Goal: Task Accomplishment & Management: Complete application form

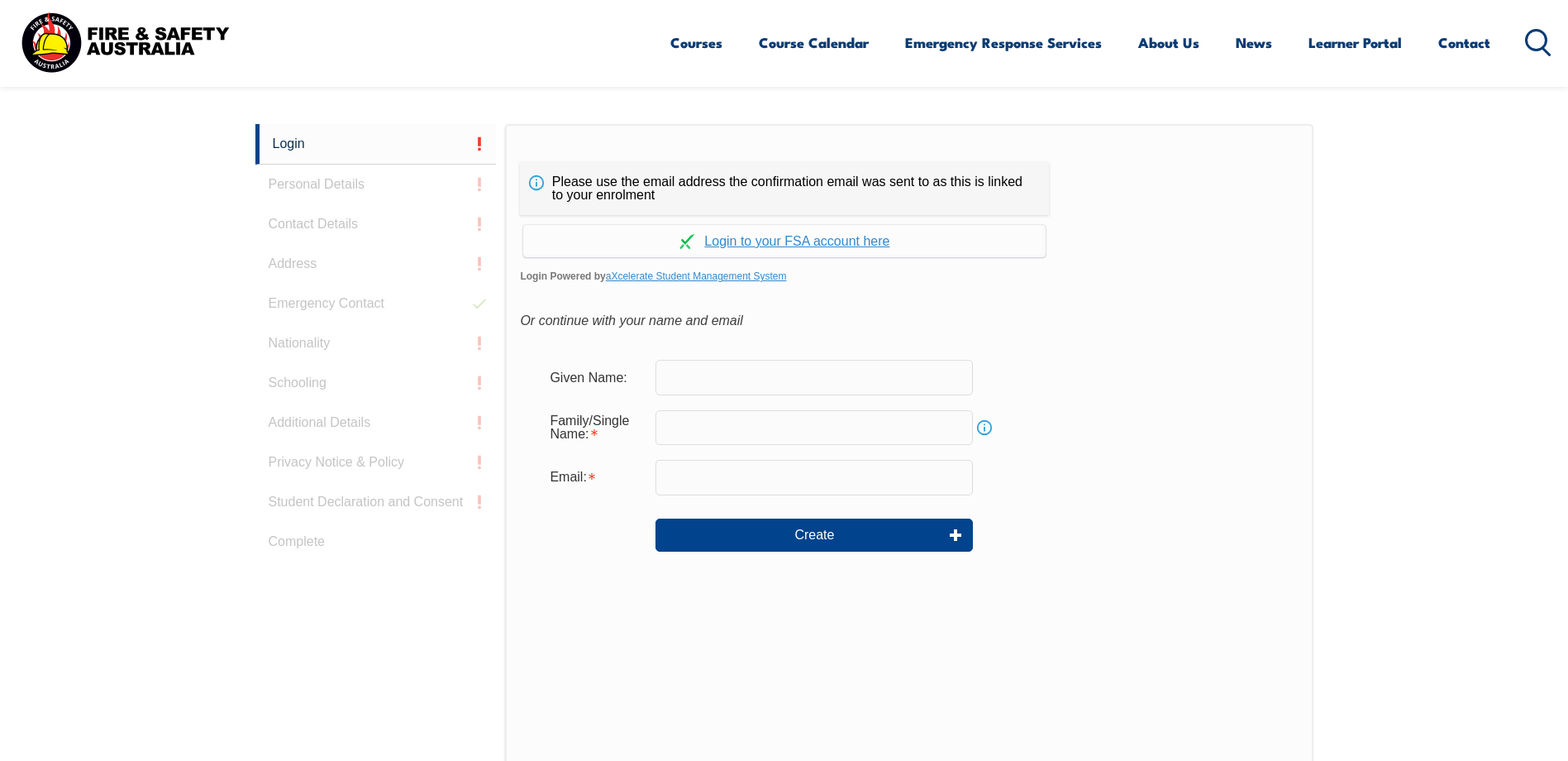
scroll to position [441, 0]
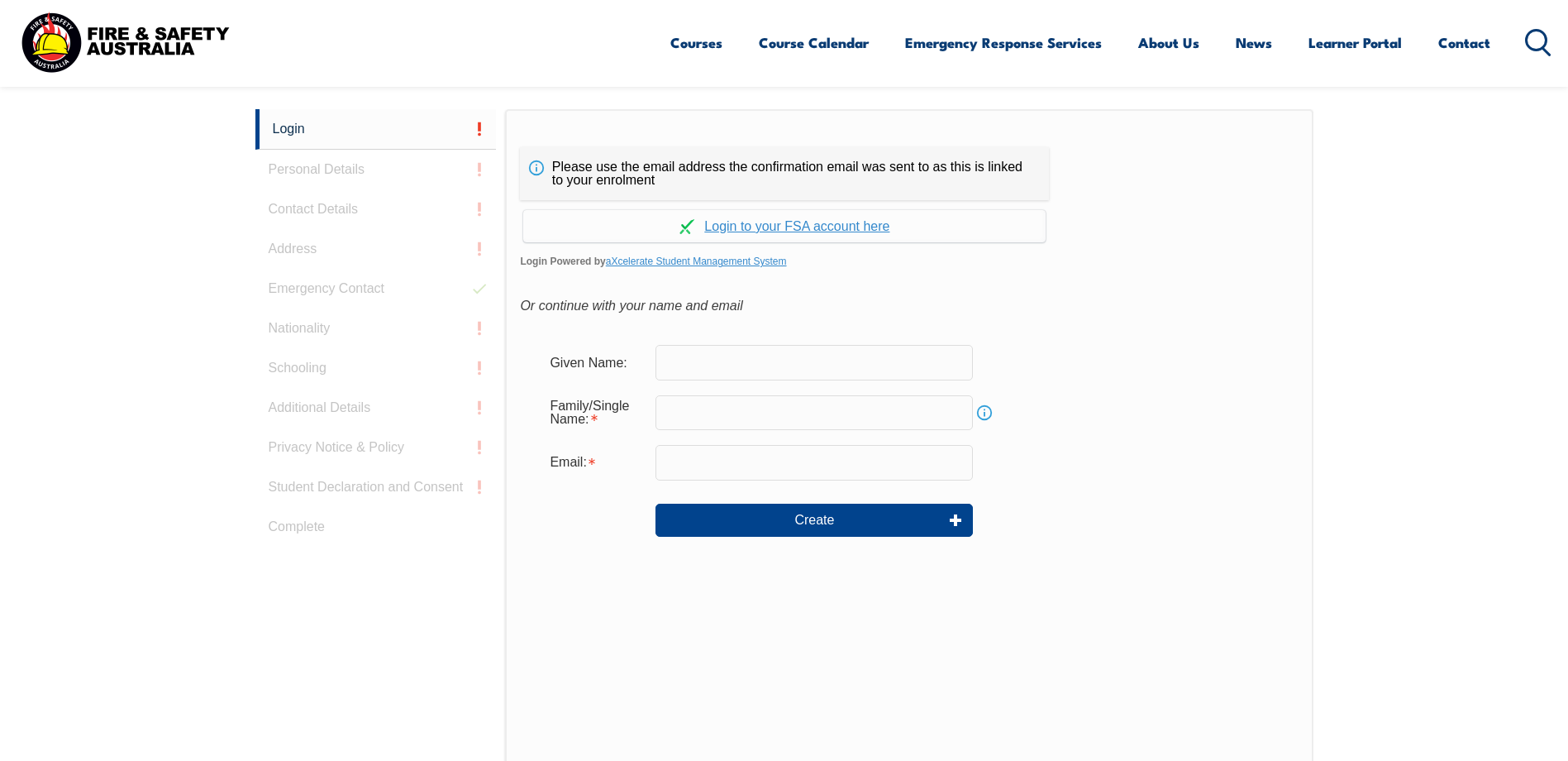
click at [845, 358] on input "text" at bounding box center [815, 363] width 318 height 35
type input "[PERSON_NAME]"
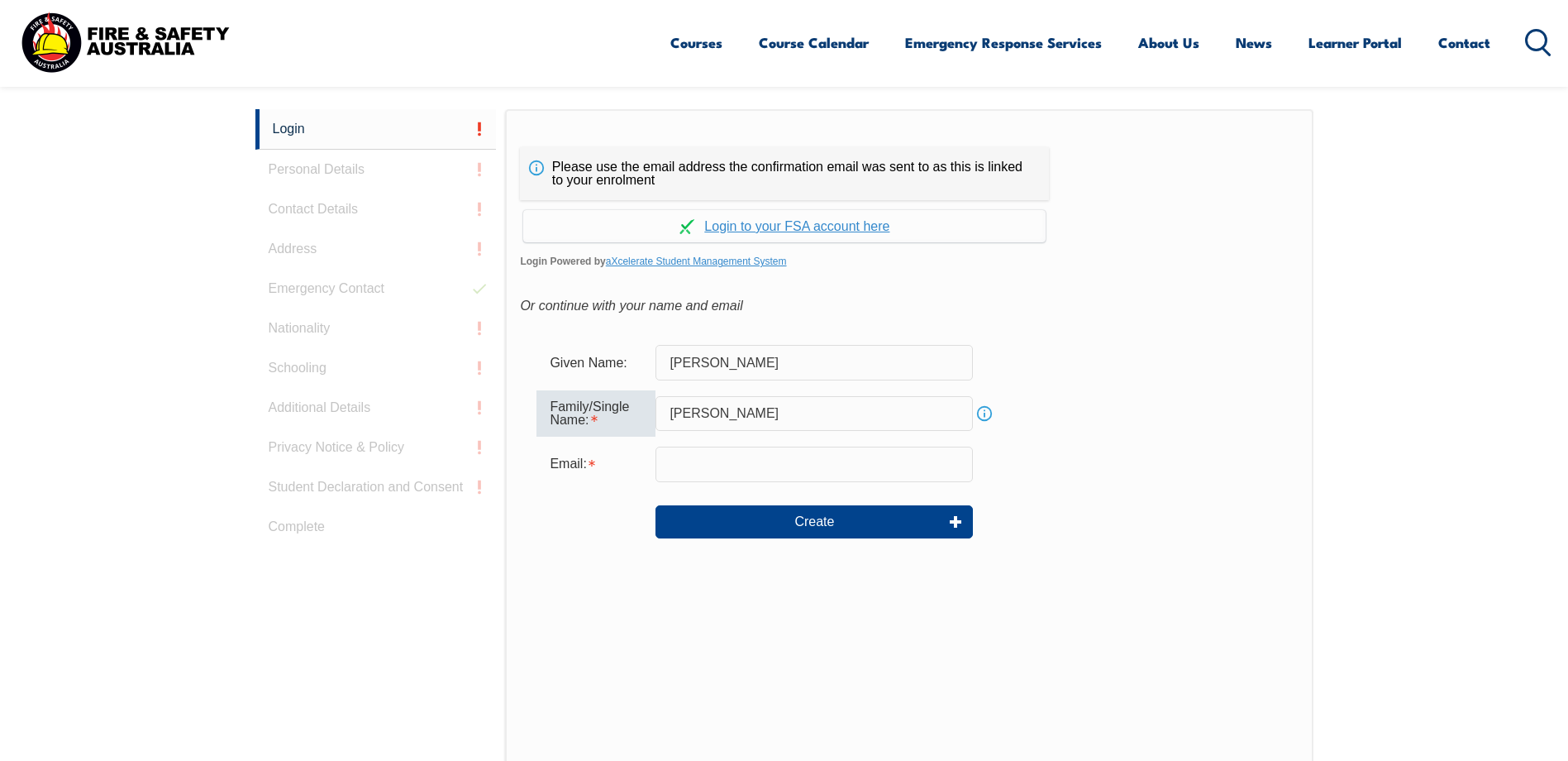
type input "[PERSON_NAME]"
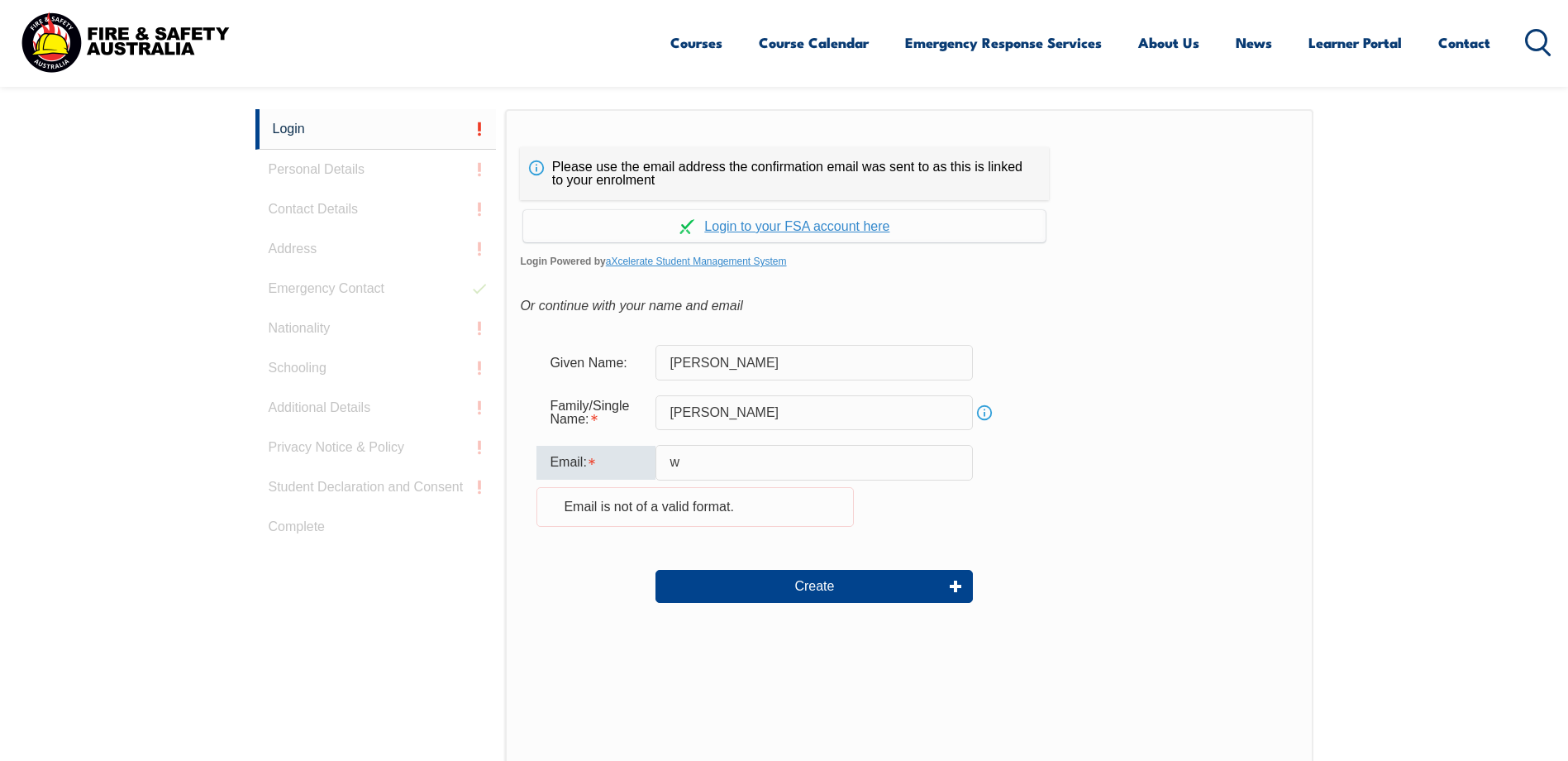
type input "[EMAIL_ADDRESS][DOMAIN_NAME]"
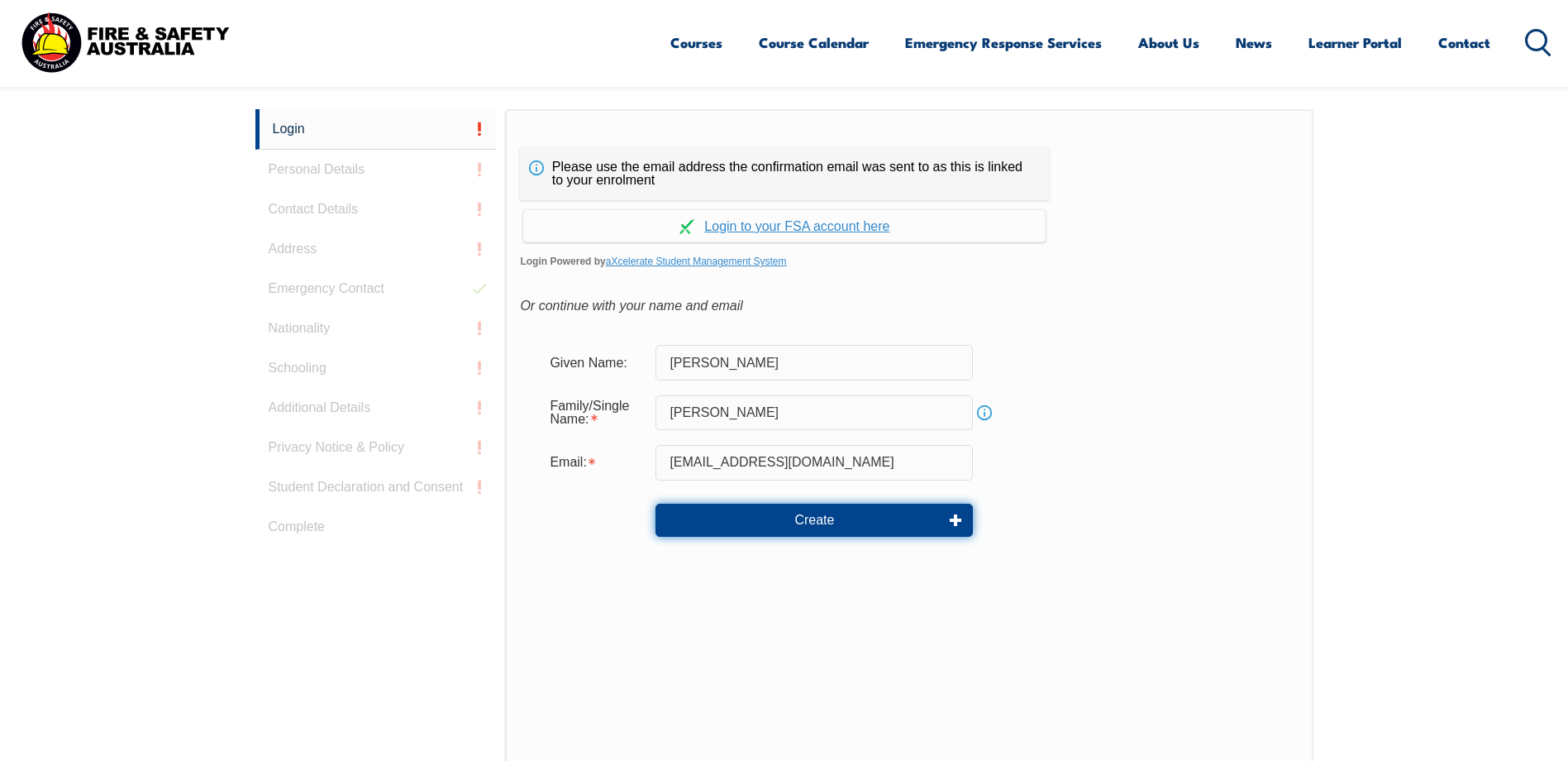
click at [822, 517] on button "Create" at bounding box center [815, 521] width 318 height 33
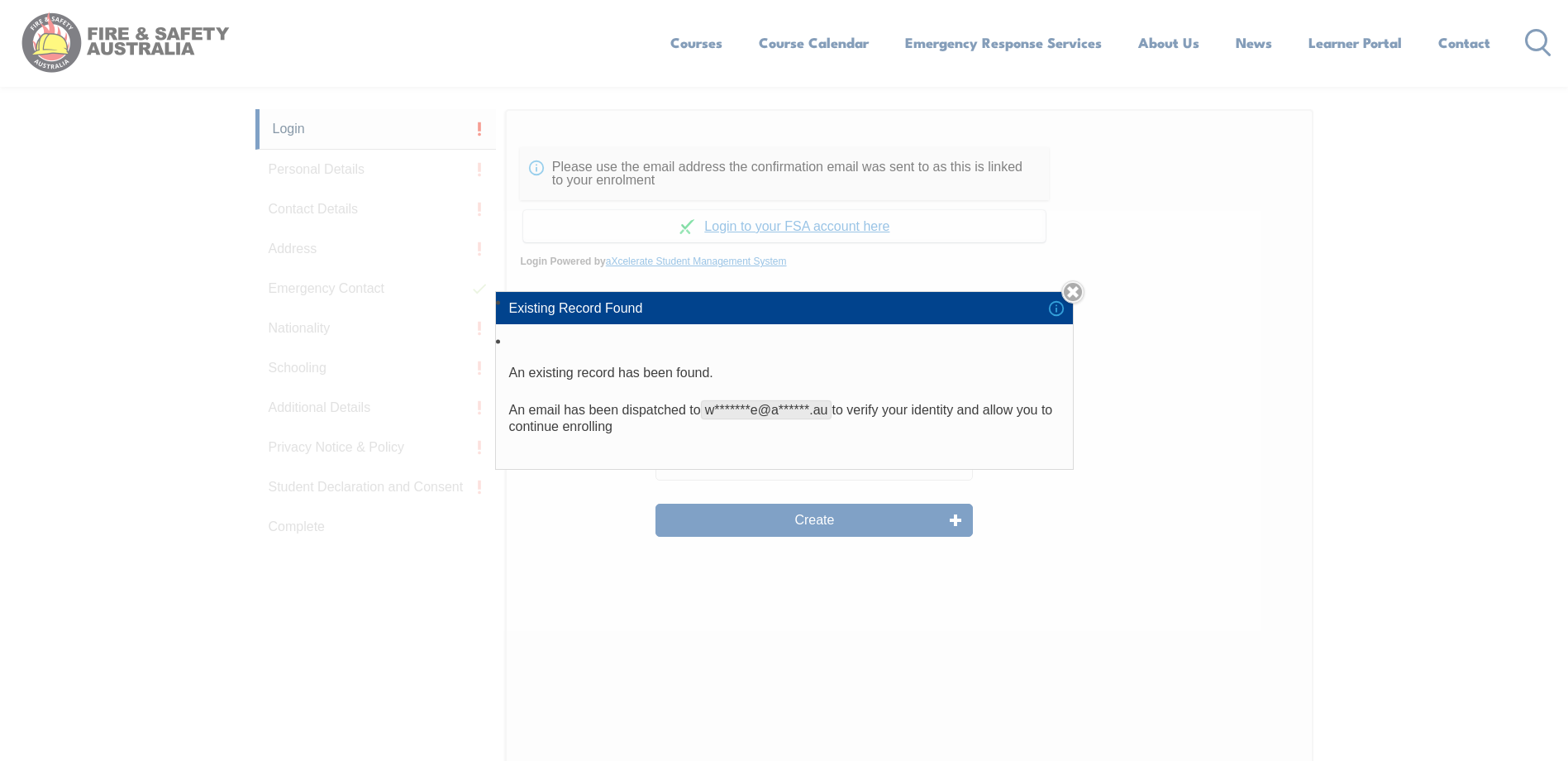
click at [1079, 296] on link "Close" at bounding box center [1073, 292] width 23 height 23
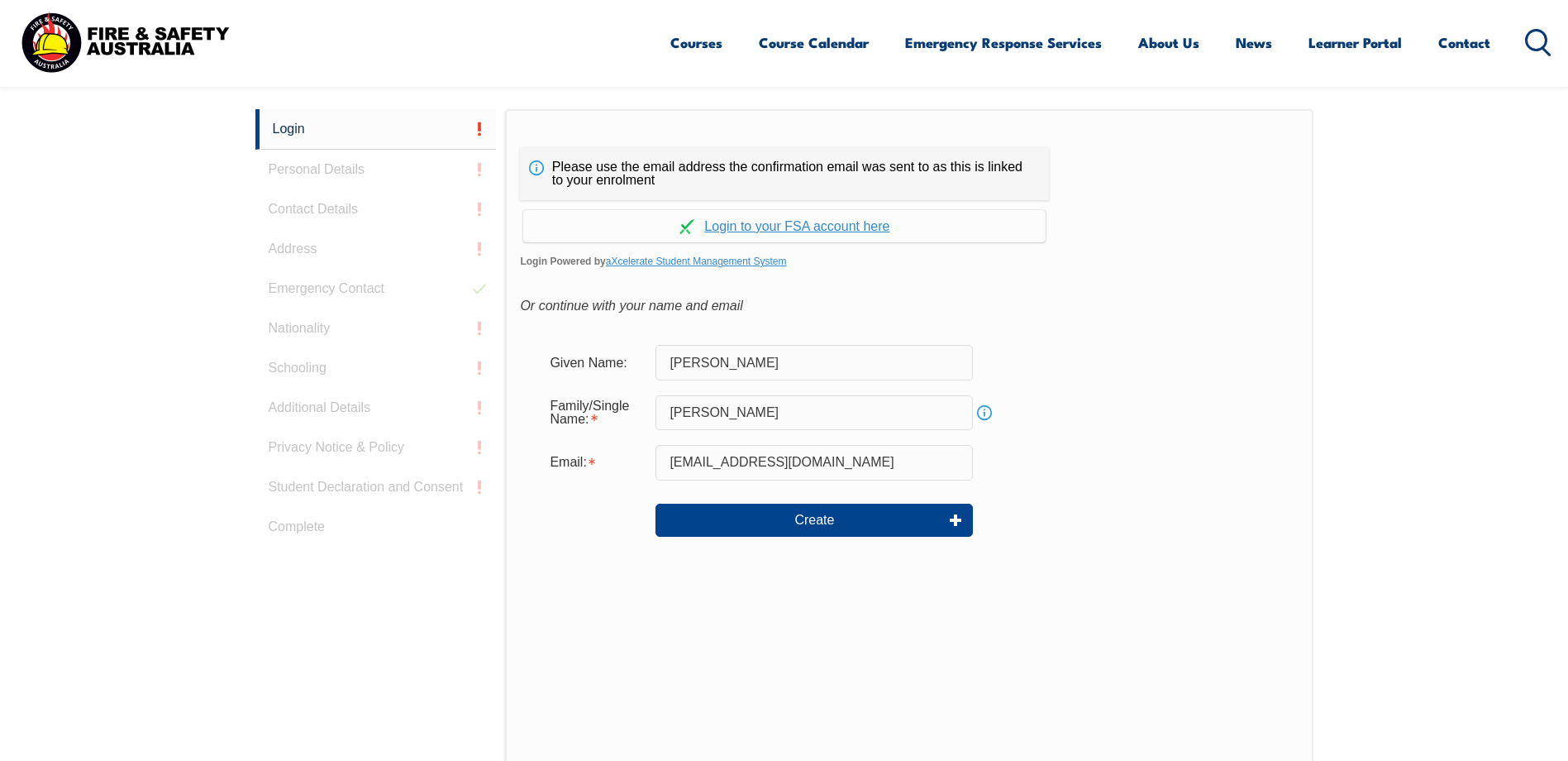
click at [795, 229] on link "Continue with aXcelerate" at bounding box center [784, 226] width 522 height 32
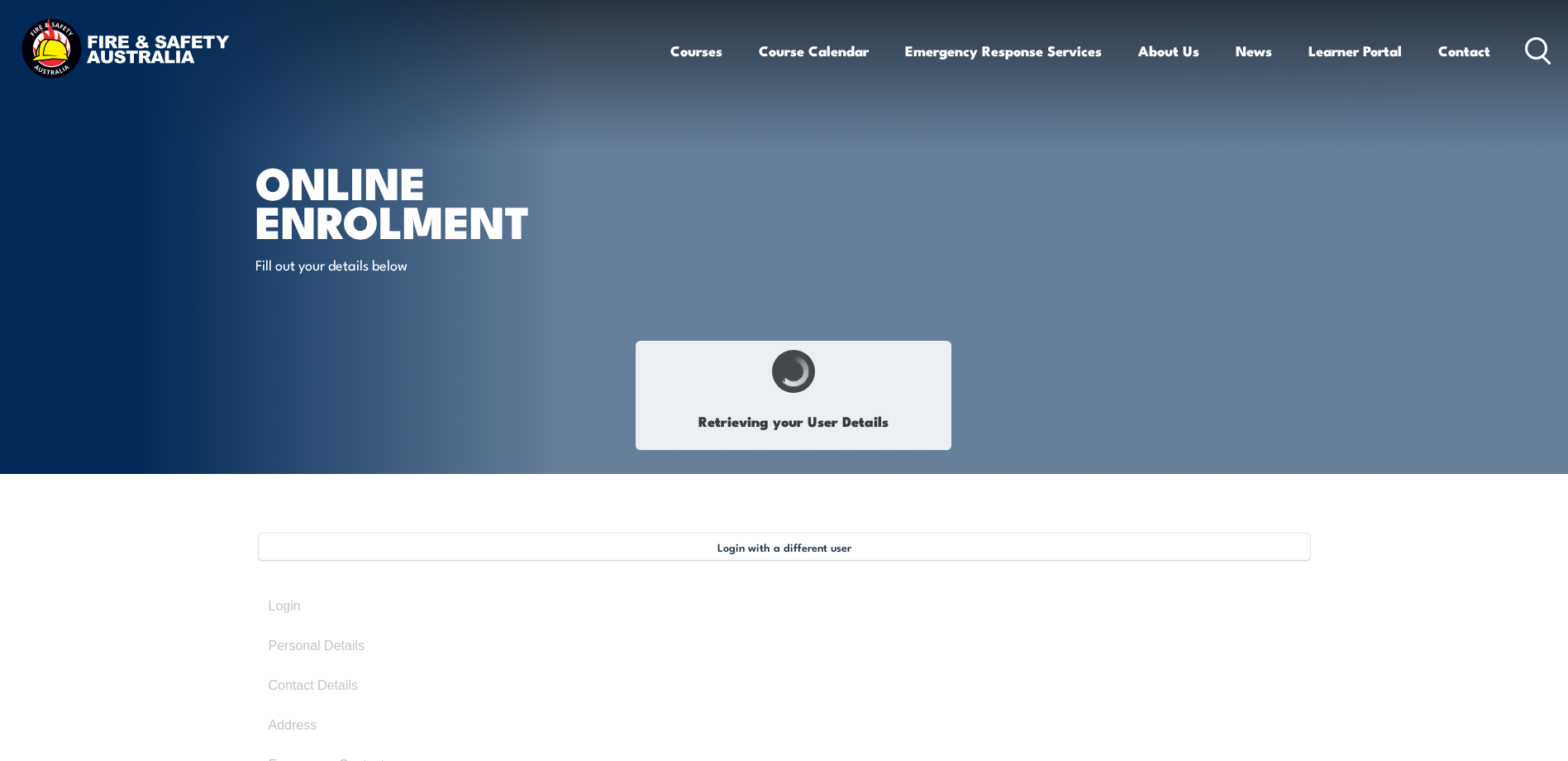
type input "[PERSON_NAME]"
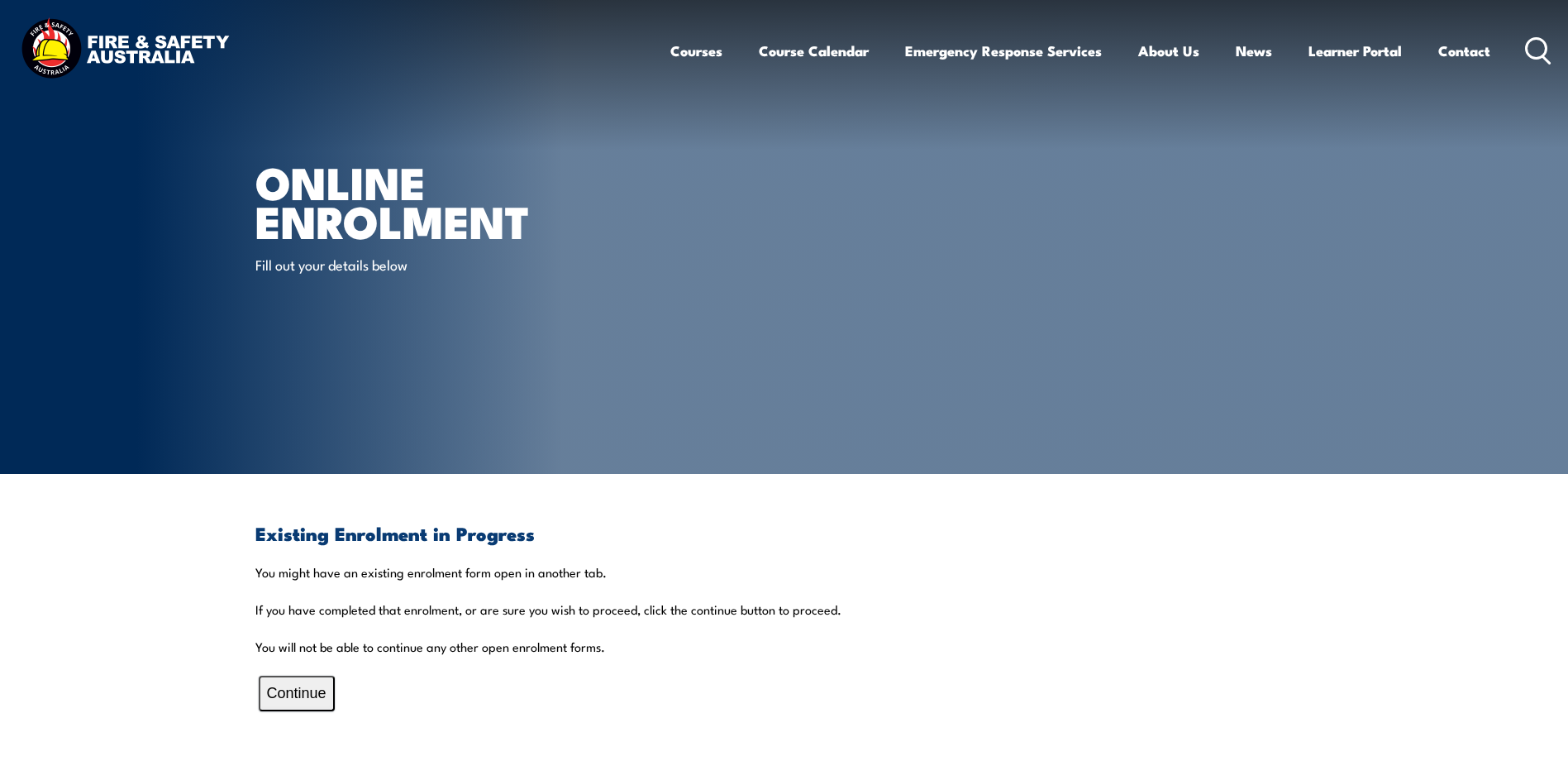
click at [268, 689] on button "Continue" at bounding box center [296, 693] width 76 height 36
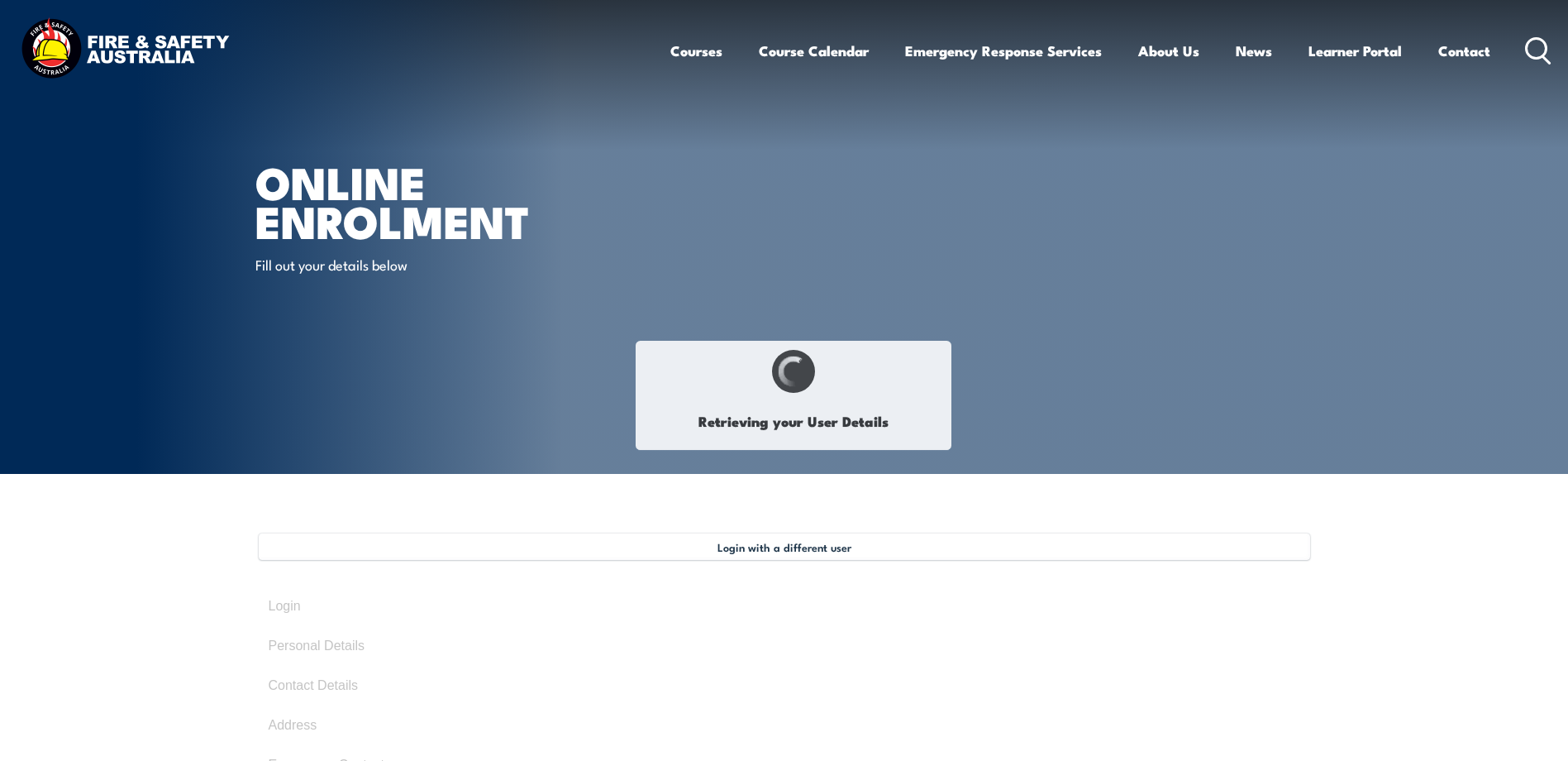
type input "Wade"
type input "McIntyre"
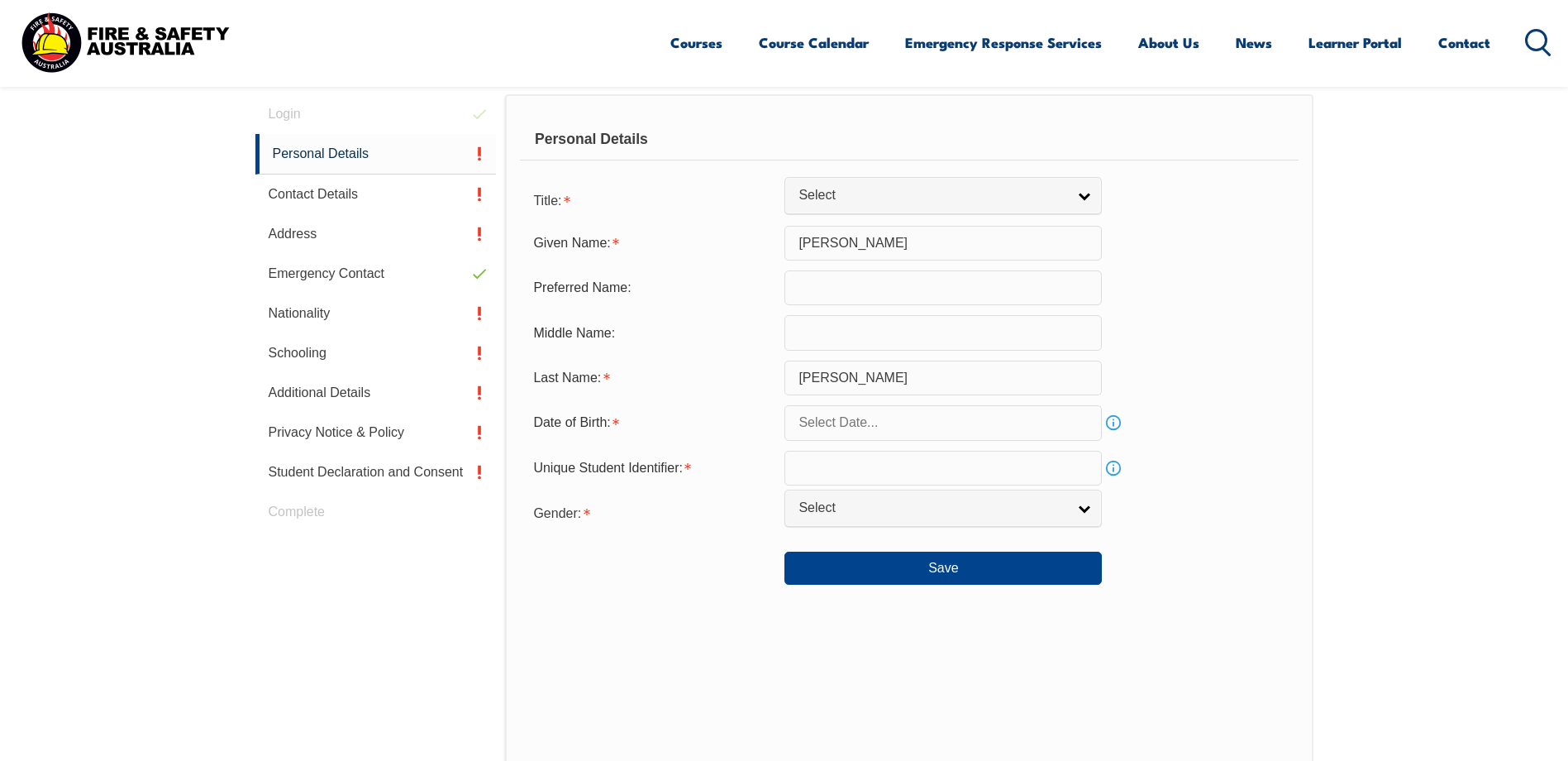
scroll to position [497, 0]
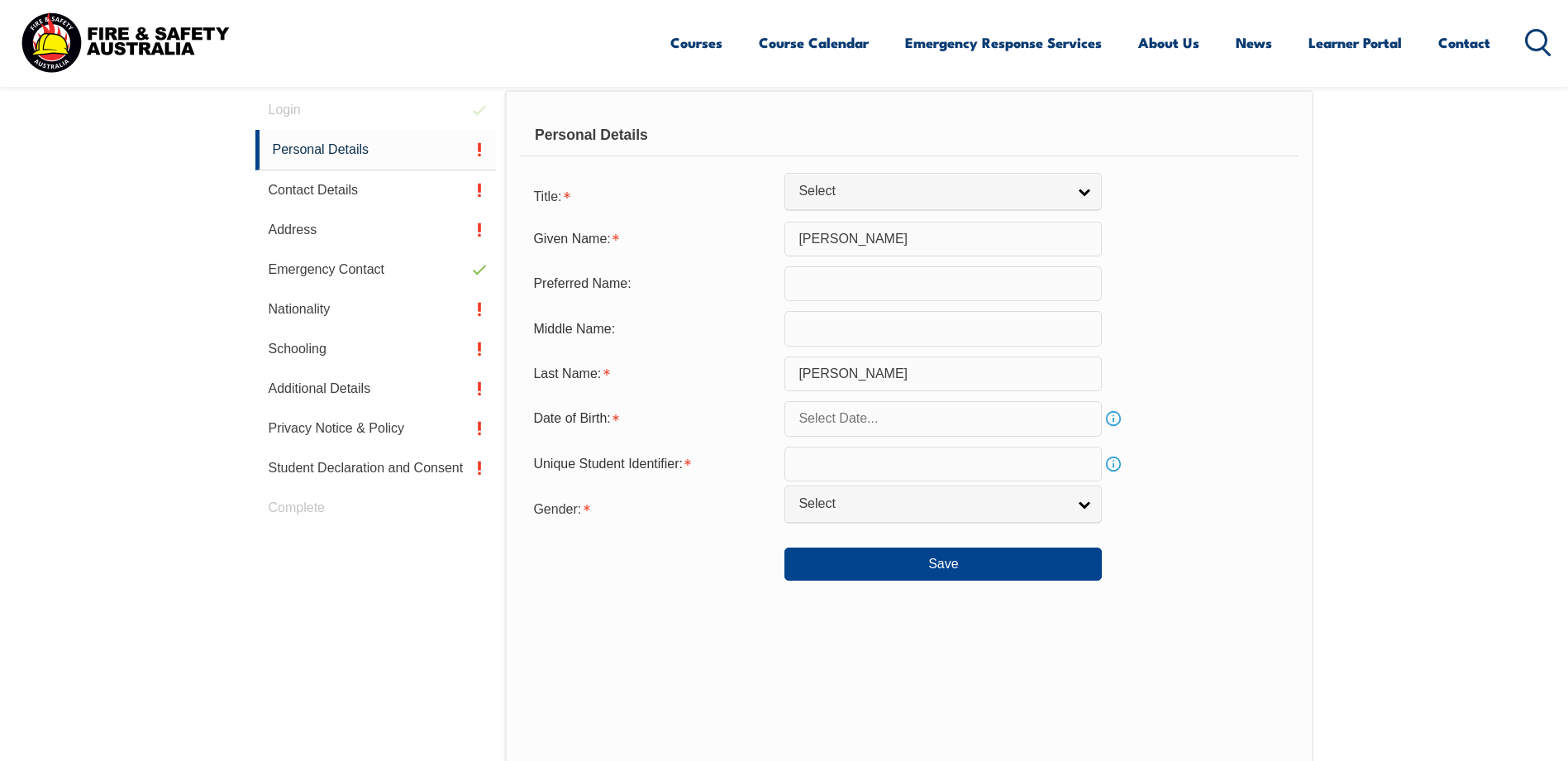
click at [962, 196] on span "Select" at bounding box center [933, 191] width 268 height 17
click at [959, 221] on li "Mr" at bounding box center [944, 220] width 309 height 21
select select "Mr"
click at [915, 423] on input "text" at bounding box center [944, 418] width 318 height 35
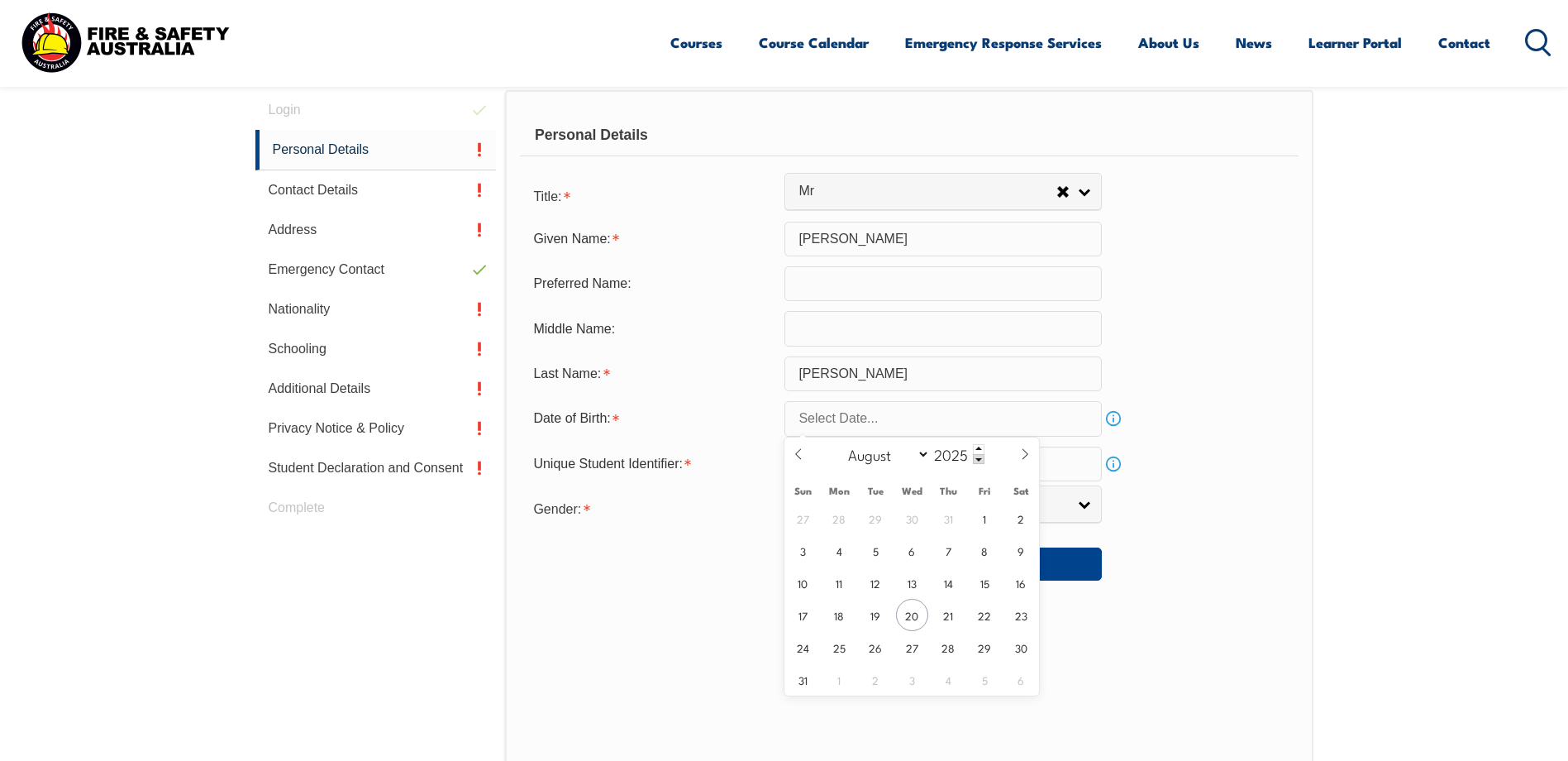
click at [979, 461] on span at bounding box center [979, 459] width 12 height 10
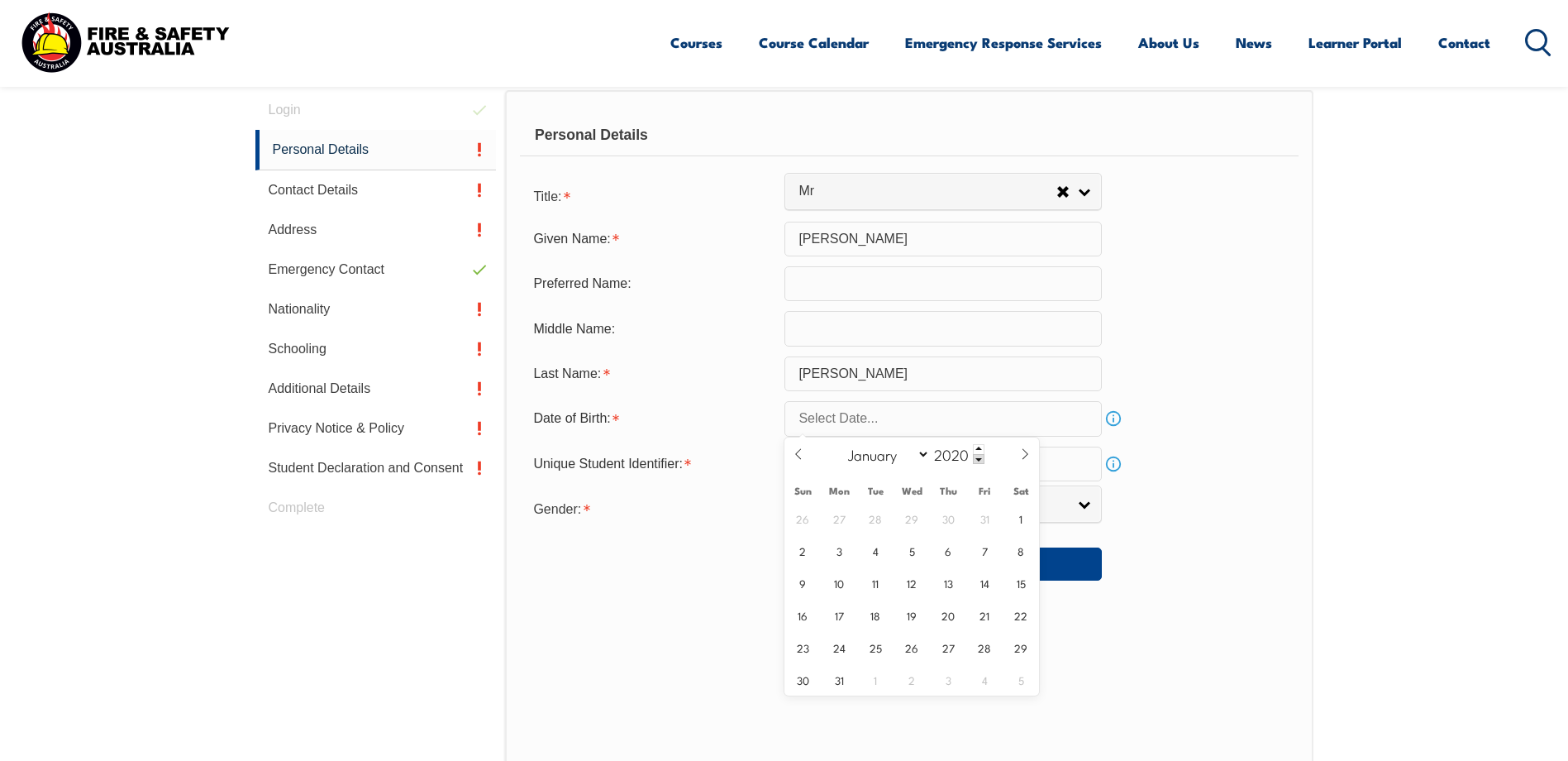
click at [979, 461] on span at bounding box center [979, 459] width 12 height 10
click at [964, 453] on input "2017" at bounding box center [958, 454] width 55 height 20
type input "1985"
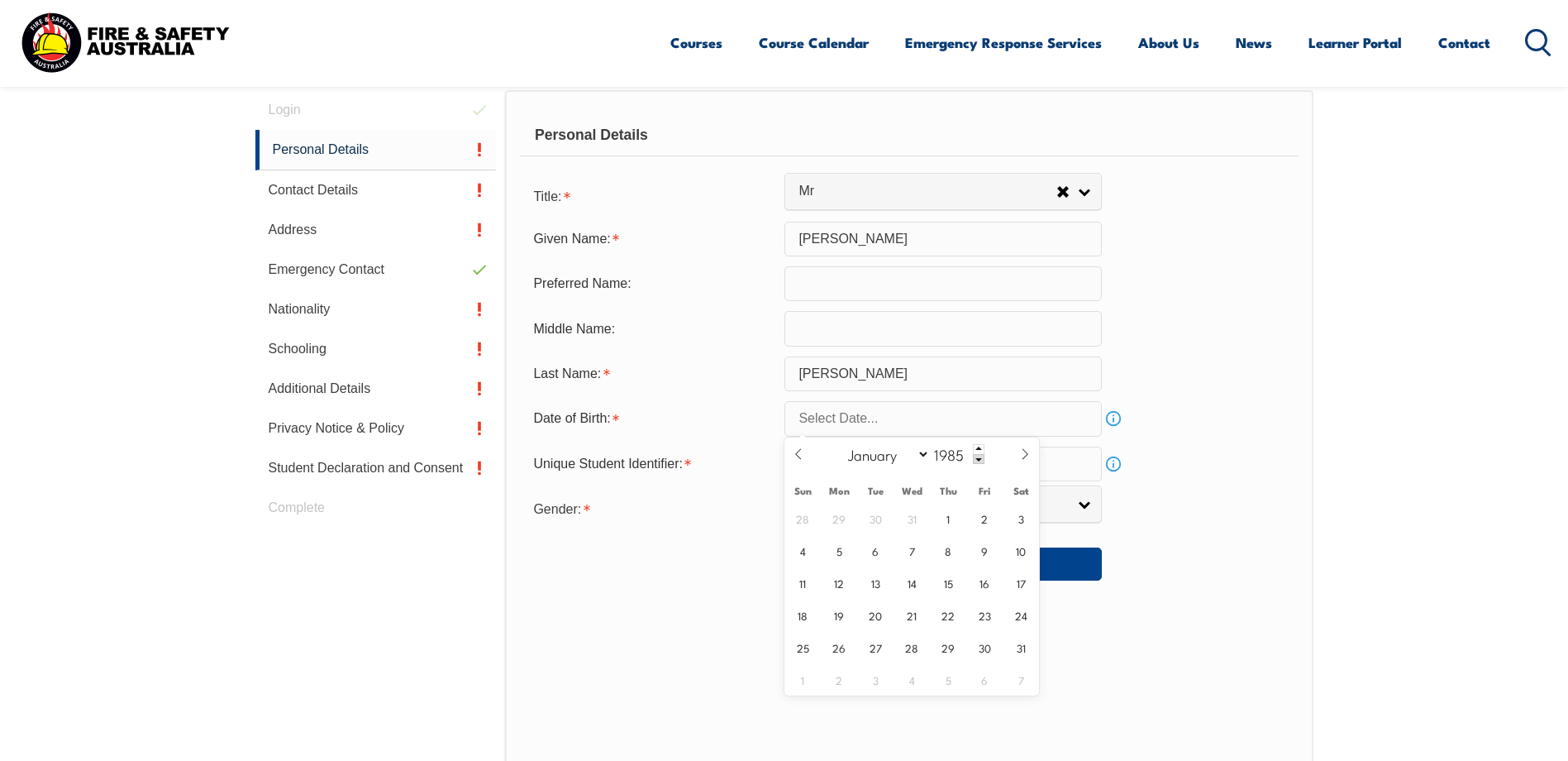
click at [919, 457] on select "January February March April May June July August September October November De…" at bounding box center [885, 454] width 90 height 22
select select "6"
click at [841, 443] on select "January February March April May June July August September October November De…" at bounding box center [885, 454] width 90 height 22
click at [879, 618] on span "23" at bounding box center [875, 615] width 32 height 32
type input "July 23, 1985"
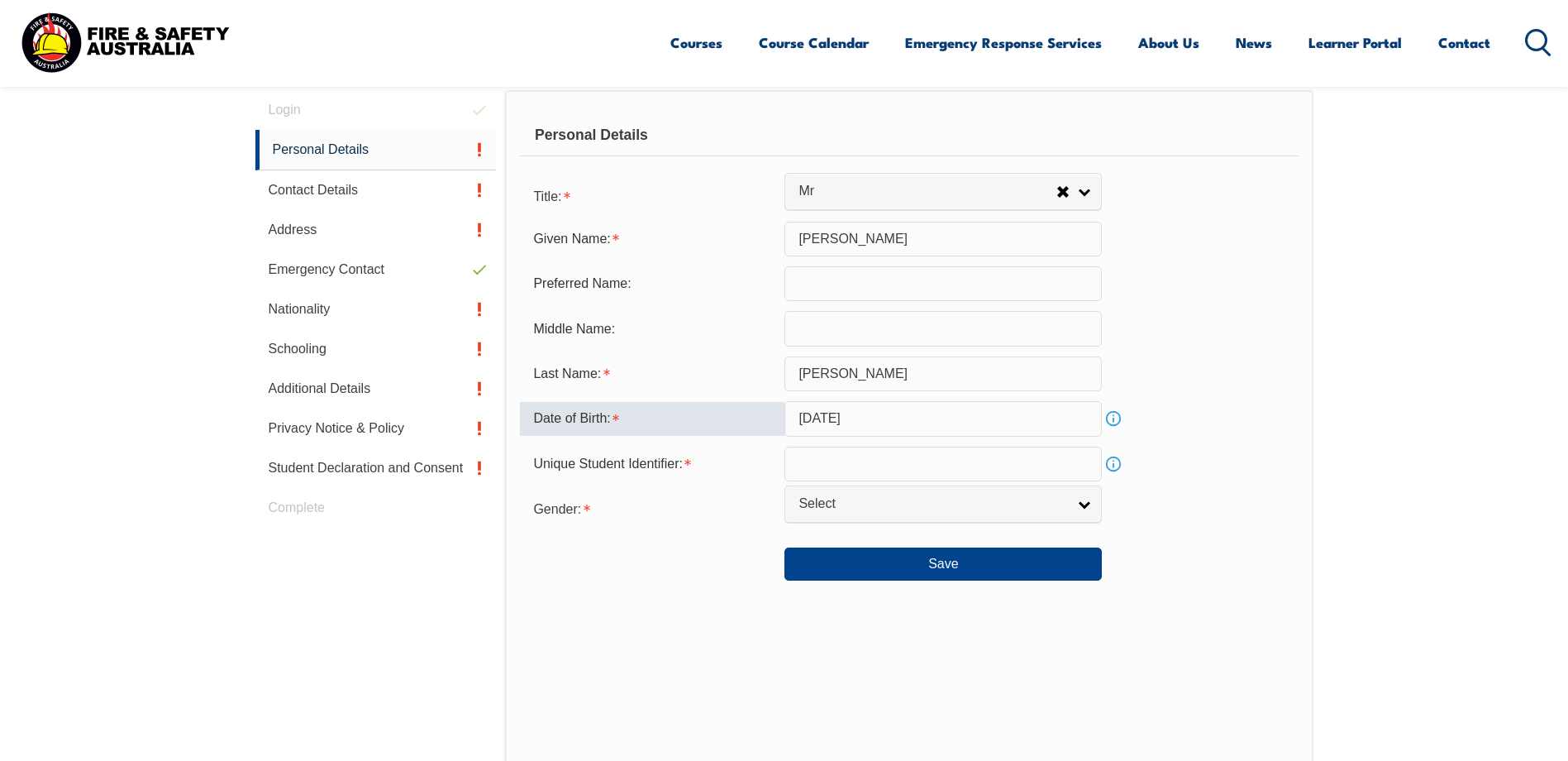
click at [1011, 465] on input "text" at bounding box center [944, 464] width 318 height 35
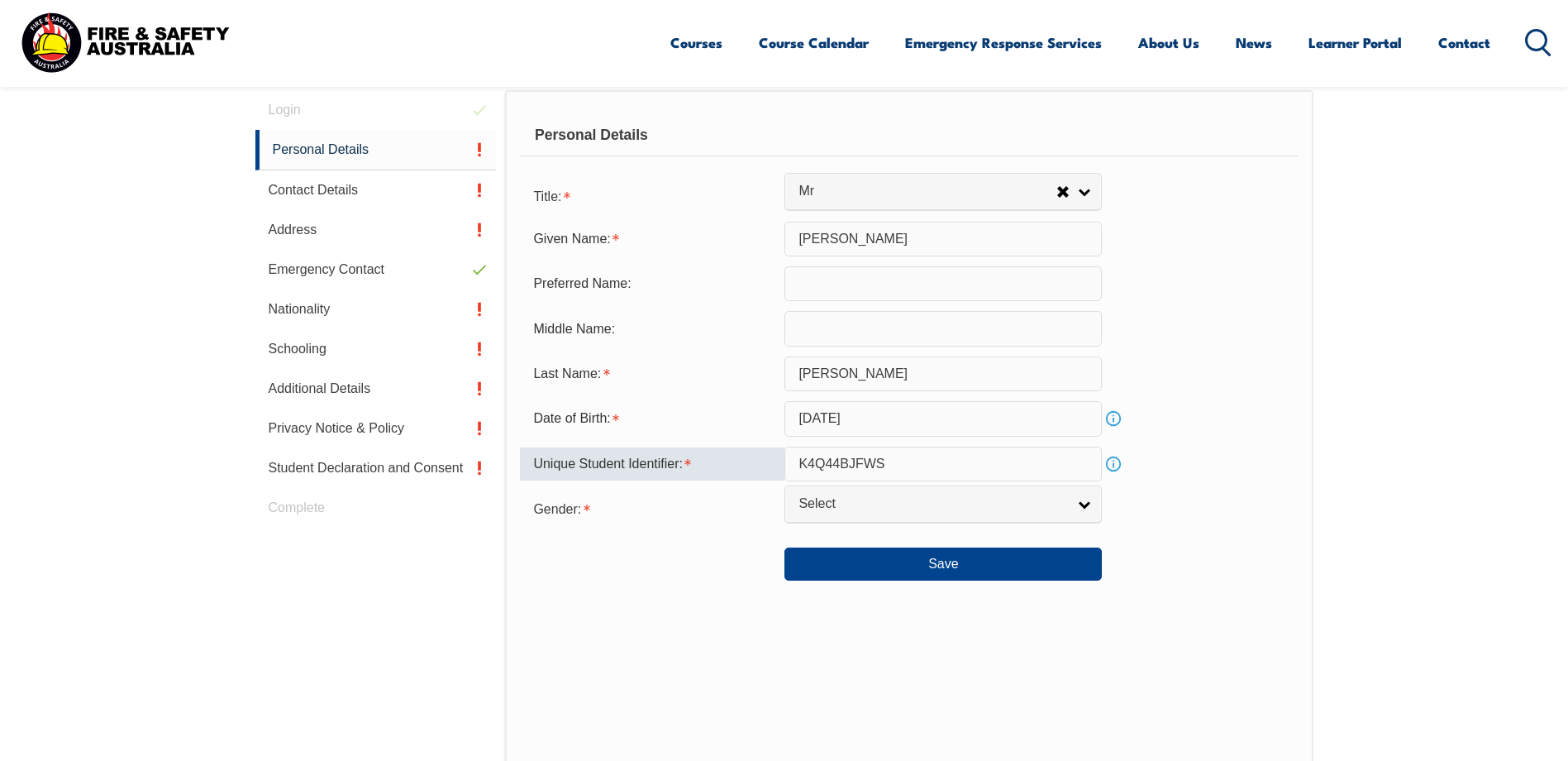
type input "K4Q44BJFWS"
click at [979, 502] on span "Select" at bounding box center [933, 504] width 268 height 17
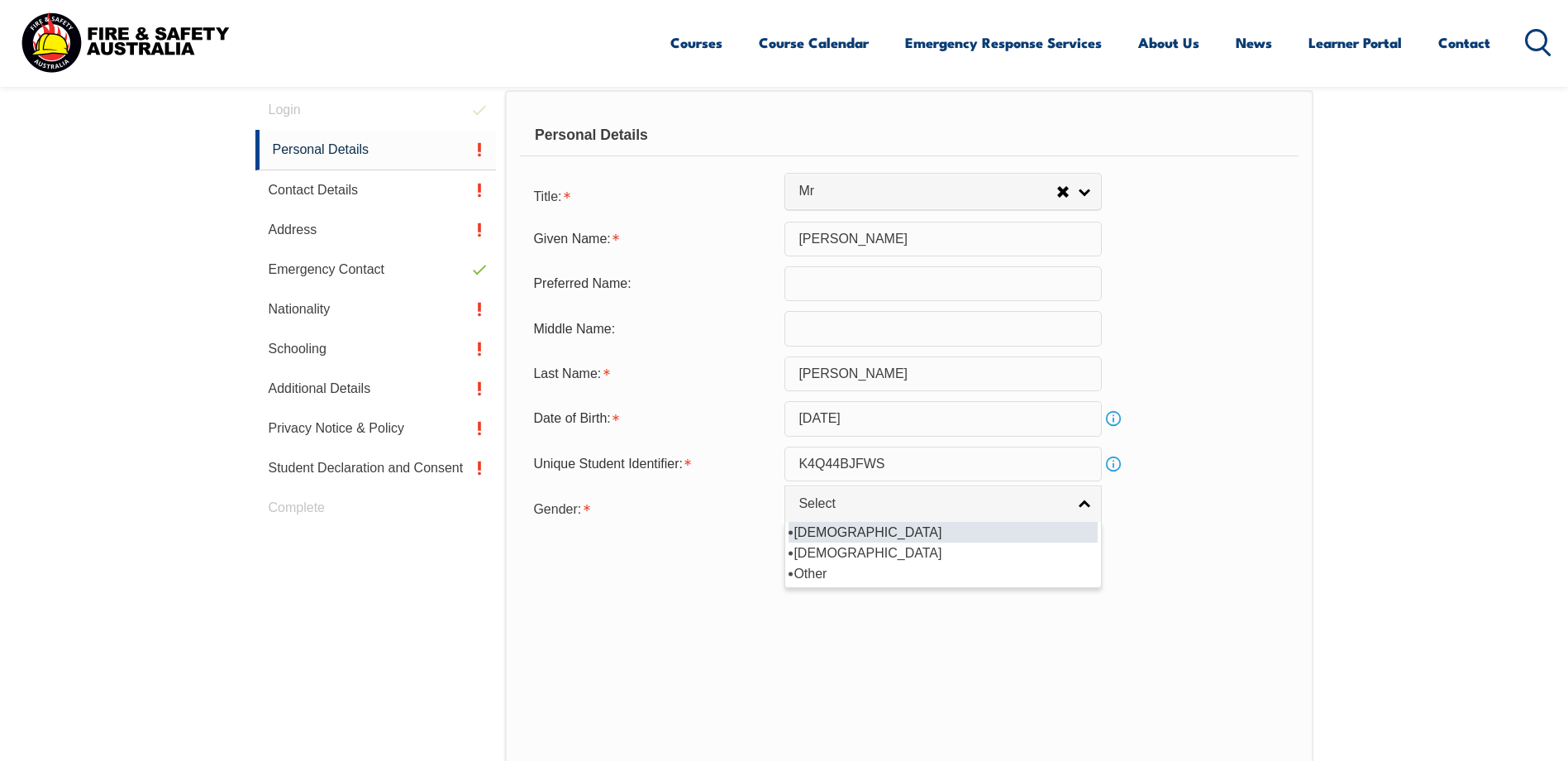
click at [814, 533] on li "[DEMOGRAPHIC_DATA]" at bounding box center [944, 531] width 309 height 21
select select "M"
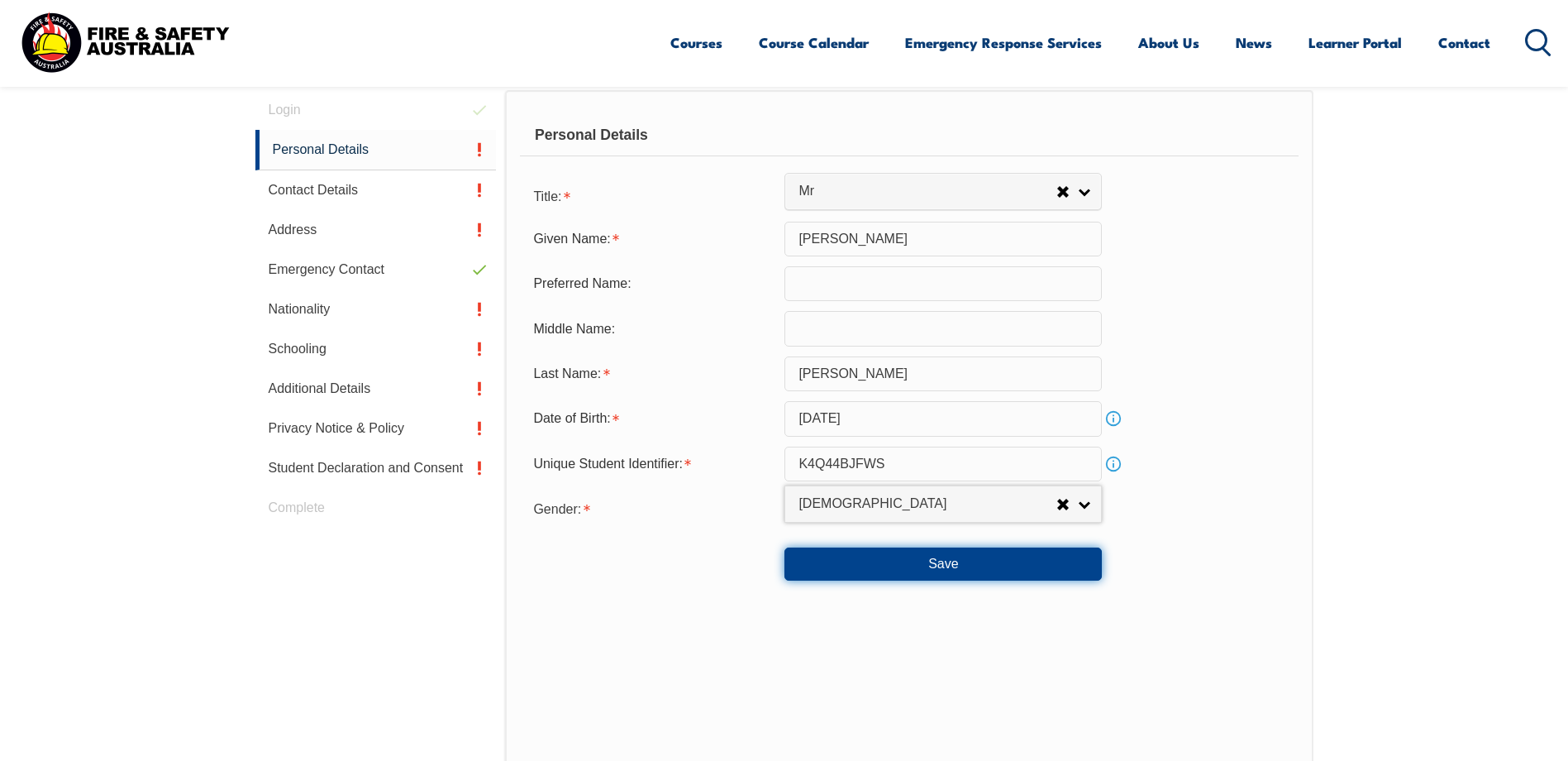
click at [952, 567] on button "Save" at bounding box center [944, 564] width 318 height 33
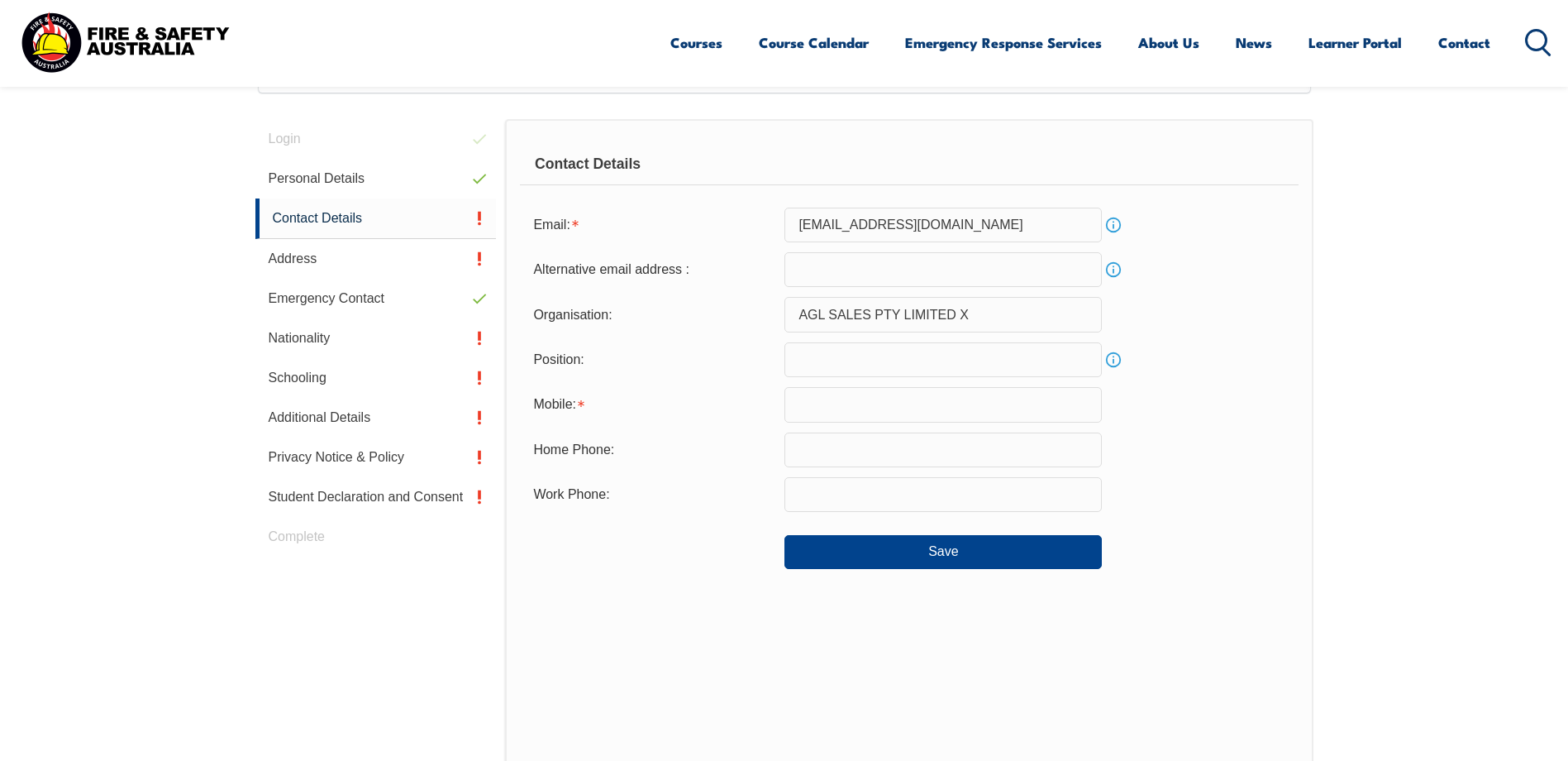
scroll to position [451, 0]
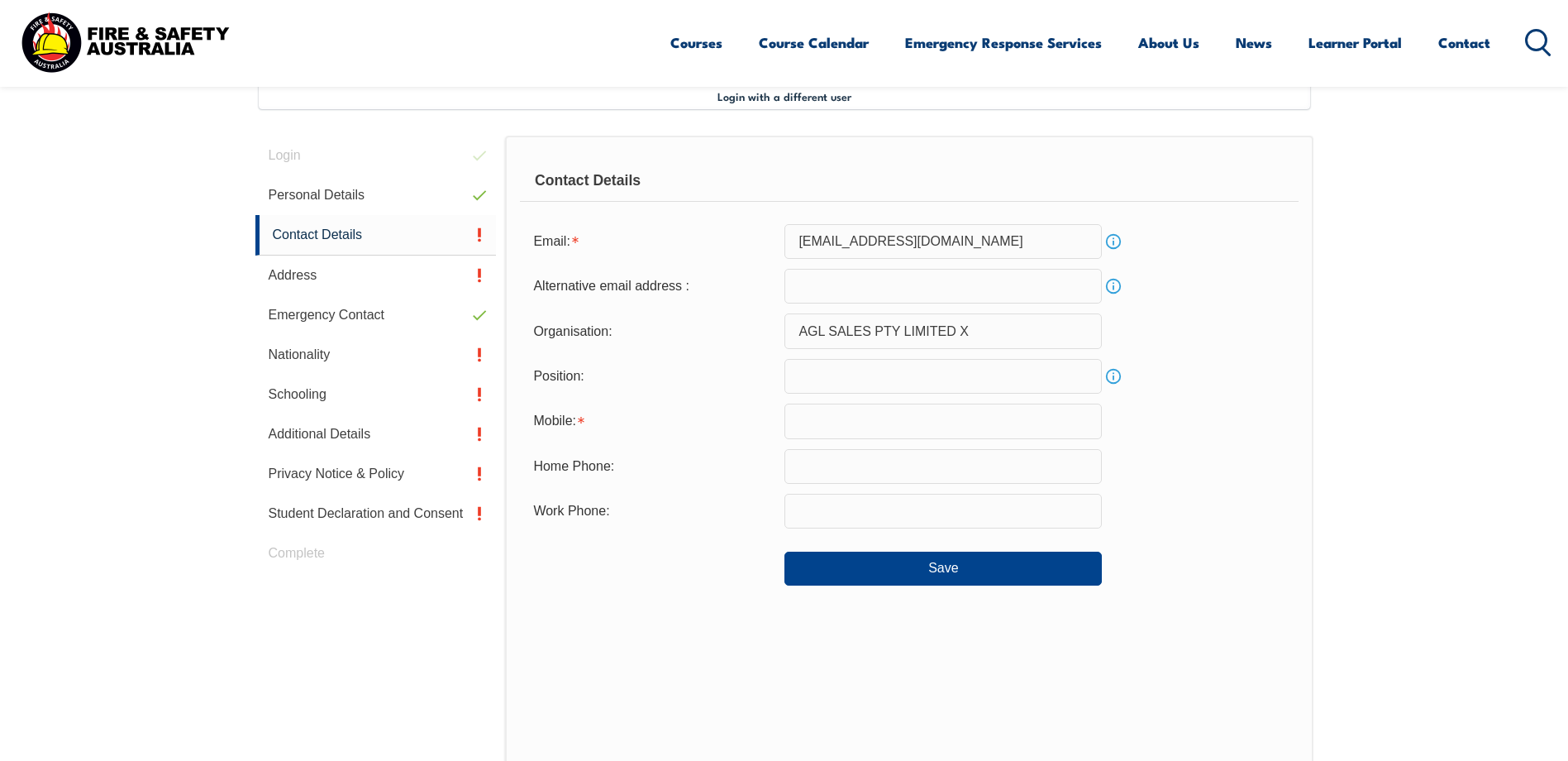
click at [950, 427] on input "text" at bounding box center [944, 421] width 318 height 35
type input "0498456897"
type input "a30016626@agl.com.au"
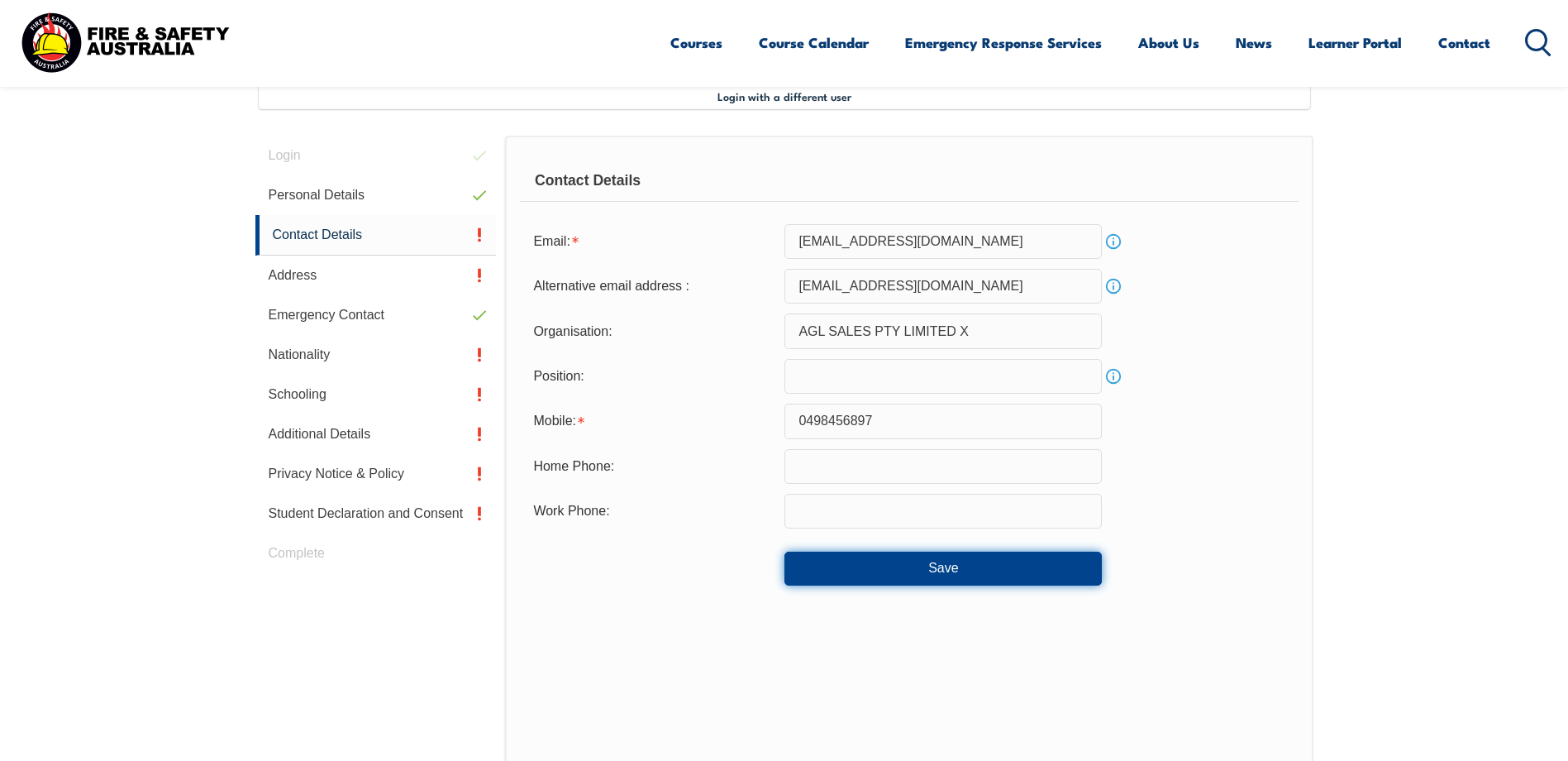
click at [859, 562] on button "Save" at bounding box center [944, 568] width 318 height 33
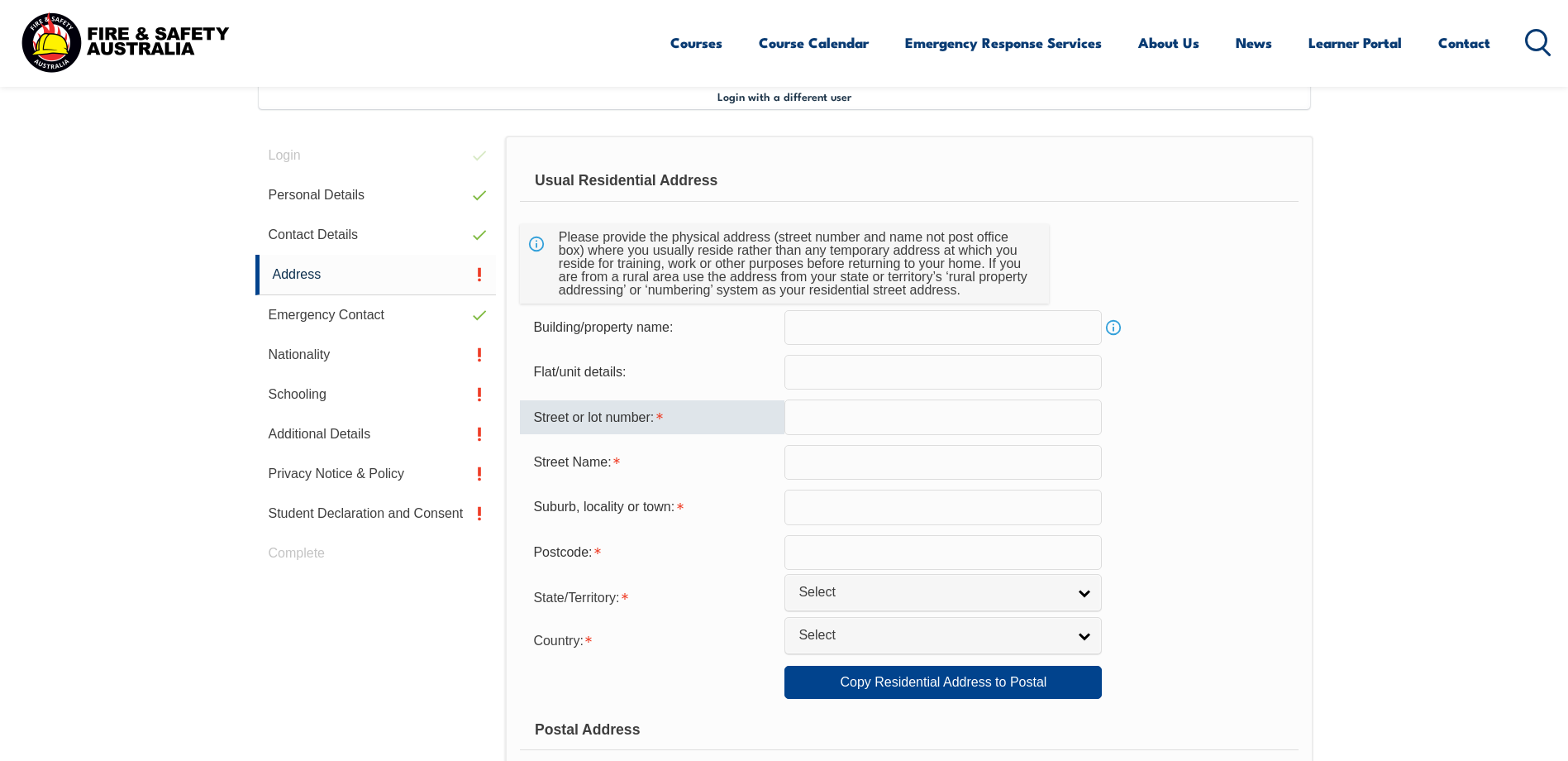
click at [851, 414] on input "text" at bounding box center [944, 417] width 318 height 35
type input "32"
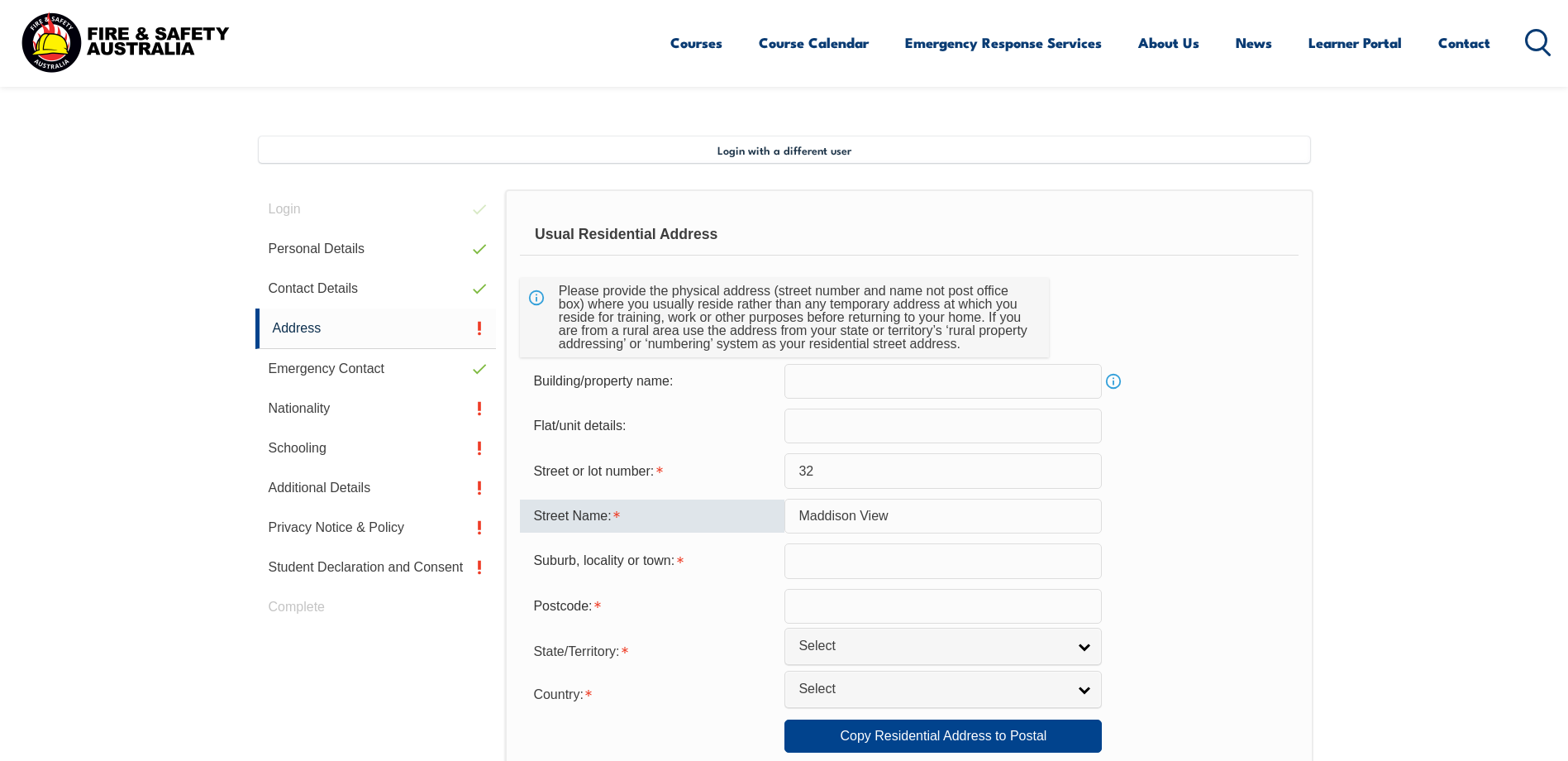
scroll to position [368, 0]
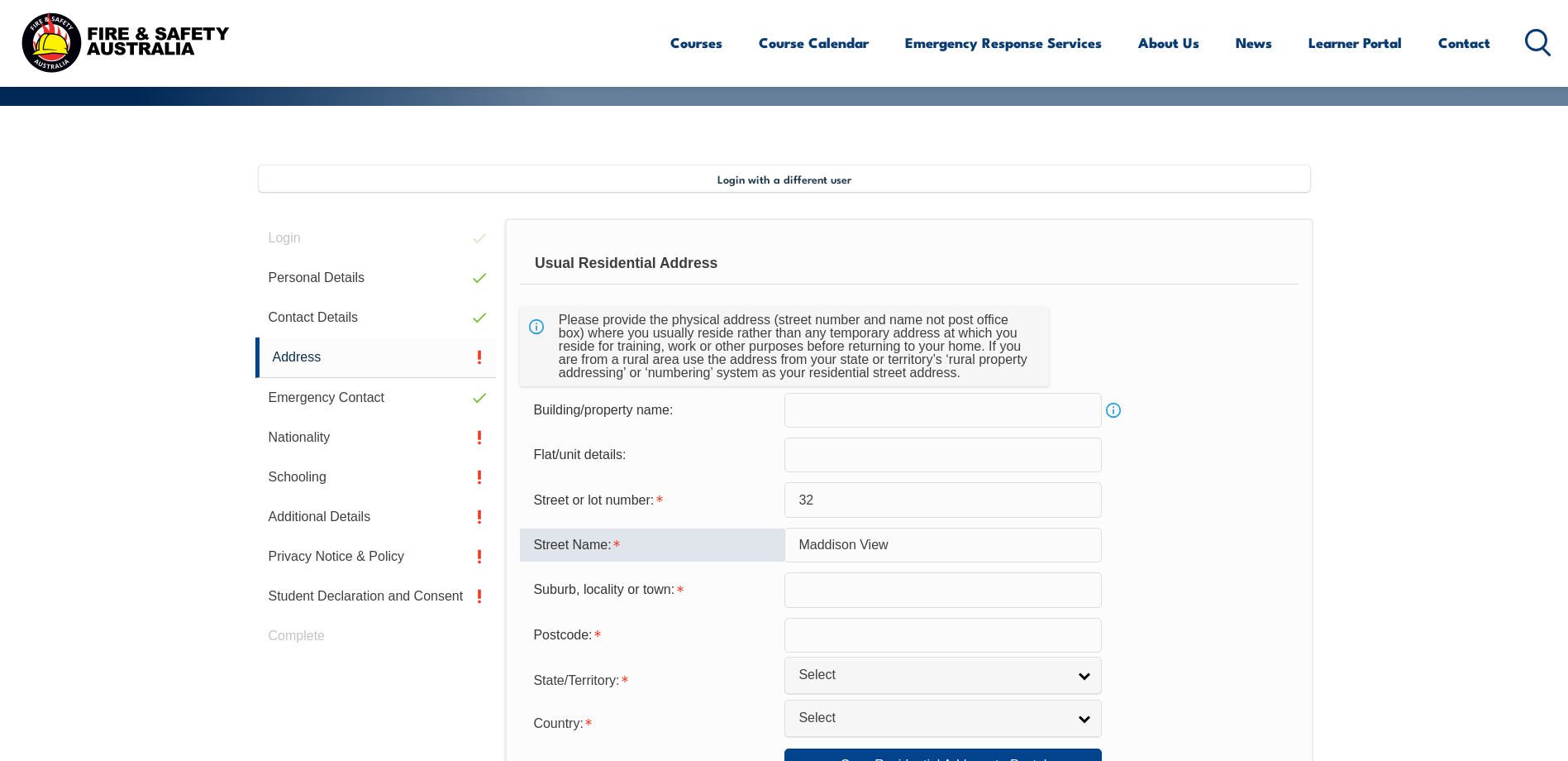
type input "Maddison View"
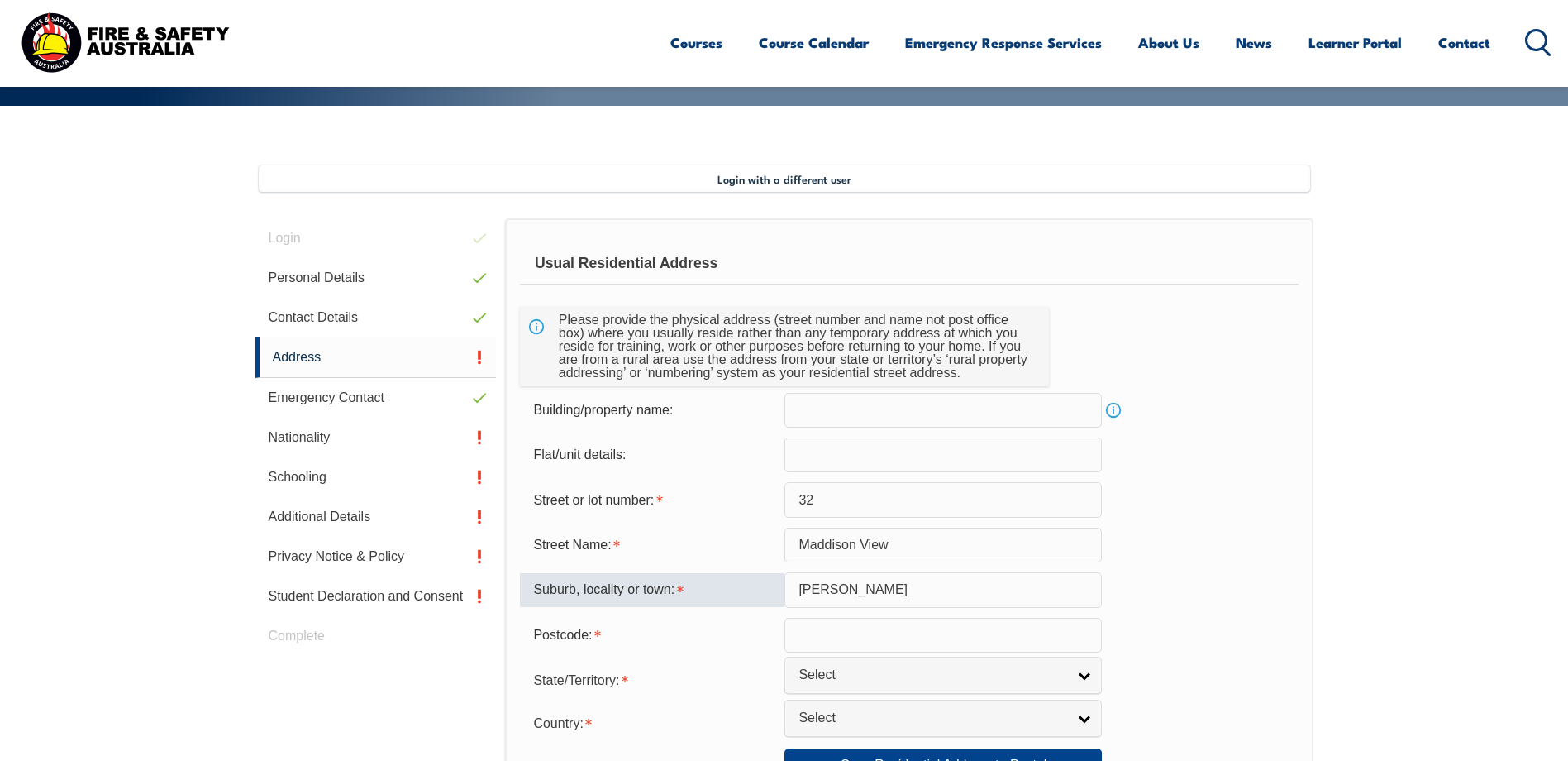
type input "Hamilton"
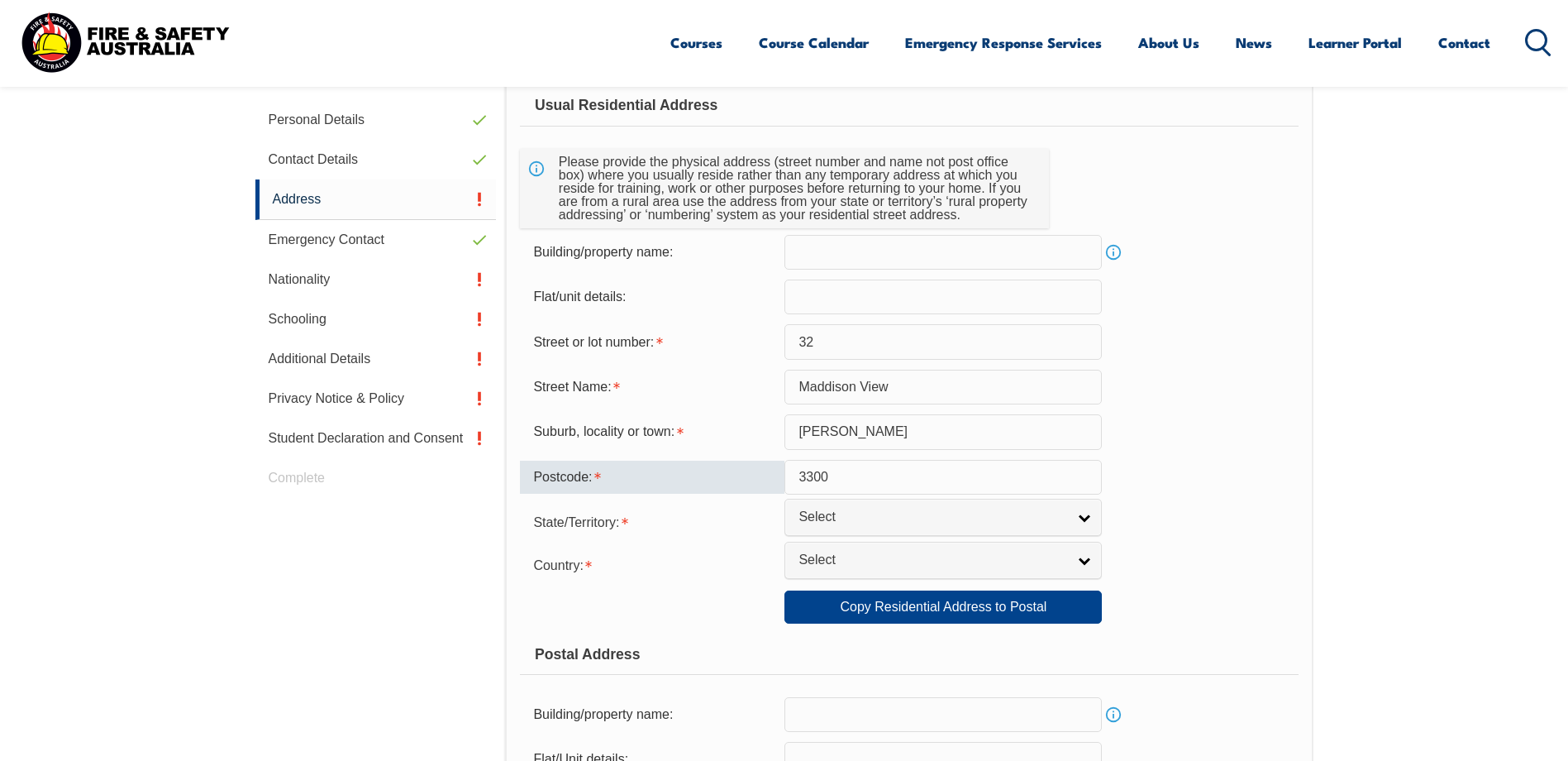
scroll to position [533, 0]
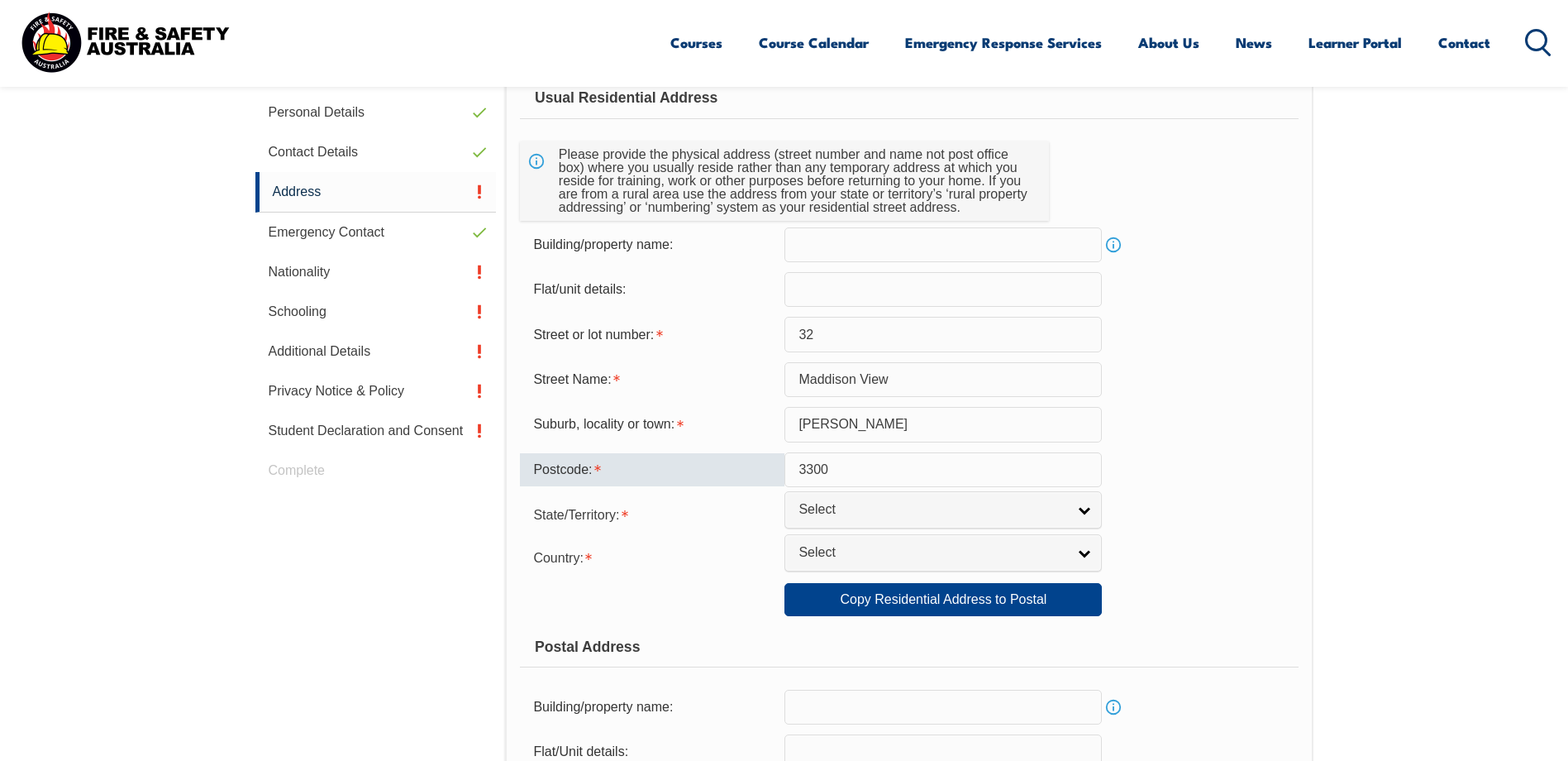
type input "3300"
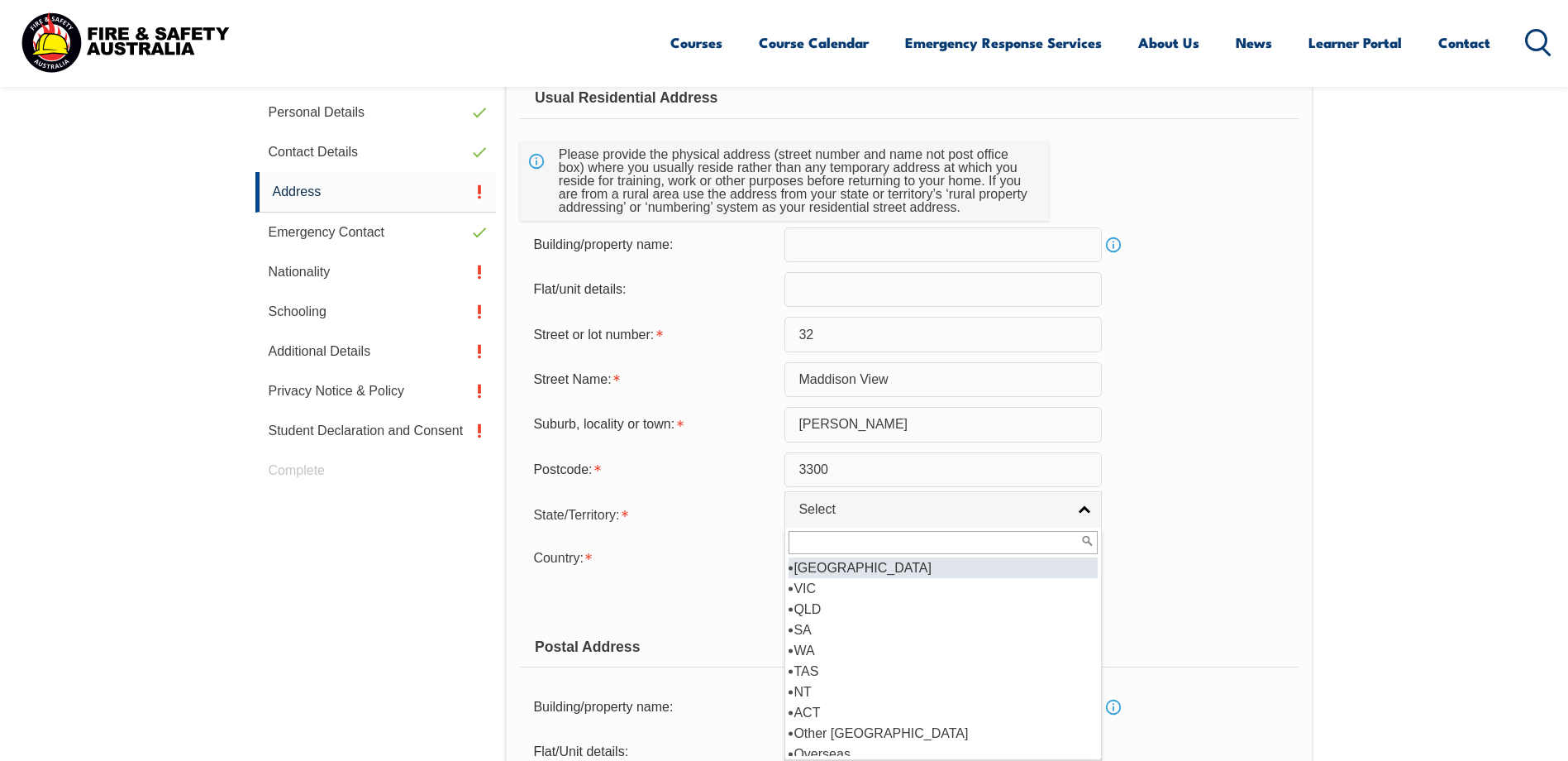
click at [830, 513] on span "Select" at bounding box center [933, 510] width 268 height 17
click at [831, 585] on li "VIC" at bounding box center [944, 588] width 309 height 21
select select "VIC"
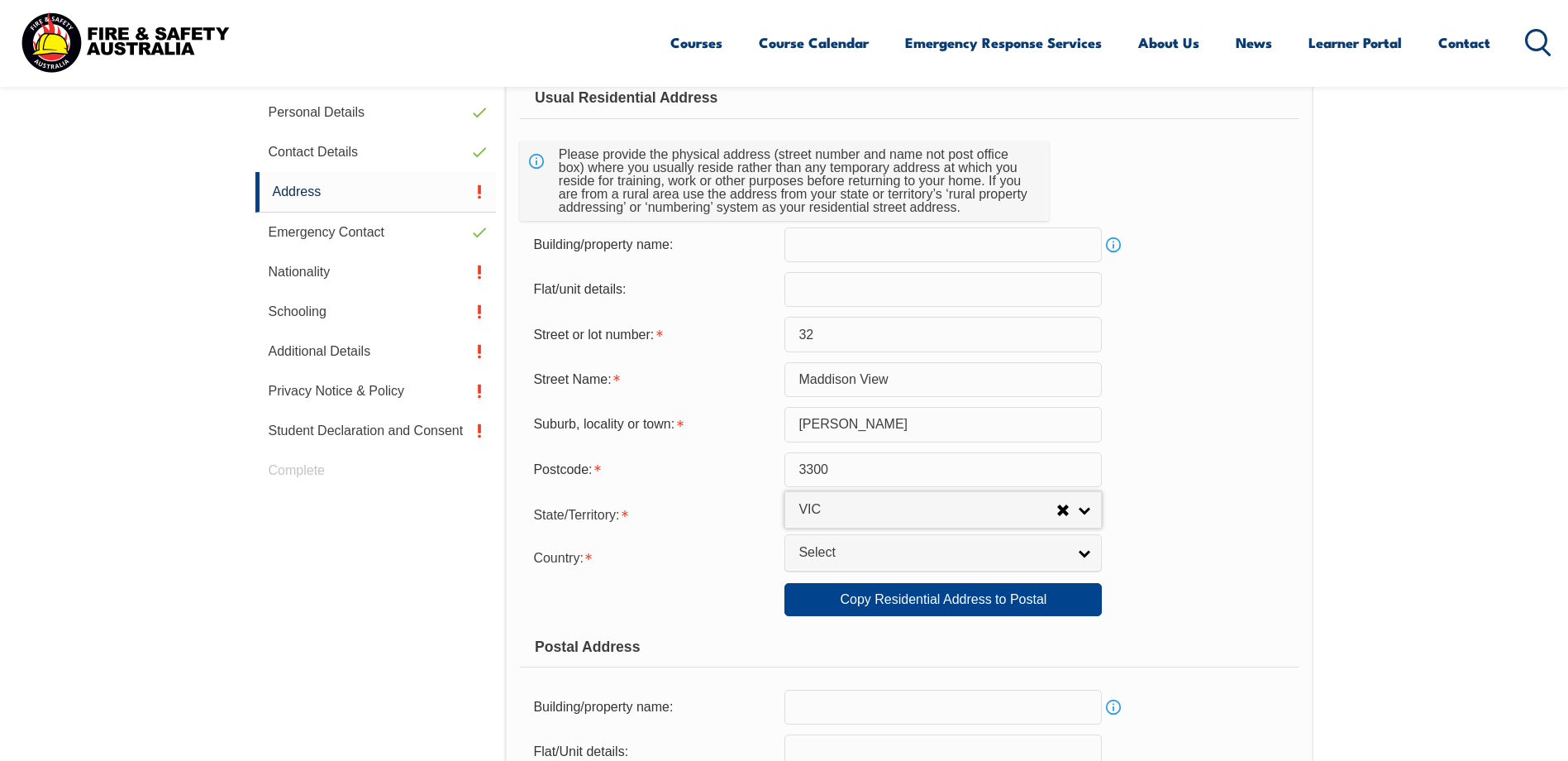
click at [842, 563] on link "Select" at bounding box center [944, 552] width 318 height 37
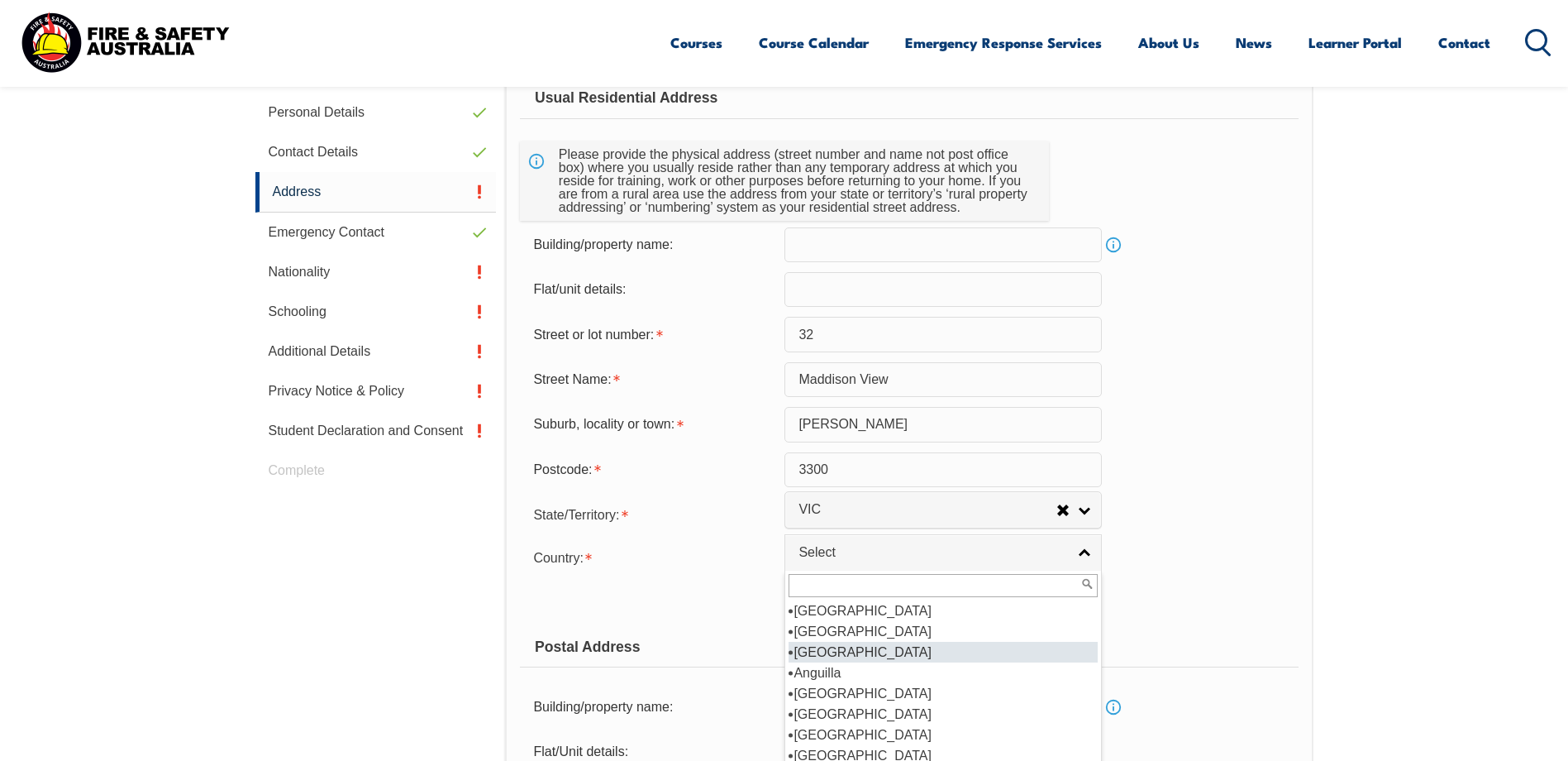
scroll to position [166, 0]
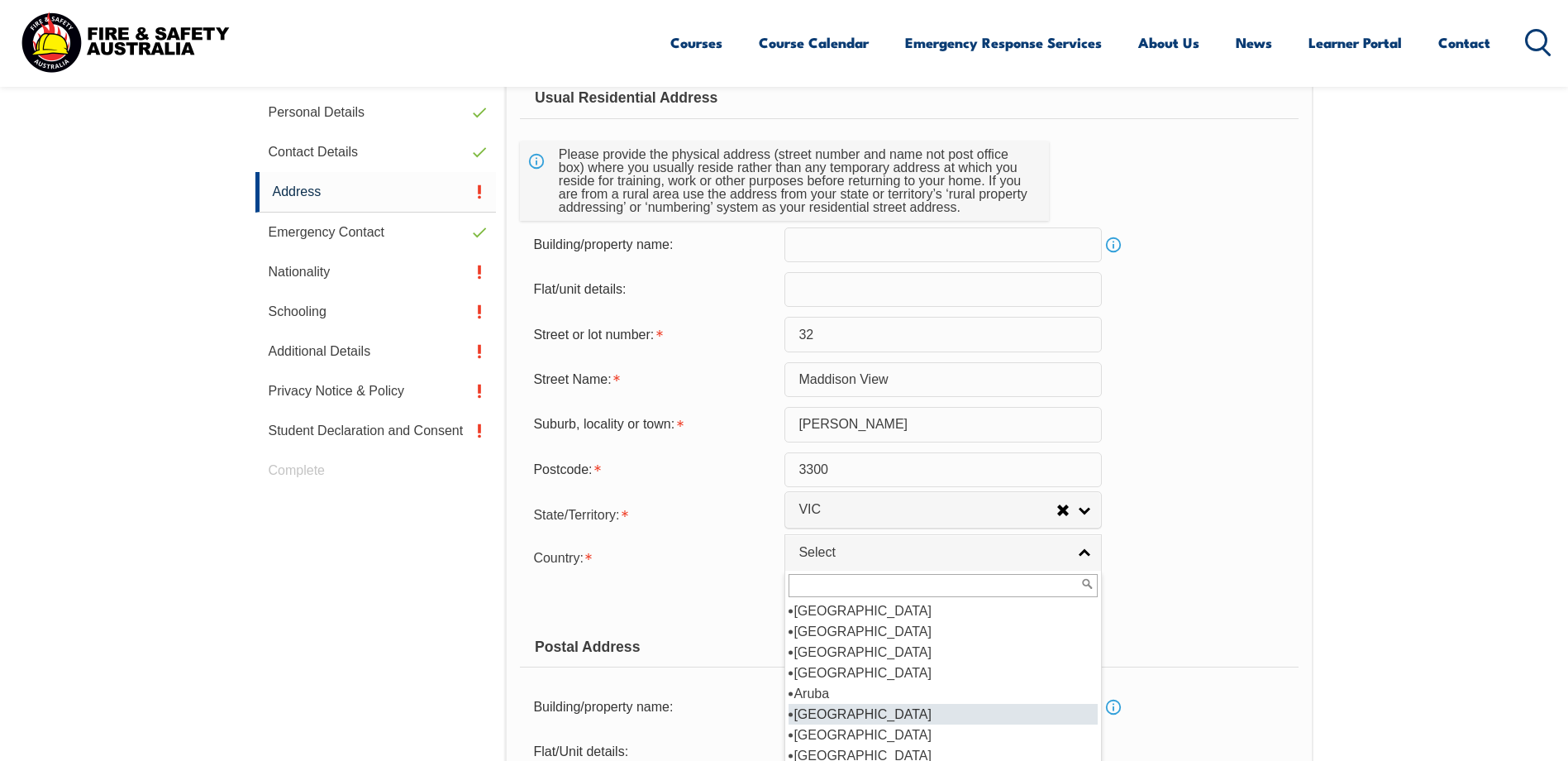
click at [840, 710] on li "[GEOGRAPHIC_DATA]" at bounding box center [944, 714] width 309 height 21
select select "1101"
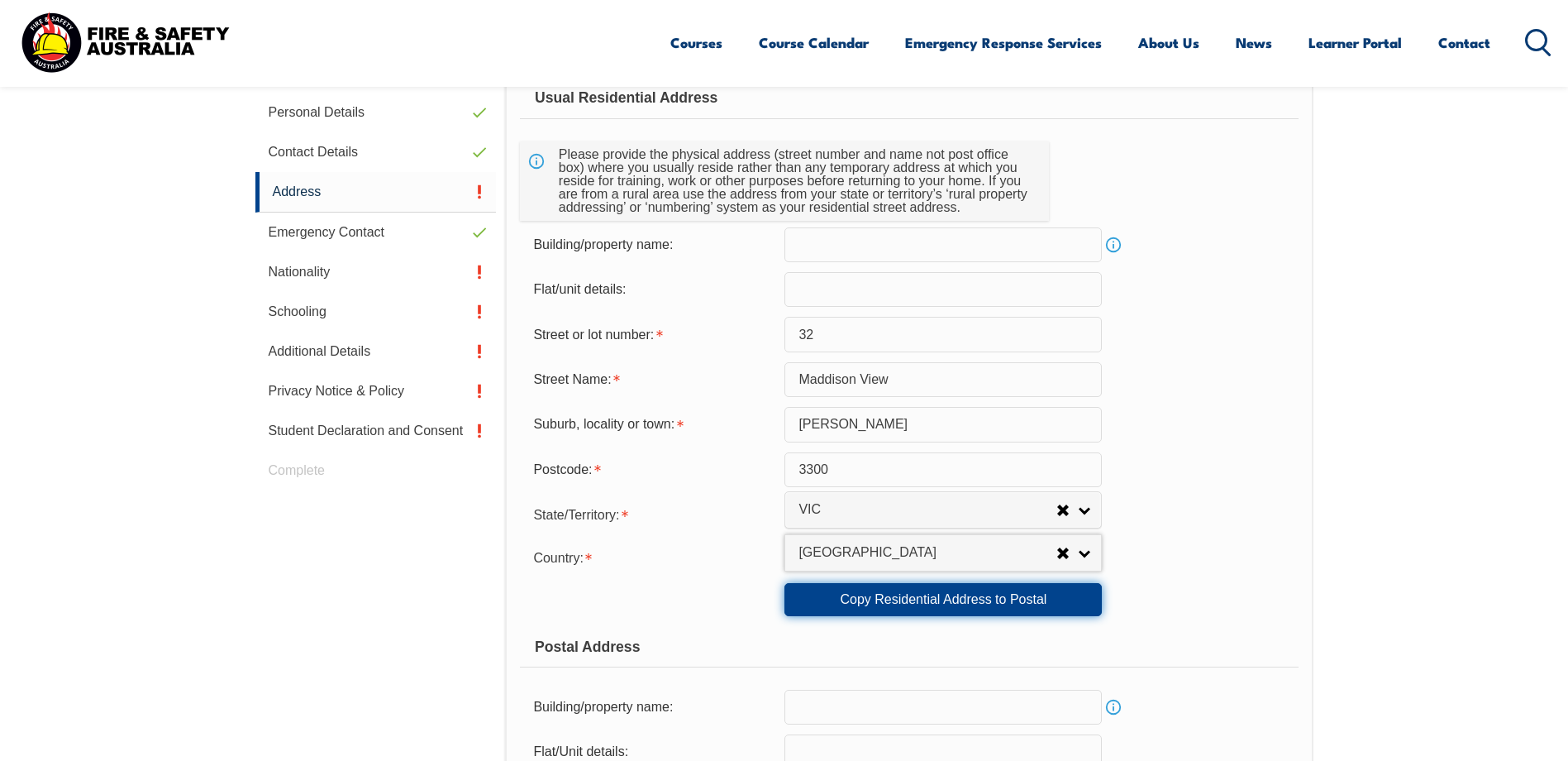
click at [885, 609] on link "Copy Residential Address to Postal" at bounding box center [944, 600] width 318 height 33
type input "32"
type input "Maddison View"
type input "Hamilton"
select select "VIC"
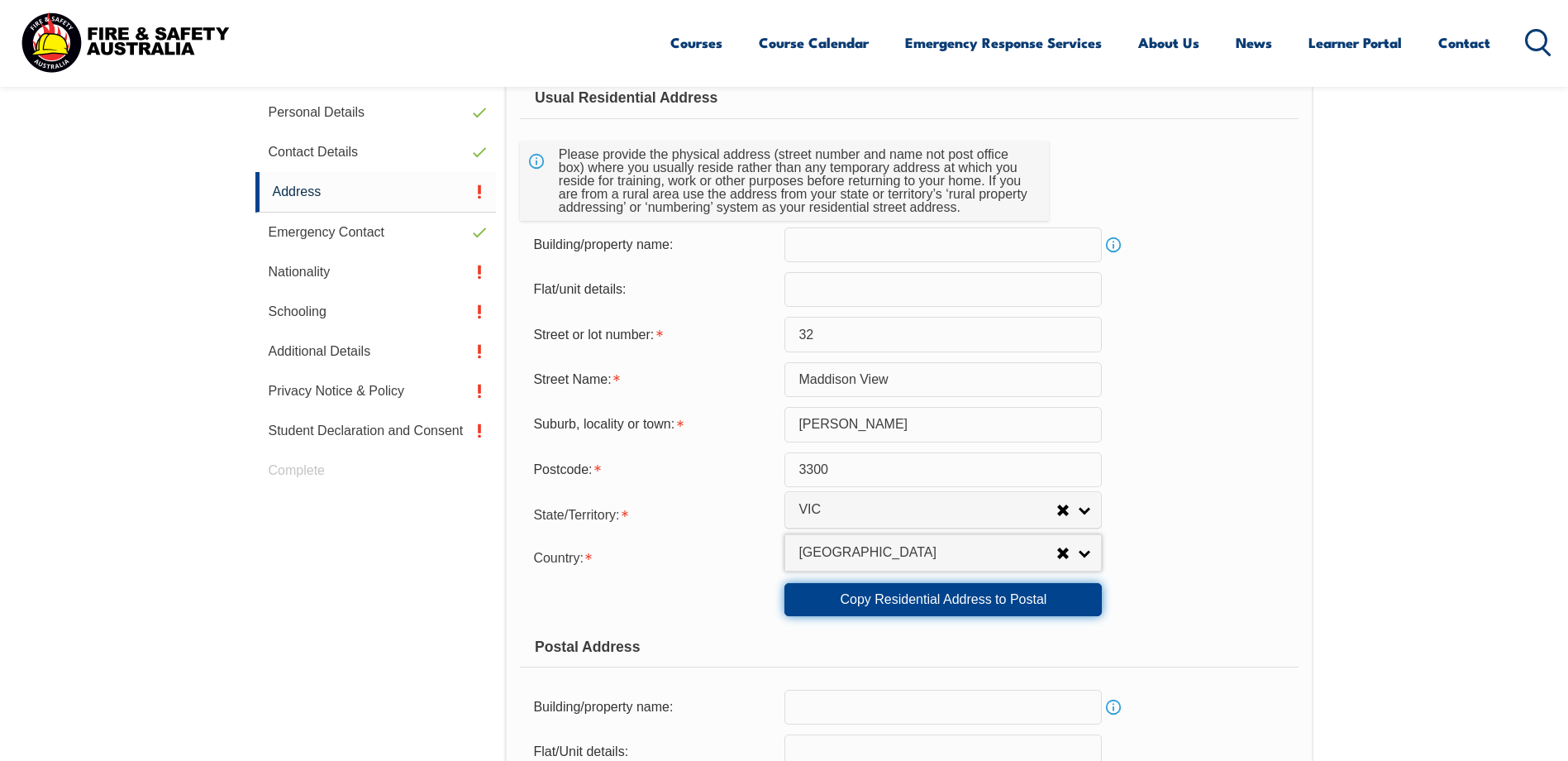
type input "3300"
select select "1101"
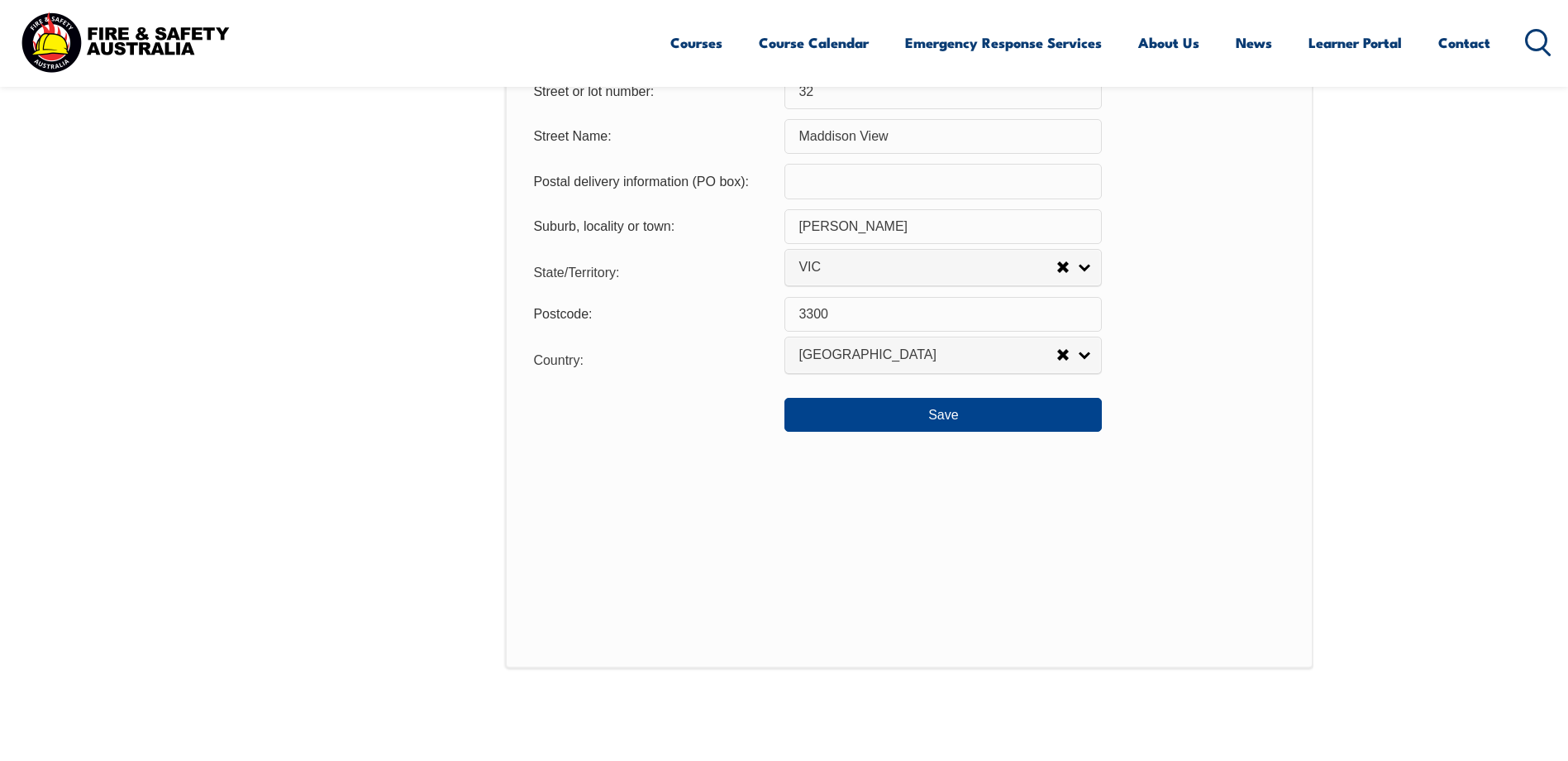
scroll to position [1277, 0]
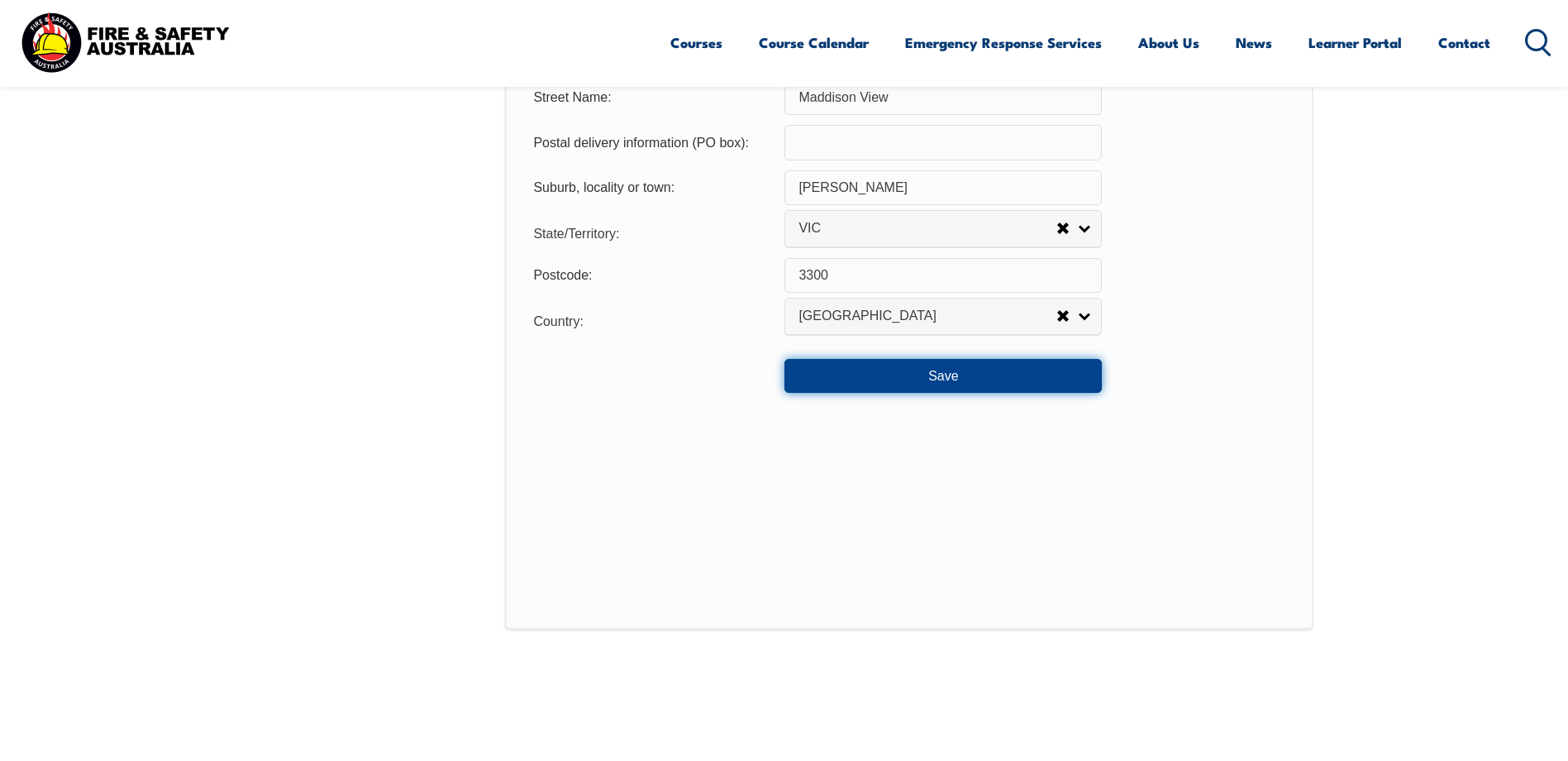
click at [897, 385] on button "Save" at bounding box center [944, 376] width 318 height 33
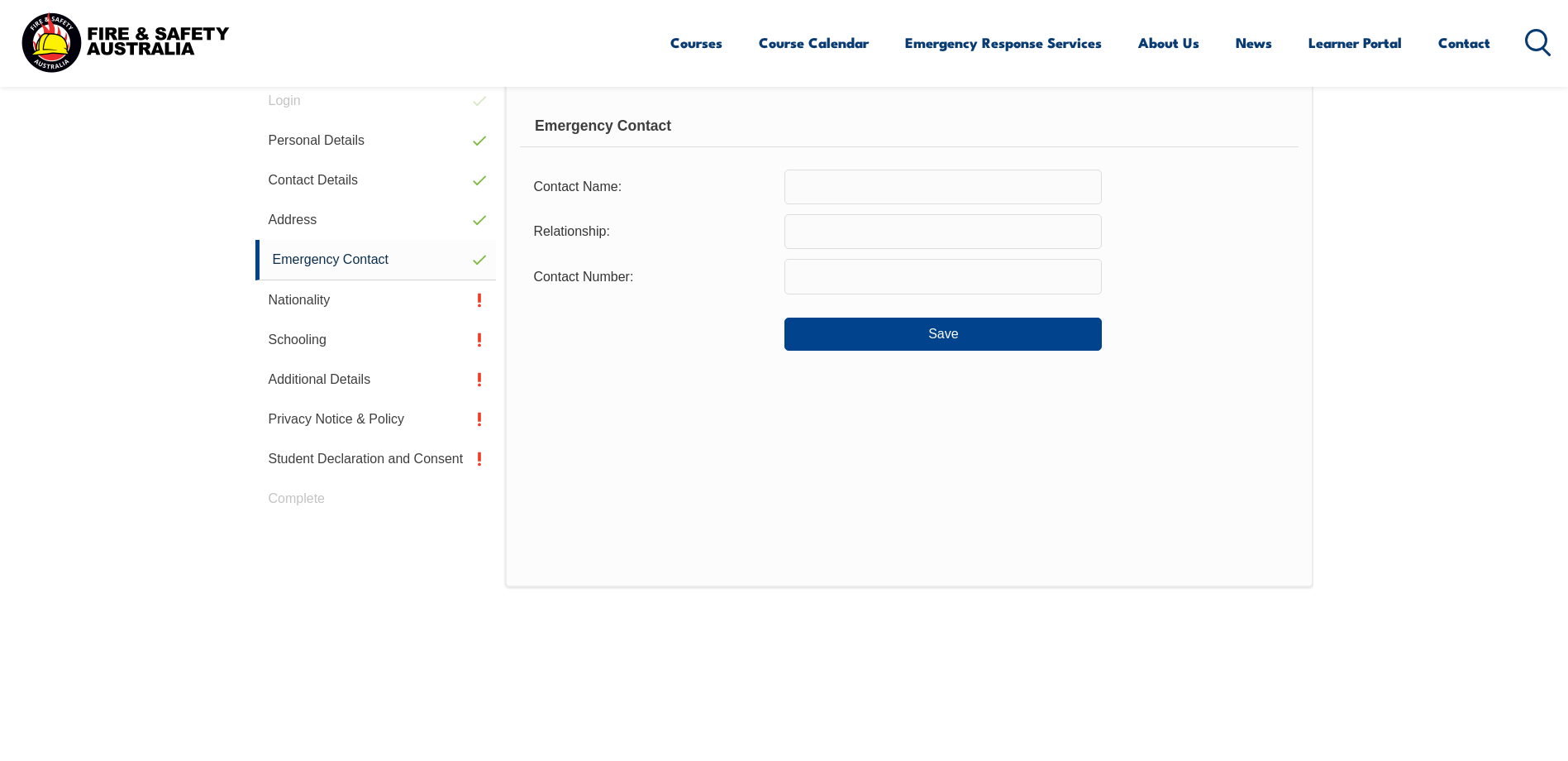
scroll to position [451, 0]
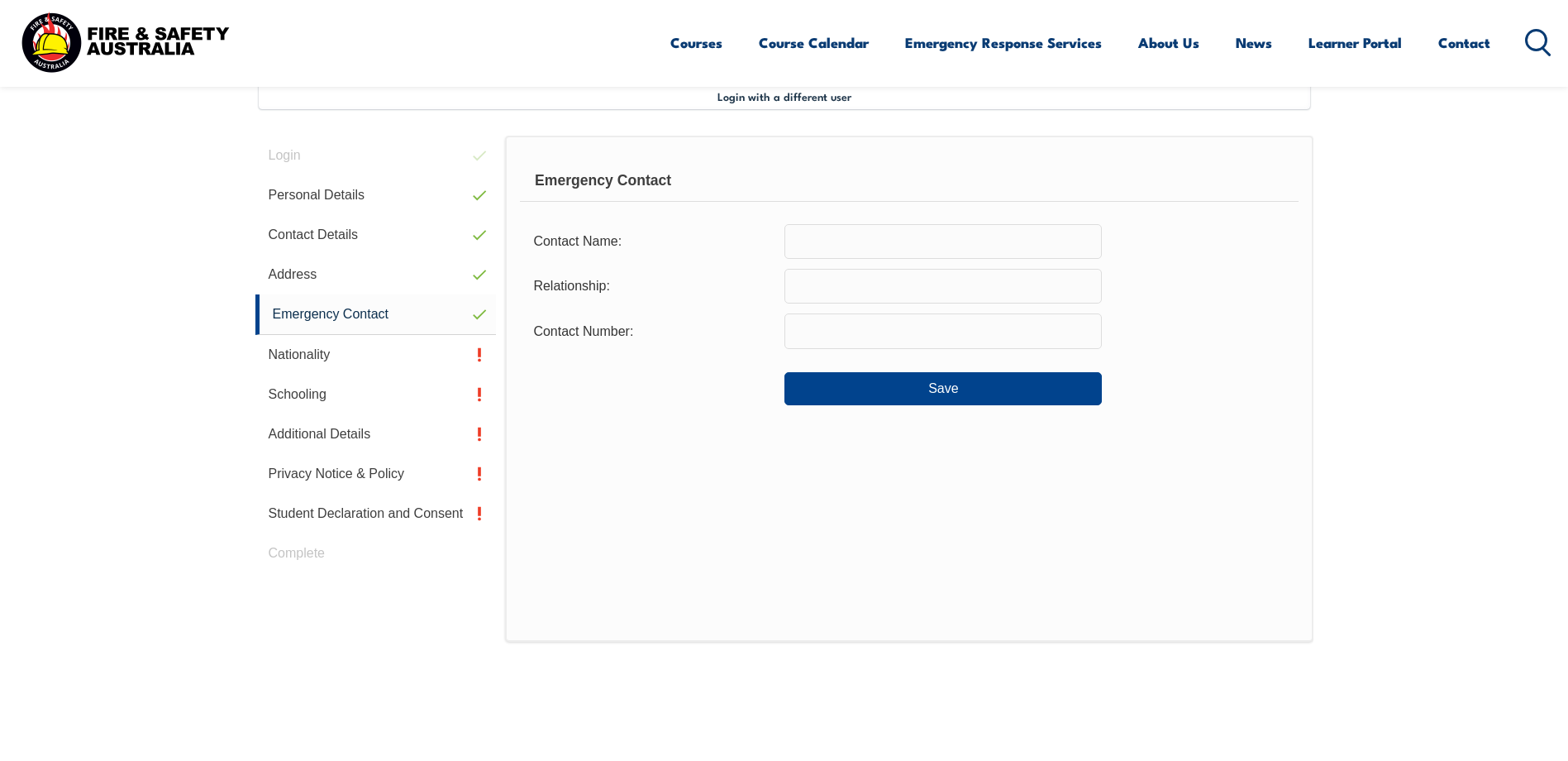
click at [851, 238] on input "text" at bounding box center [944, 241] width 318 height 35
type input "Courtney McIntyre"
type input "Wife"
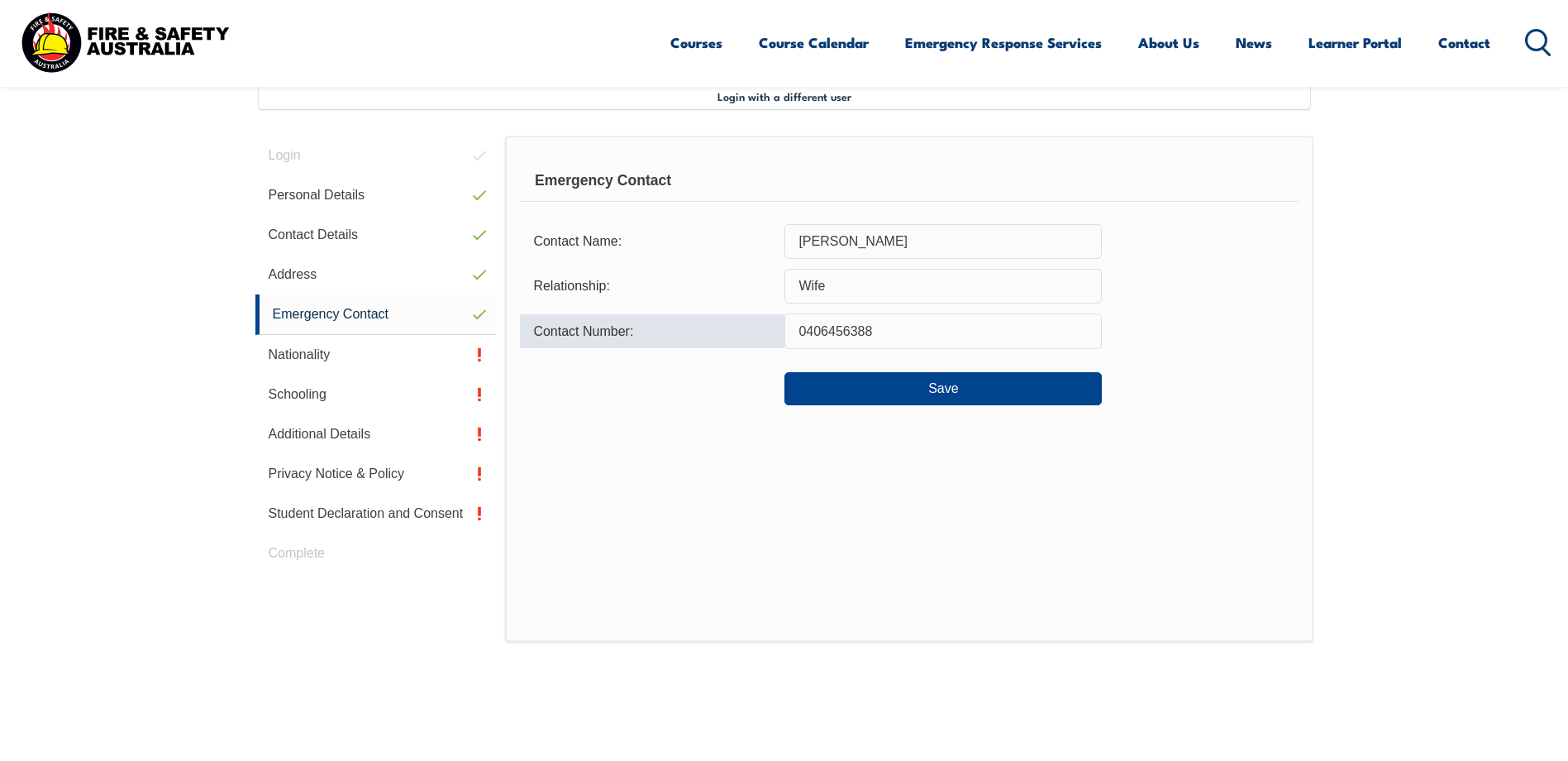
type input "0406456388"
click at [946, 385] on button "Save" at bounding box center [944, 388] width 318 height 33
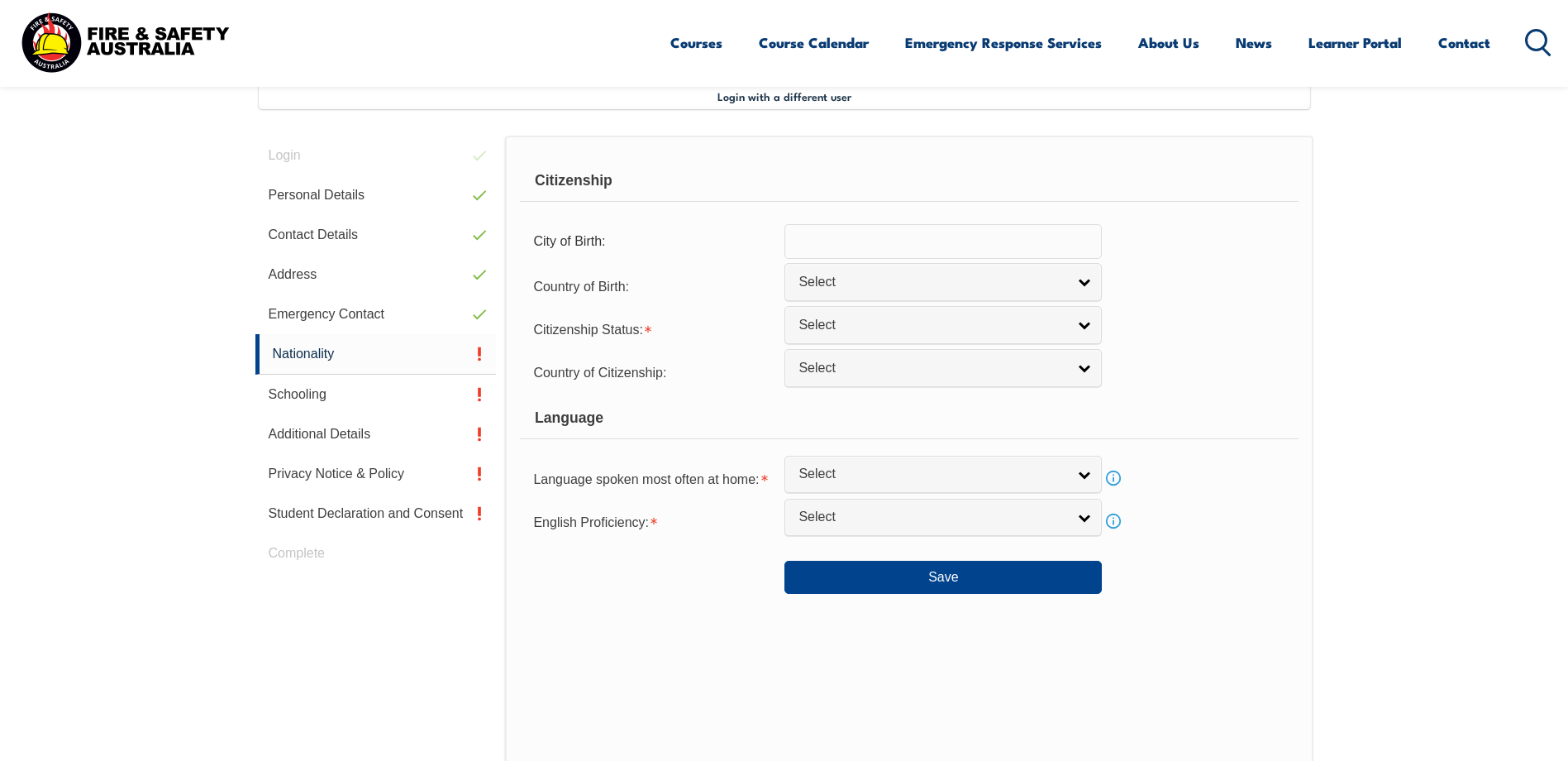
click at [1012, 243] on input "text" at bounding box center [944, 241] width 318 height 35
type input "Millicent"
click at [1076, 283] on link "Select" at bounding box center [944, 281] width 318 height 37
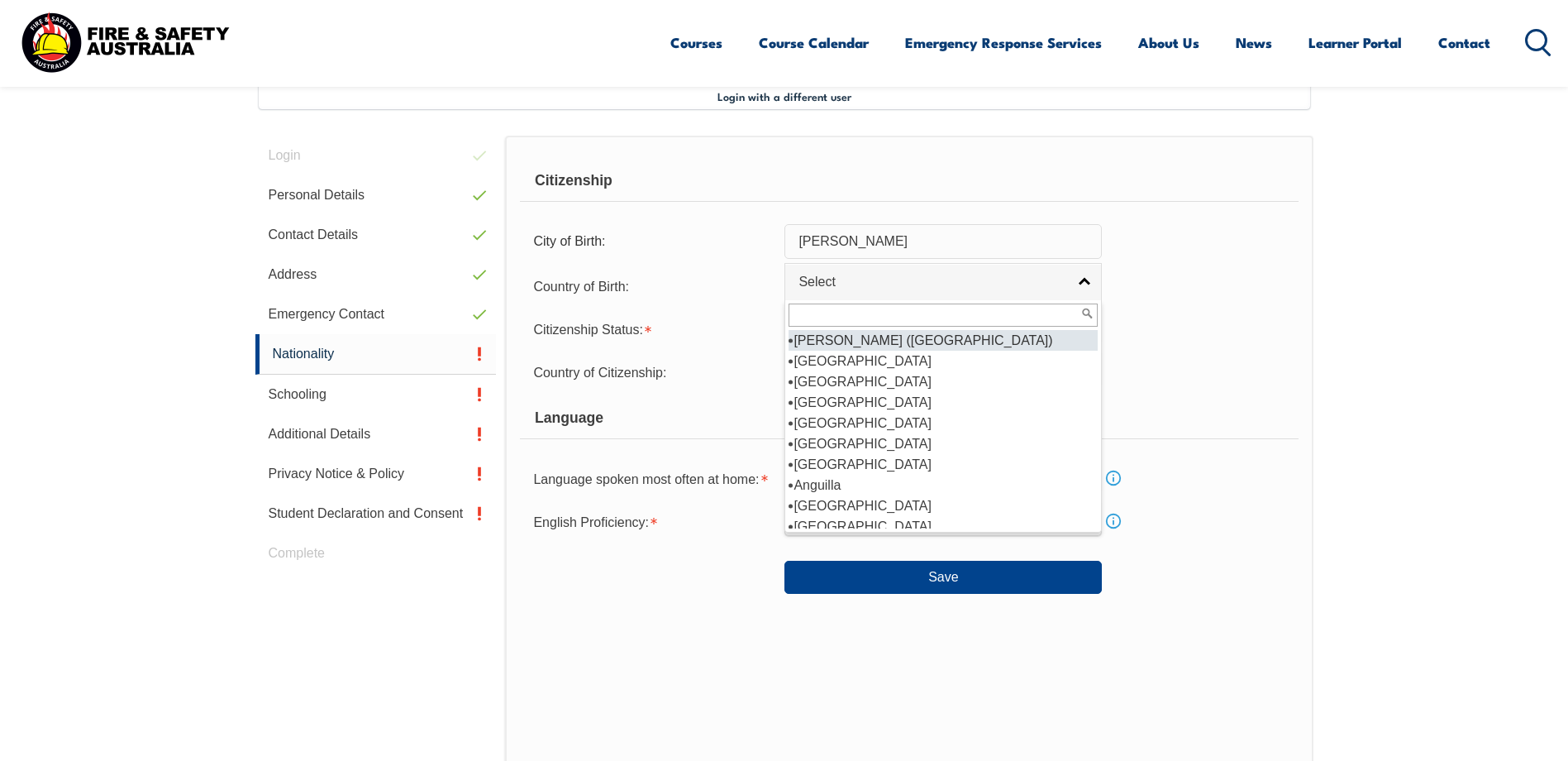
click at [1076, 283] on link "Select" at bounding box center [944, 281] width 318 height 37
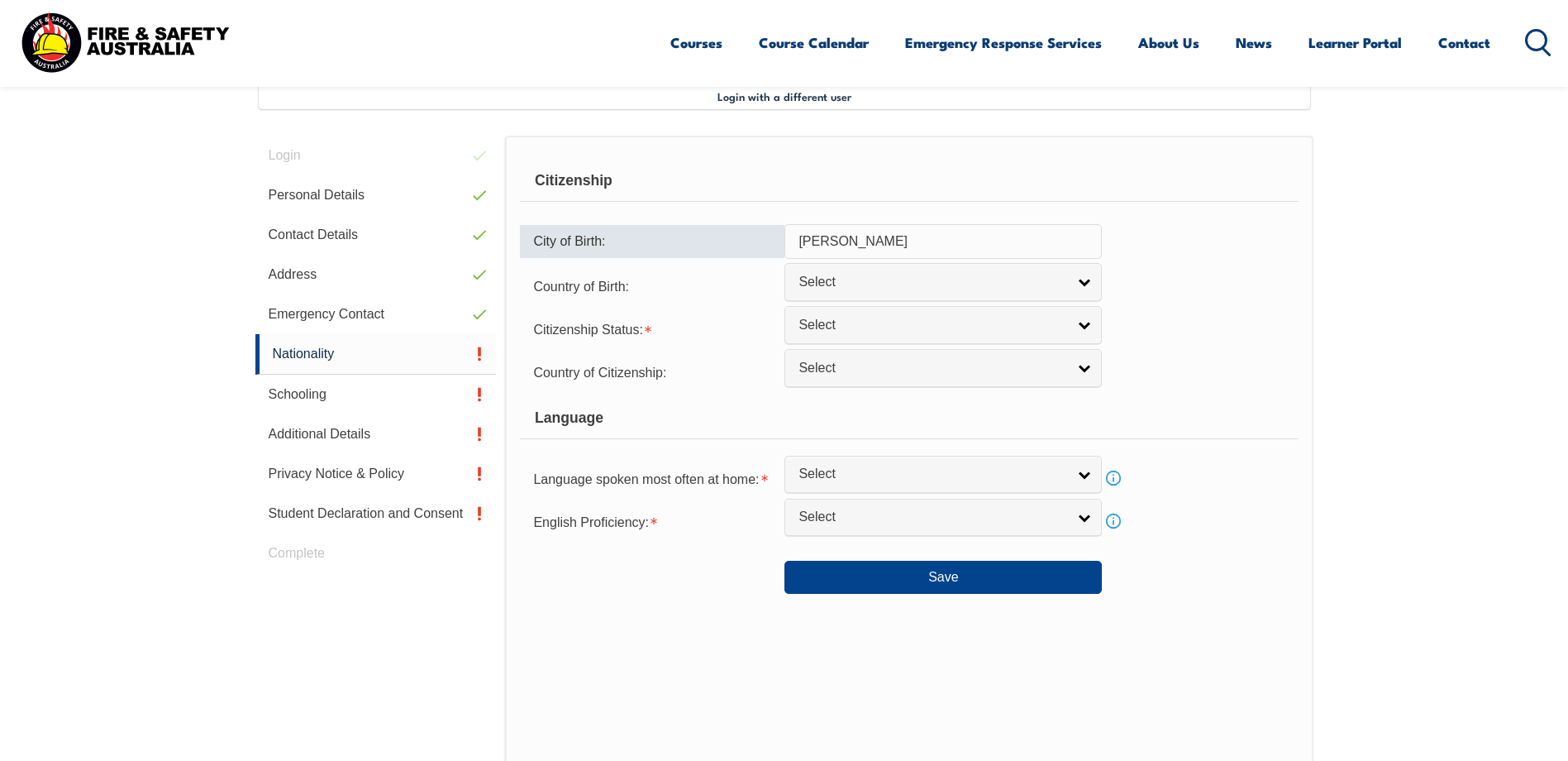
drag, startPoint x: 920, startPoint y: 233, endPoint x: 747, endPoint y: 256, distance: 174.5
click at [747, 258] on div "City of Birth: Millicent" at bounding box center [909, 241] width 778 height 35
click at [1080, 318] on link "Select" at bounding box center [944, 324] width 318 height 37
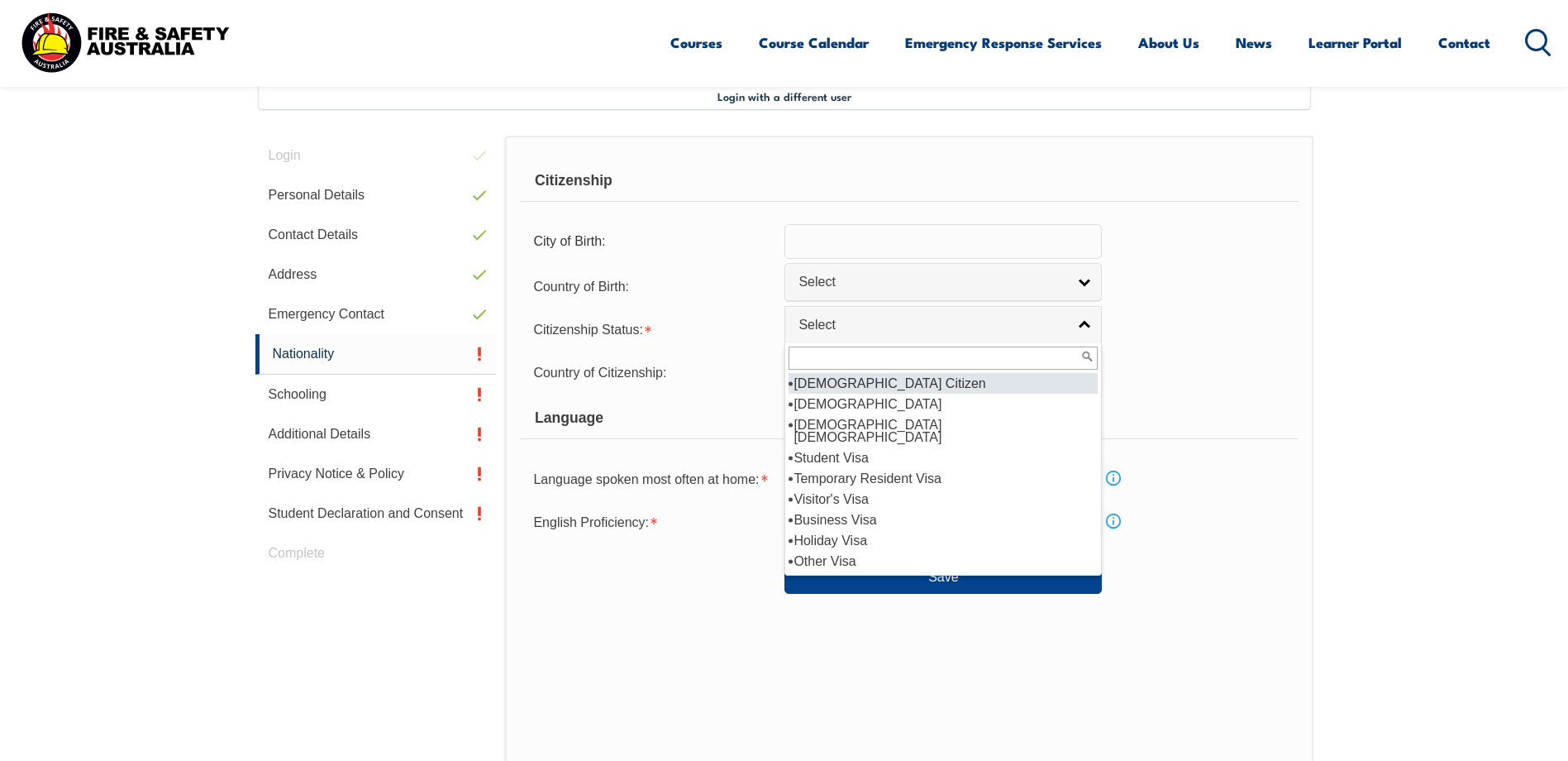
click at [872, 379] on li "[DEMOGRAPHIC_DATA] Citizen" at bounding box center [944, 383] width 309 height 21
select select "1"
click at [851, 383] on li "[DEMOGRAPHIC_DATA] Citizen" at bounding box center [944, 383] width 309 height 21
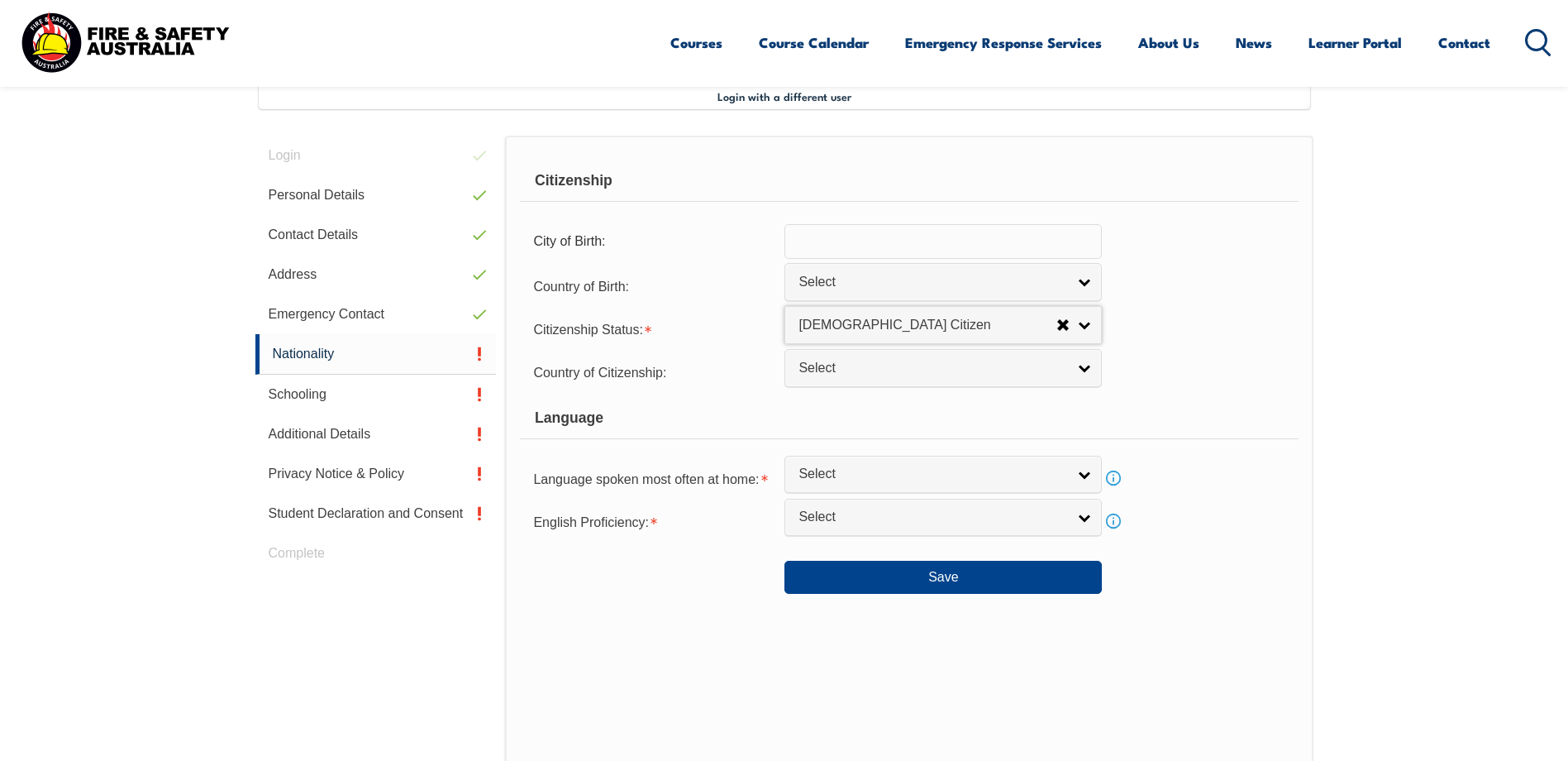
click at [774, 416] on div "Language" at bounding box center [909, 418] width 778 height 42
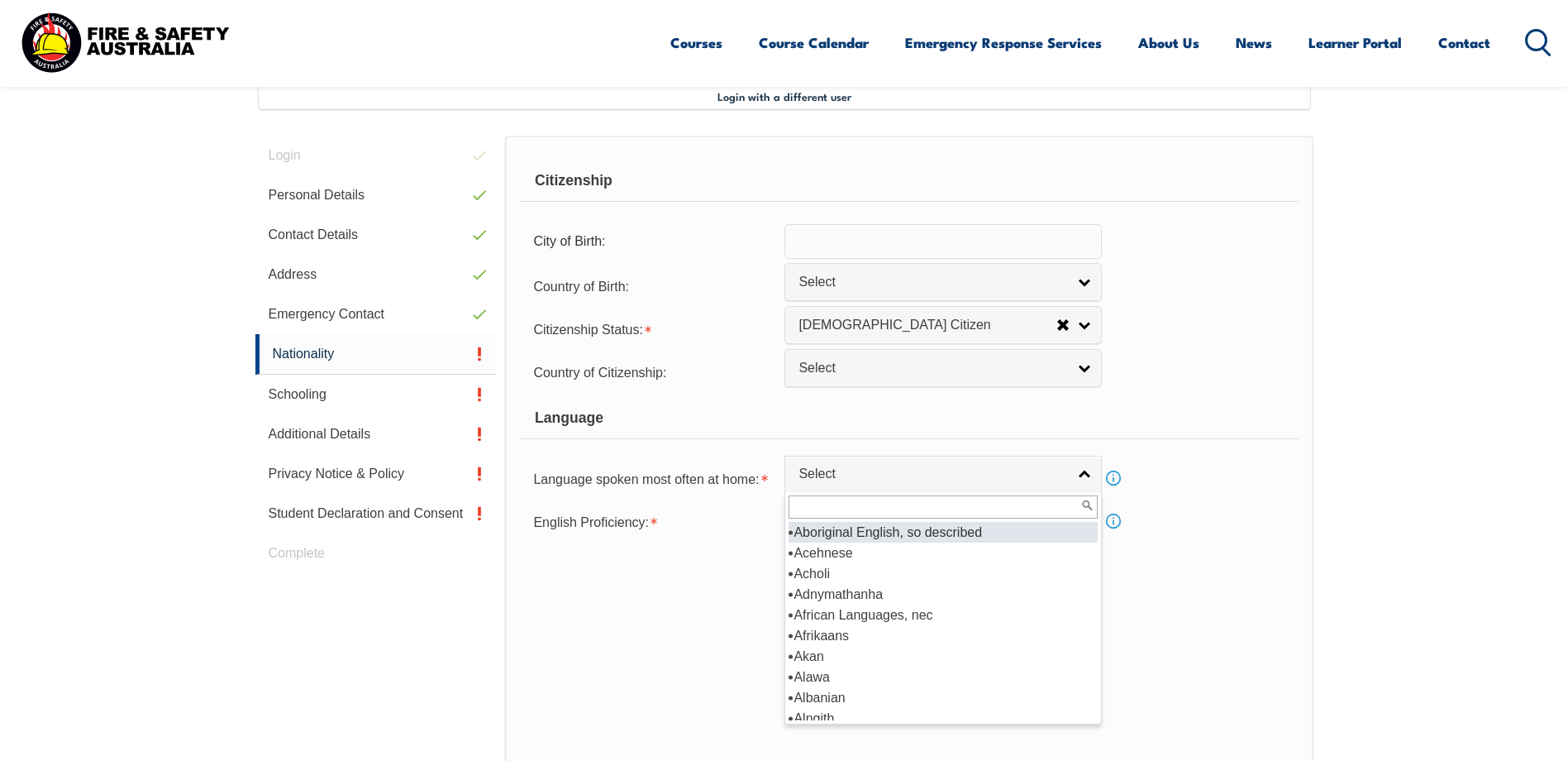
click at [870, 475] on span "Select" at bounding box center [933, 474] width 268 height 17
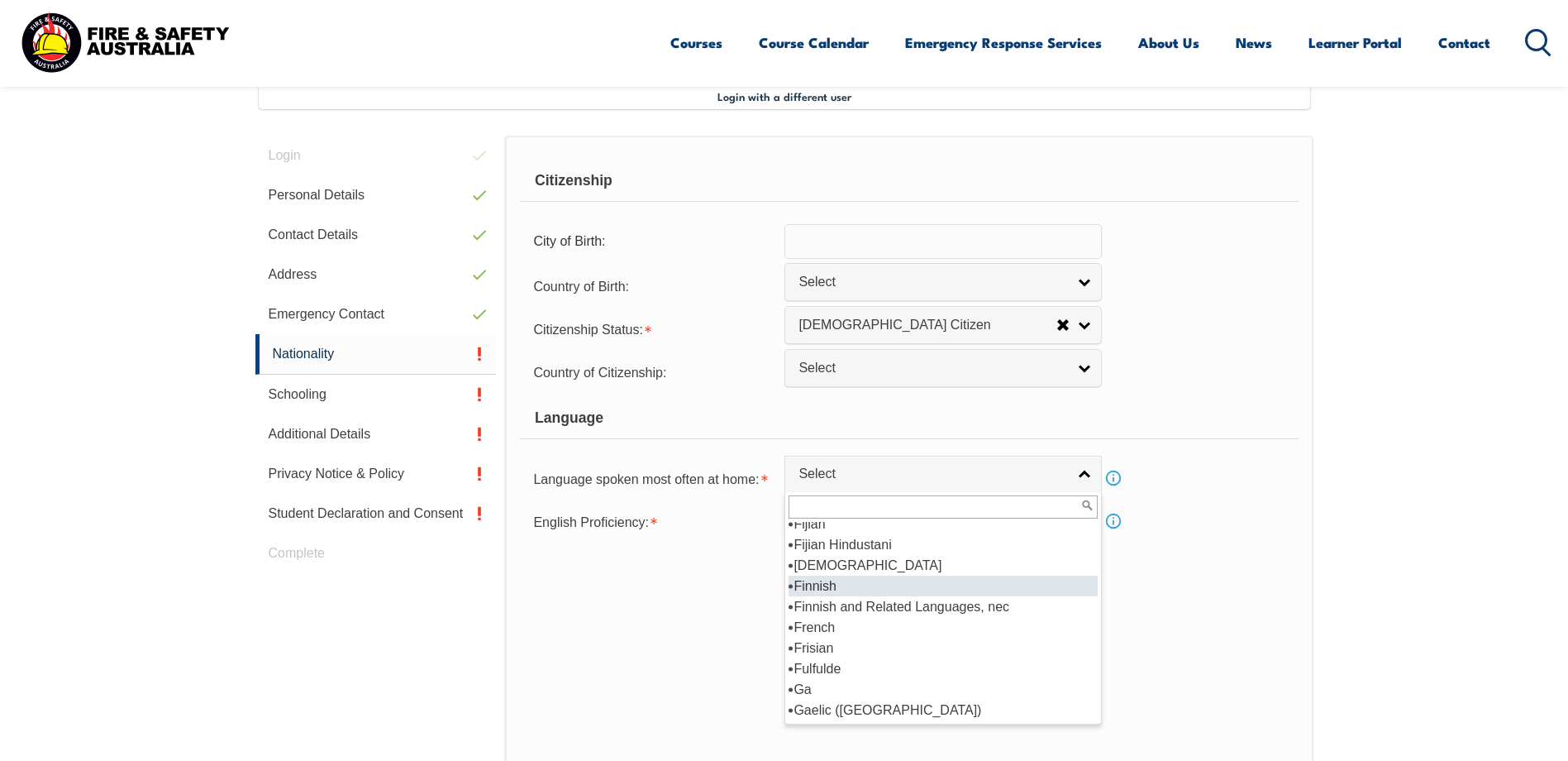
scroll to position [1985, 0]
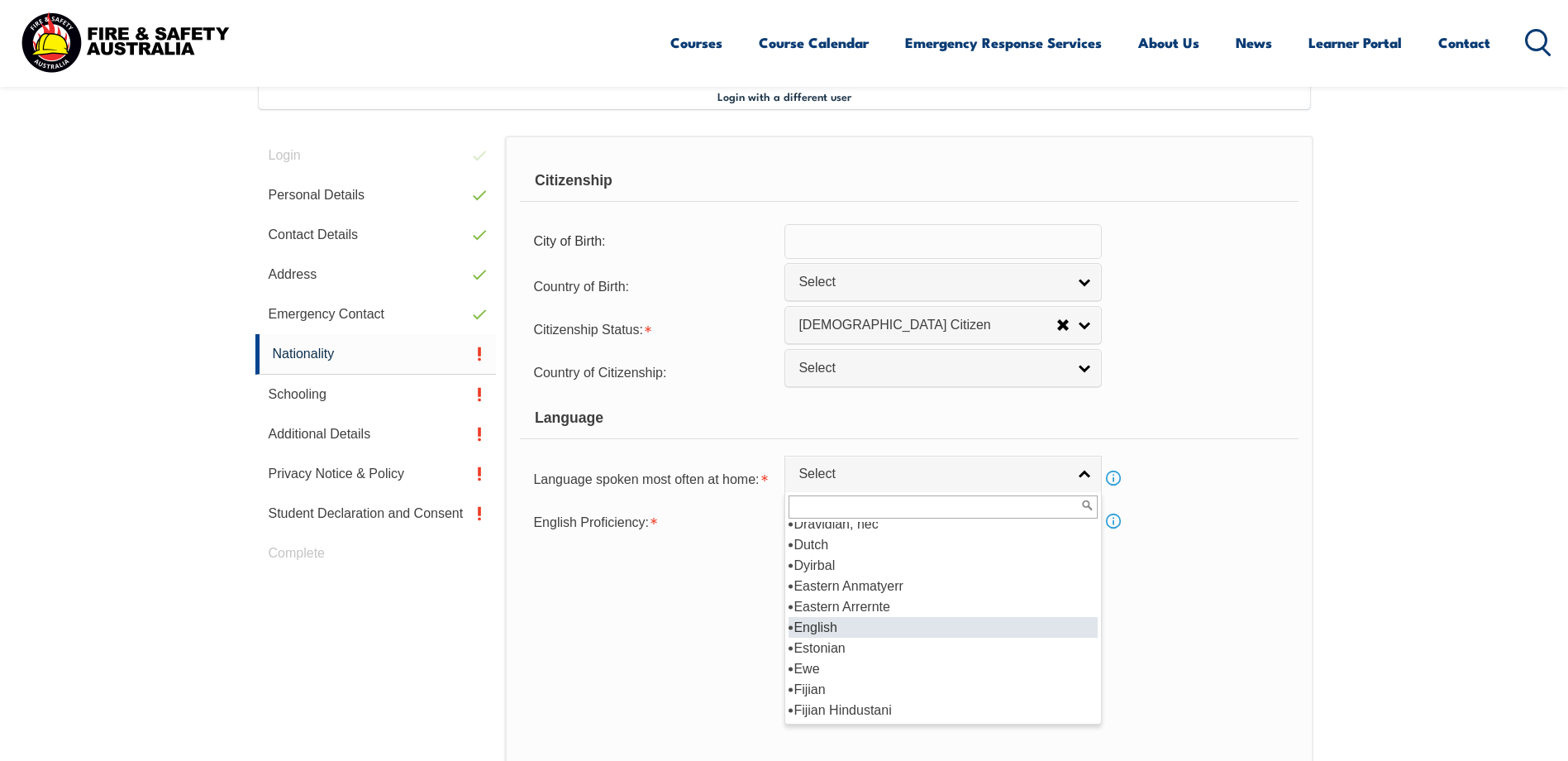
click at [838, 621] on li "English" at bounding box center [944, 627] width 309 height 21
select select "1201"
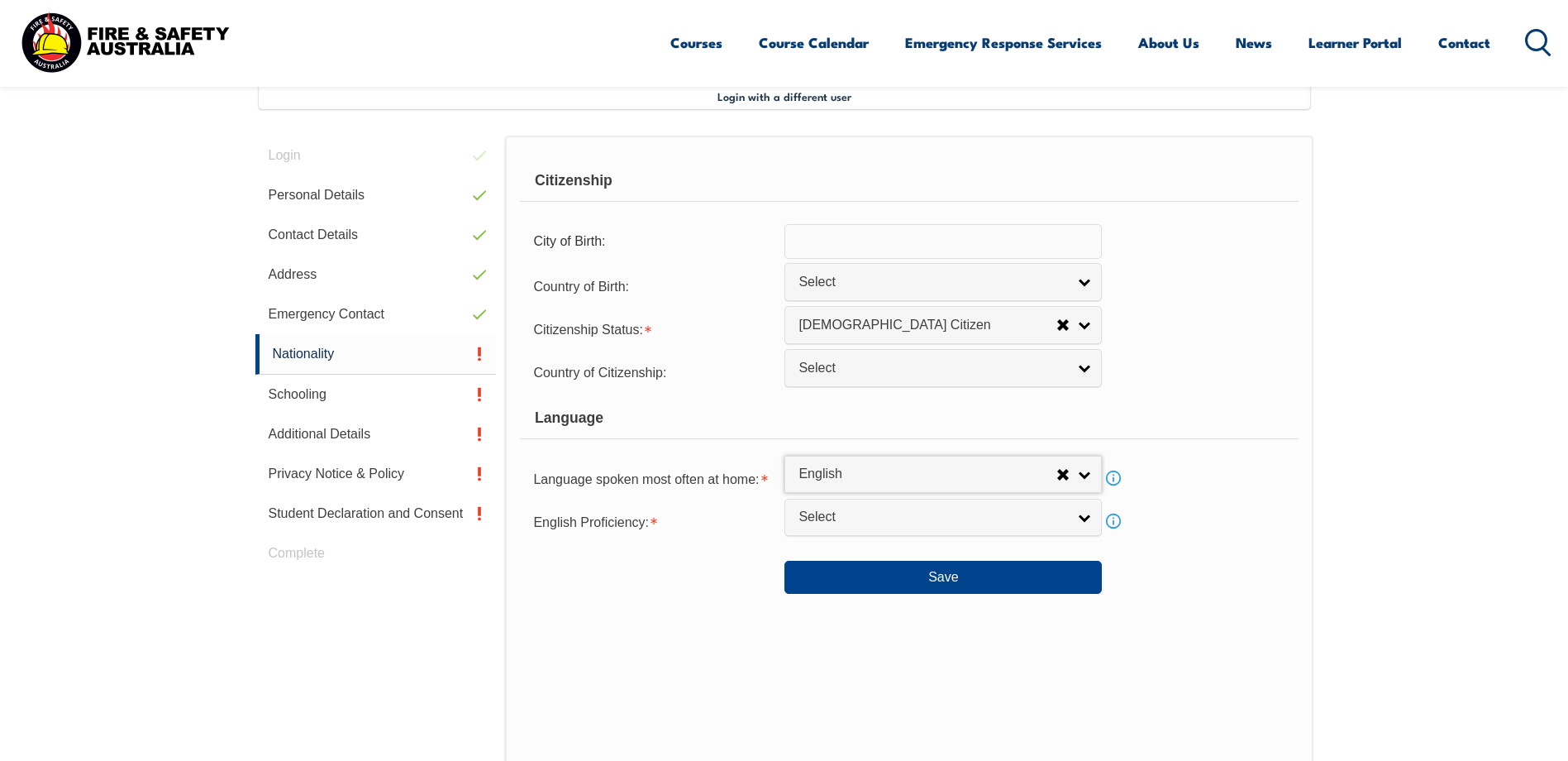
click at [830, 515] on span "Select" at bounding box center [933, 517] width 268 height 17
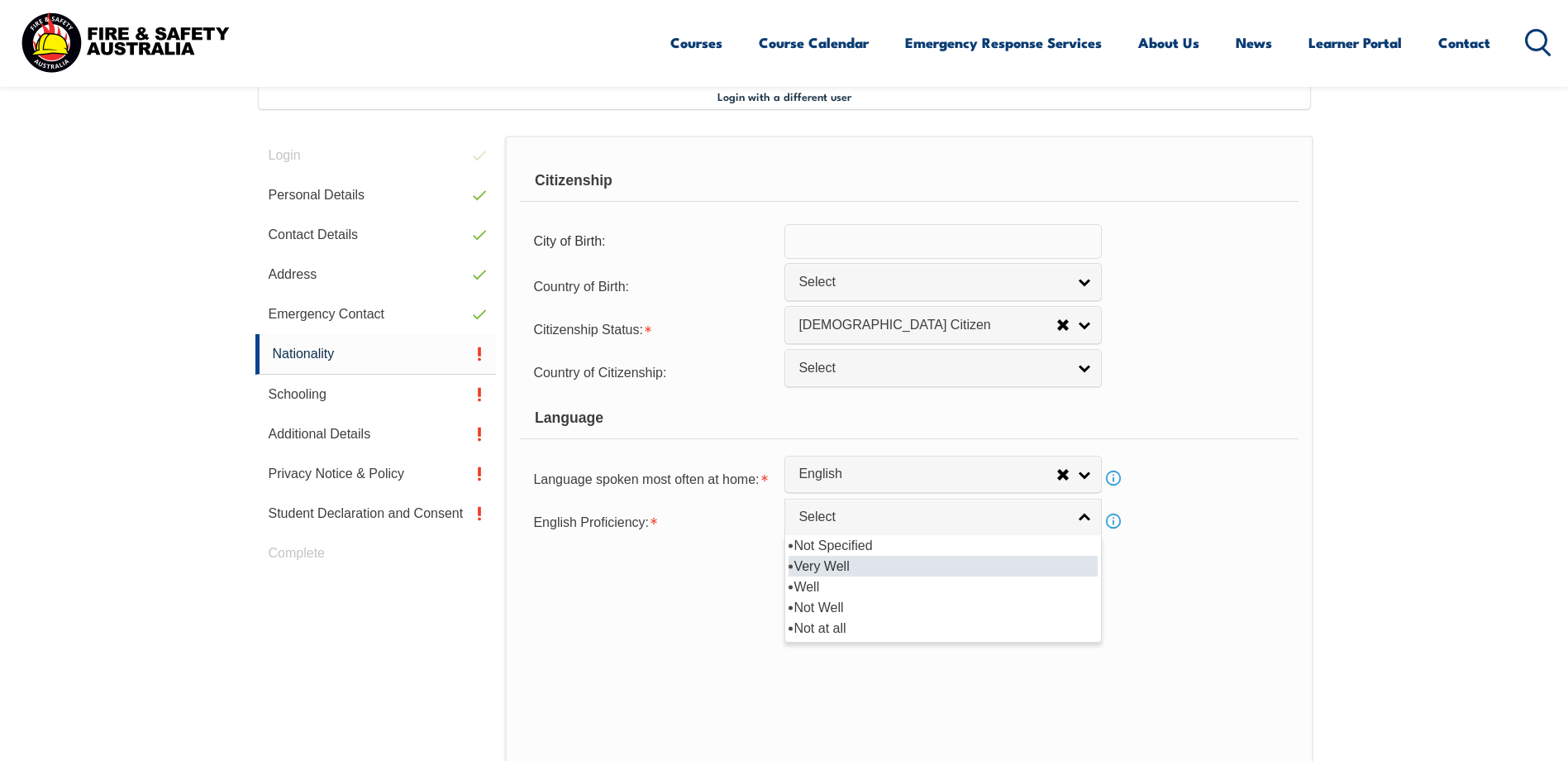
click at [829, 562] on li "Very Well" at bounding box center [944, 566] width 309 height 21
select select "1"
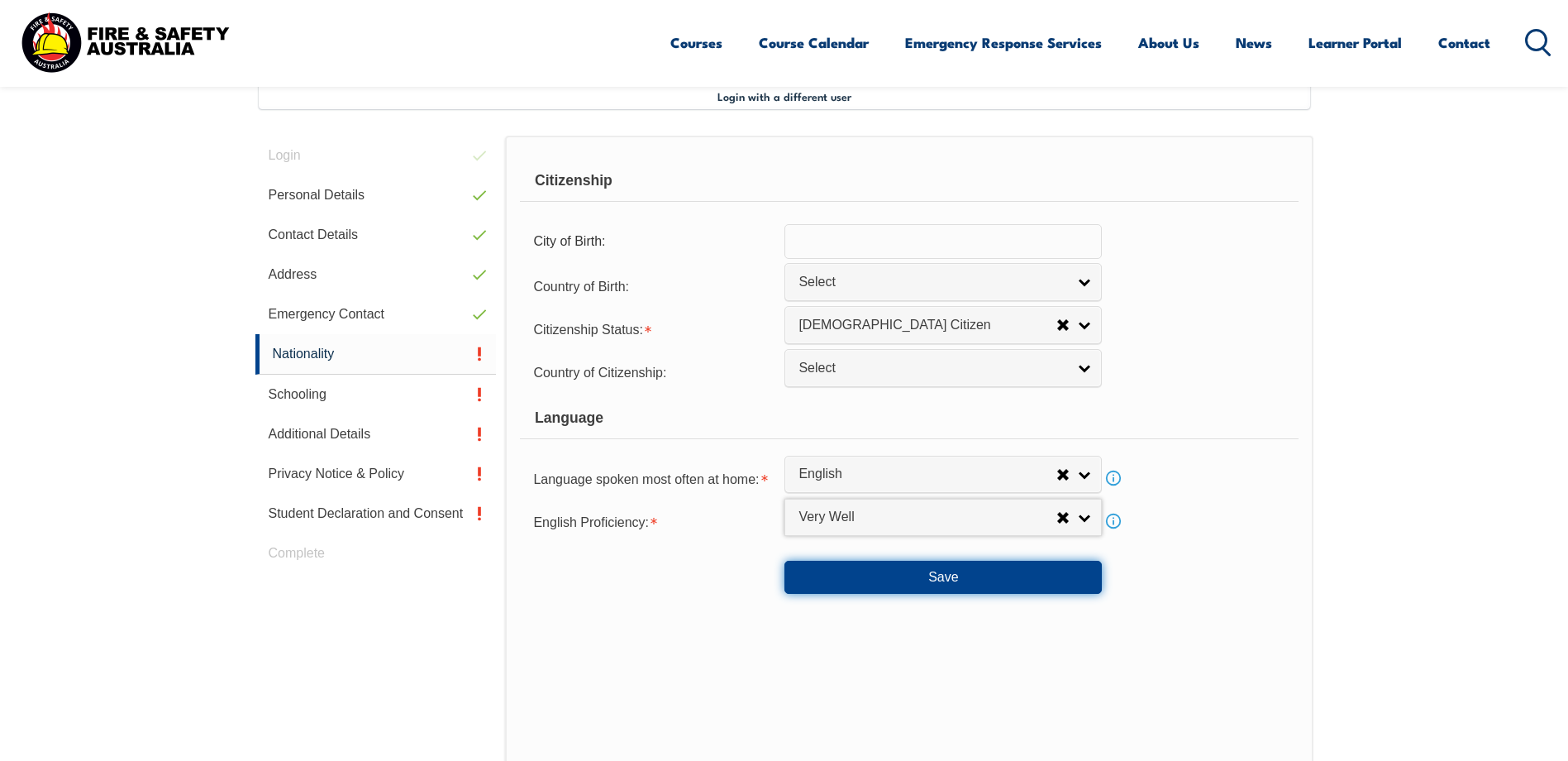
click at [850, 587] on button "Save" at bounding box center [944, 577] width 318 height 33
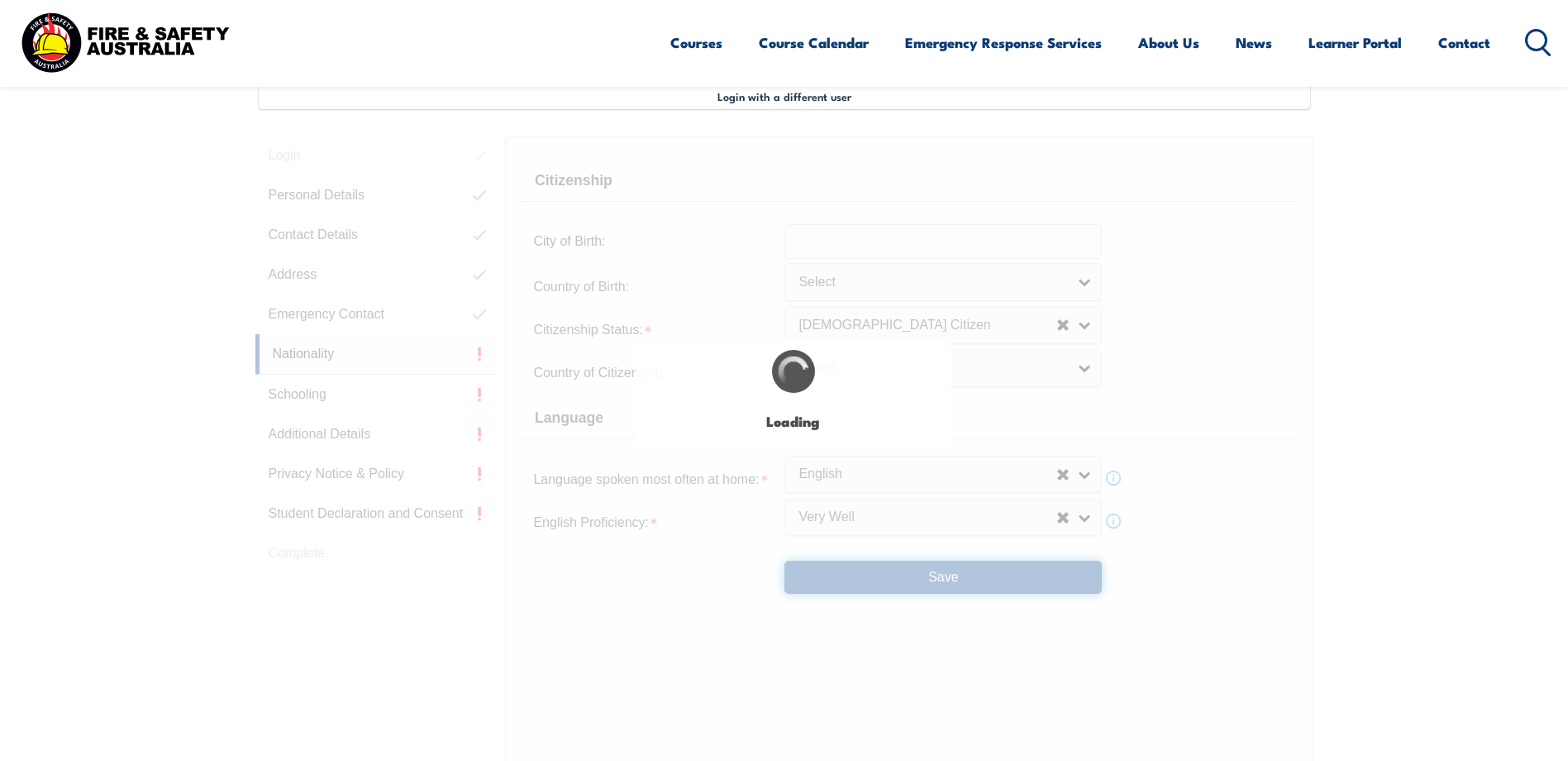
scroll to position [0, 0]
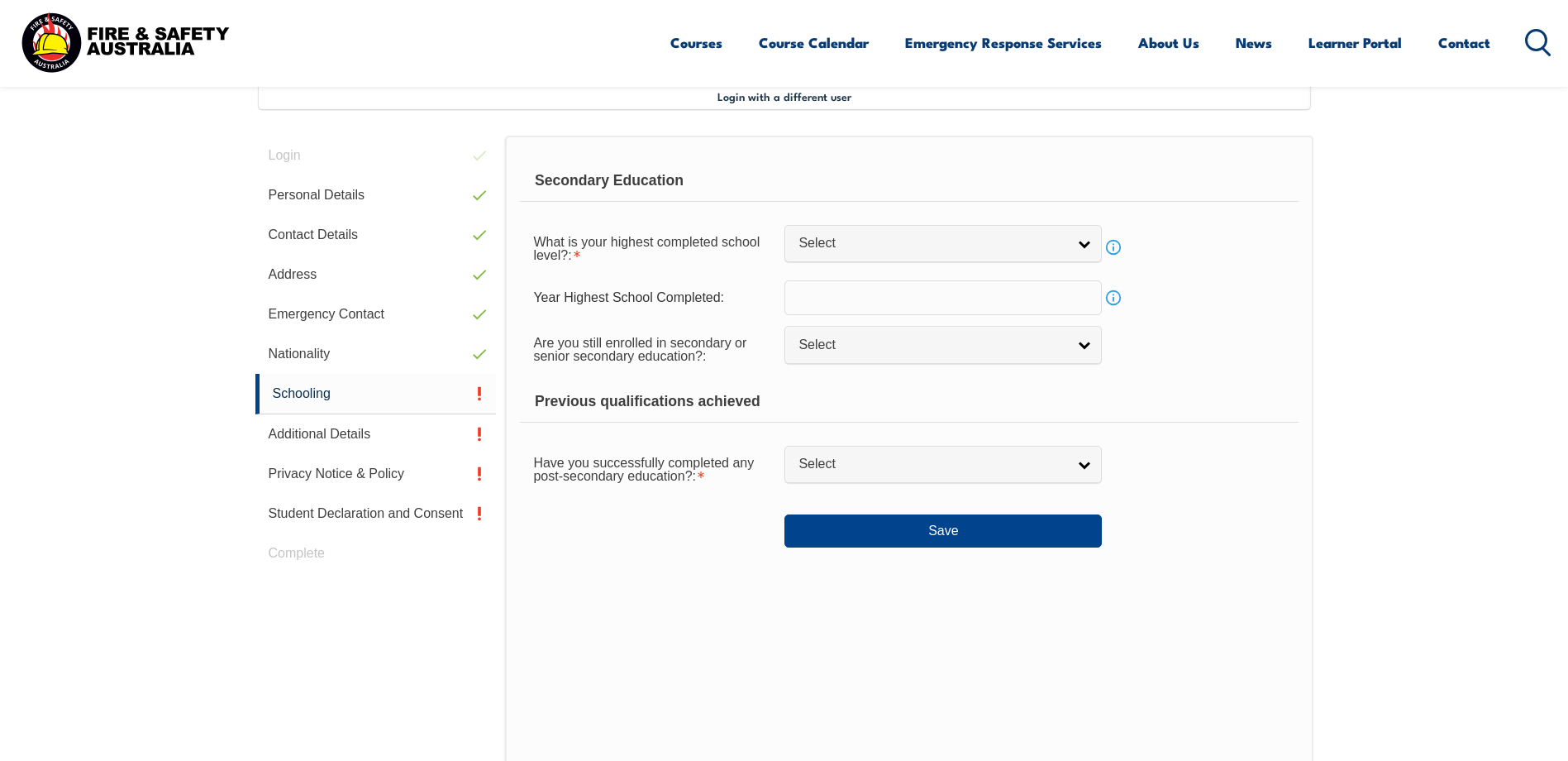
click at [1084, 243] on link "Select" at bounding box center [944, 243] width 318 height 37
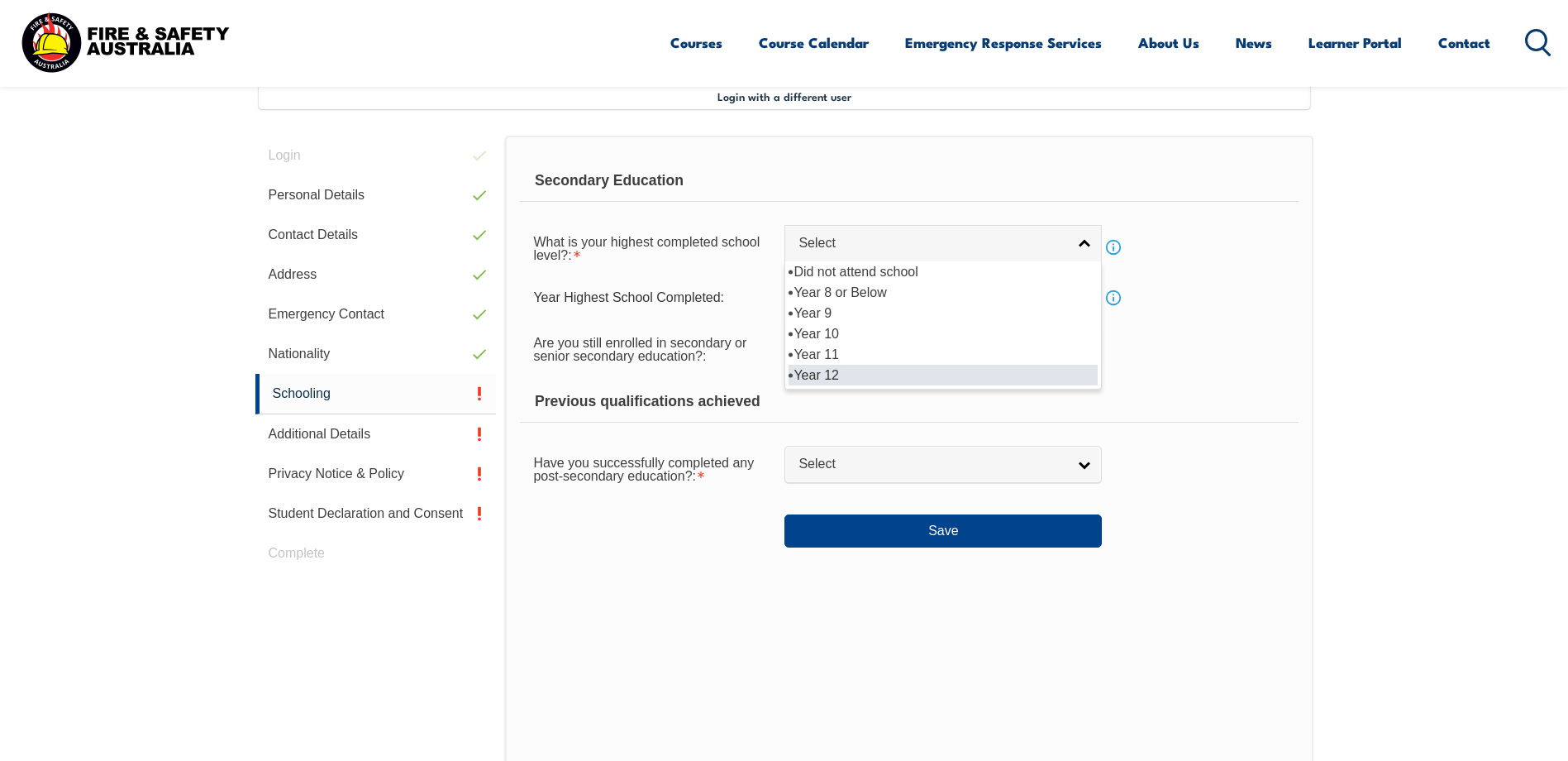
click at [808, 372] on li "Year 12" at bounding box center [944, 375] width 309 height 21
select select "12"
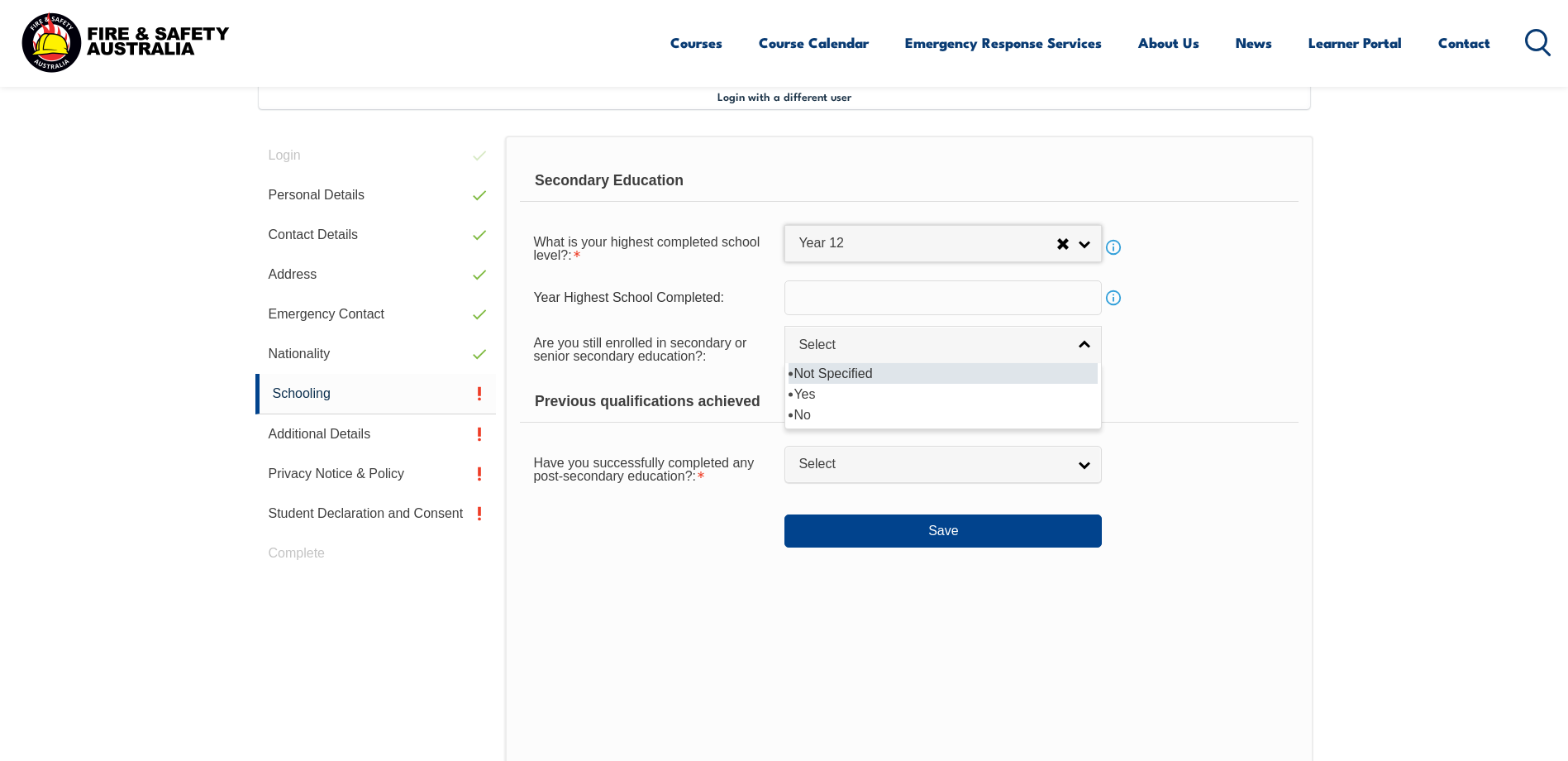
click at [990, 343] on span "Select" at bounding box center [933, 345] width 268 height 17
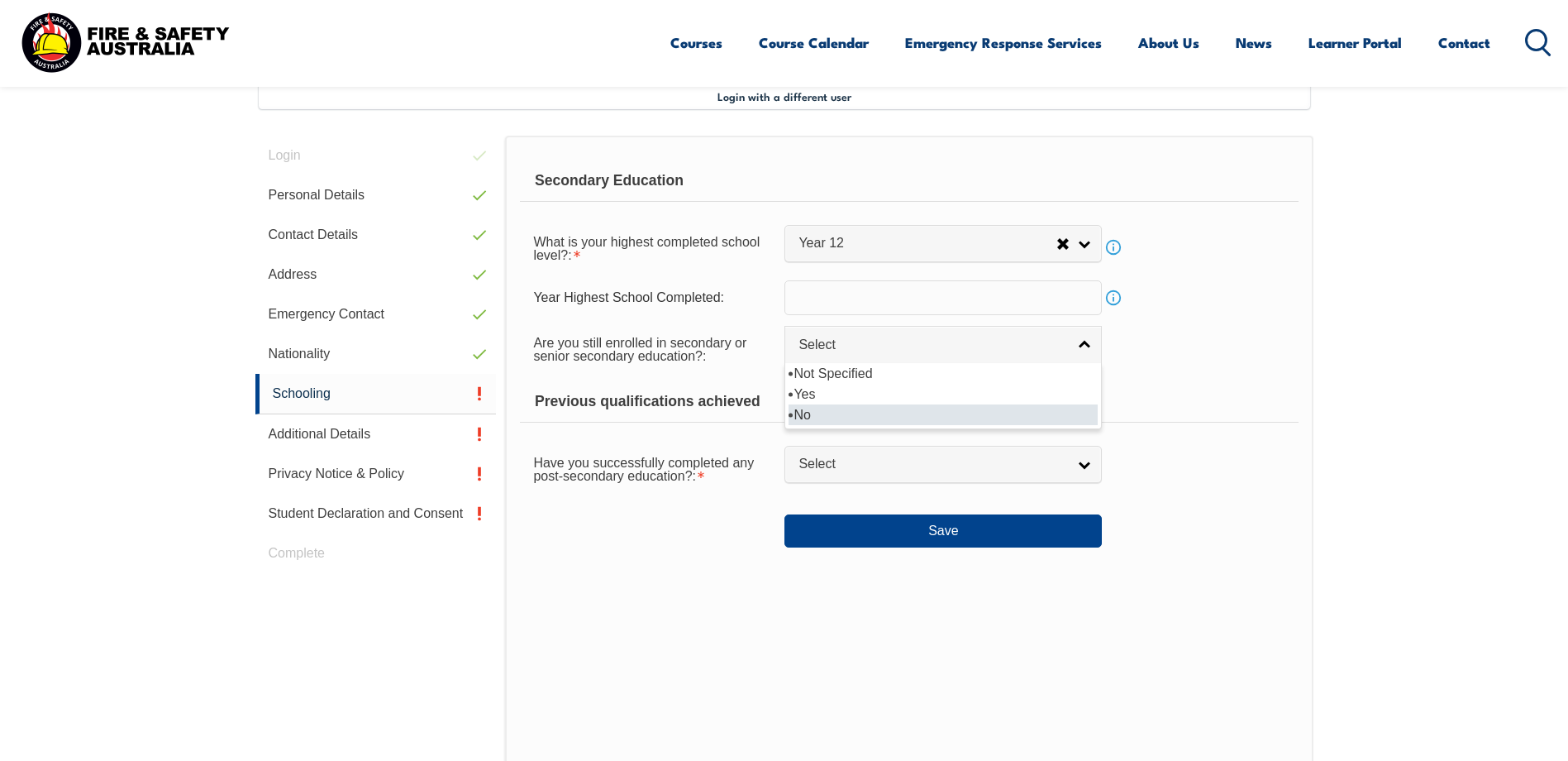
click at [959, 404] on li "No" at bounding box center [944, 414] width 309 height 21
select select "false"
click at [949, 449] on link "Select" at bounding box center [944, 464] width 318 height 37
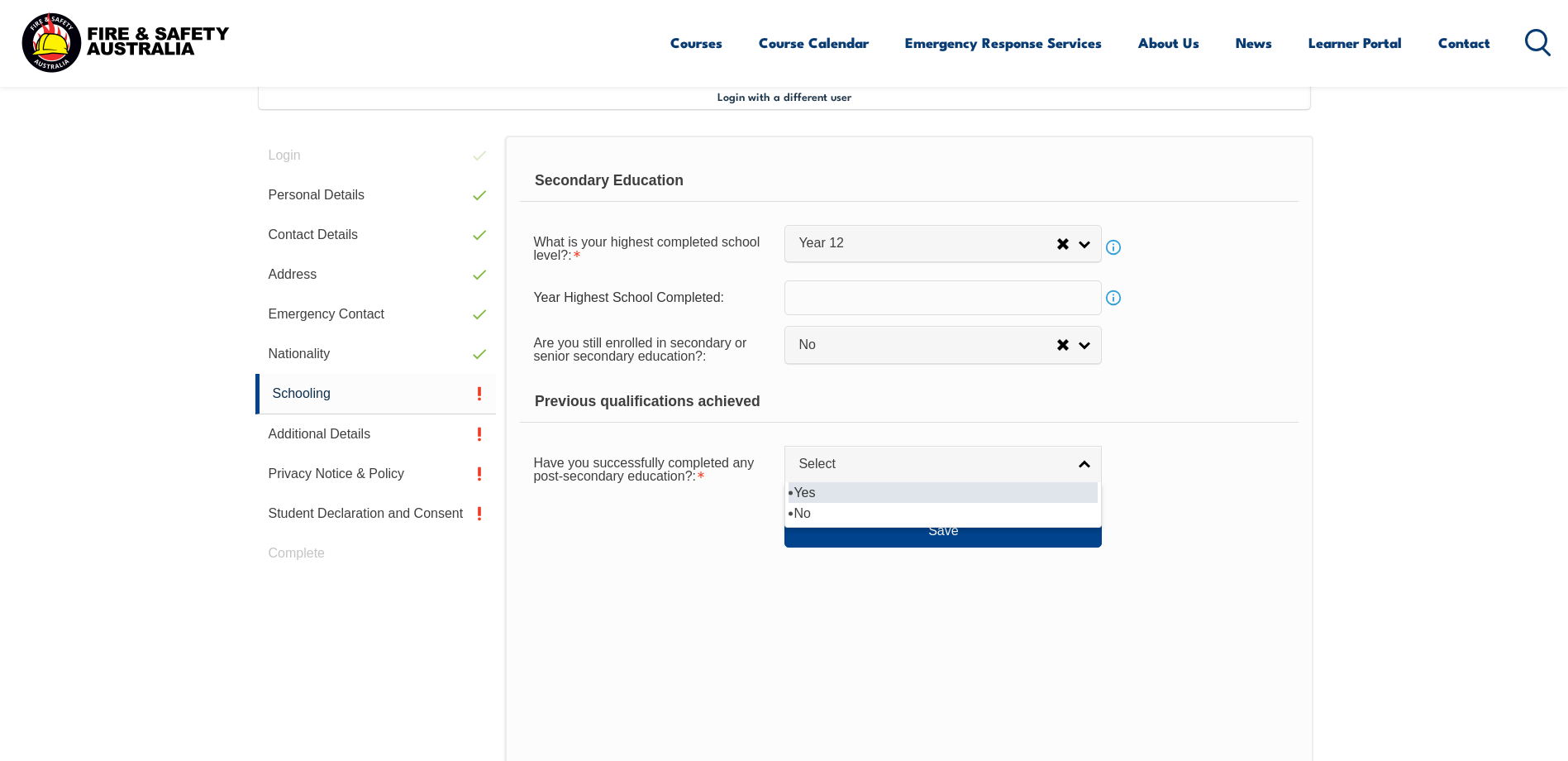
click at [942, 467] on span "Select" at bounding box center [933, 464] width 268 height 17
click at [1174, 453] on div "Have you successfully completed any post-secondary education?: Yes No Select Ye…" at bounding box center [909, 468] width 778 height 47
click at [1078, 471] on link "Select" at bounding box center [944, 464] width 318 height 37
click at [1054, 495] on li "Yes" at bounding box center [944, 492] width 309 height 21
select select "true"
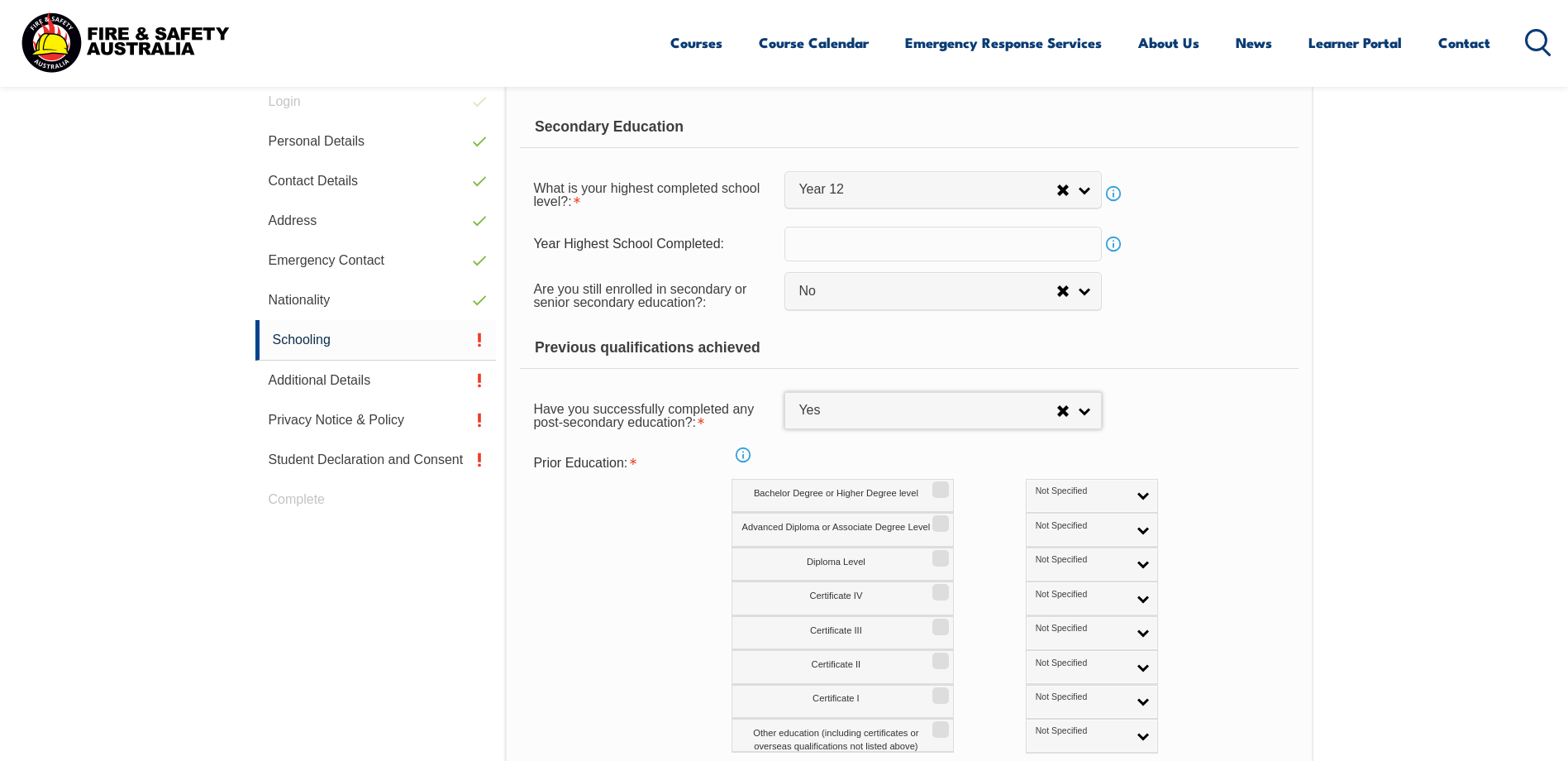
scroll to position [533, 0]
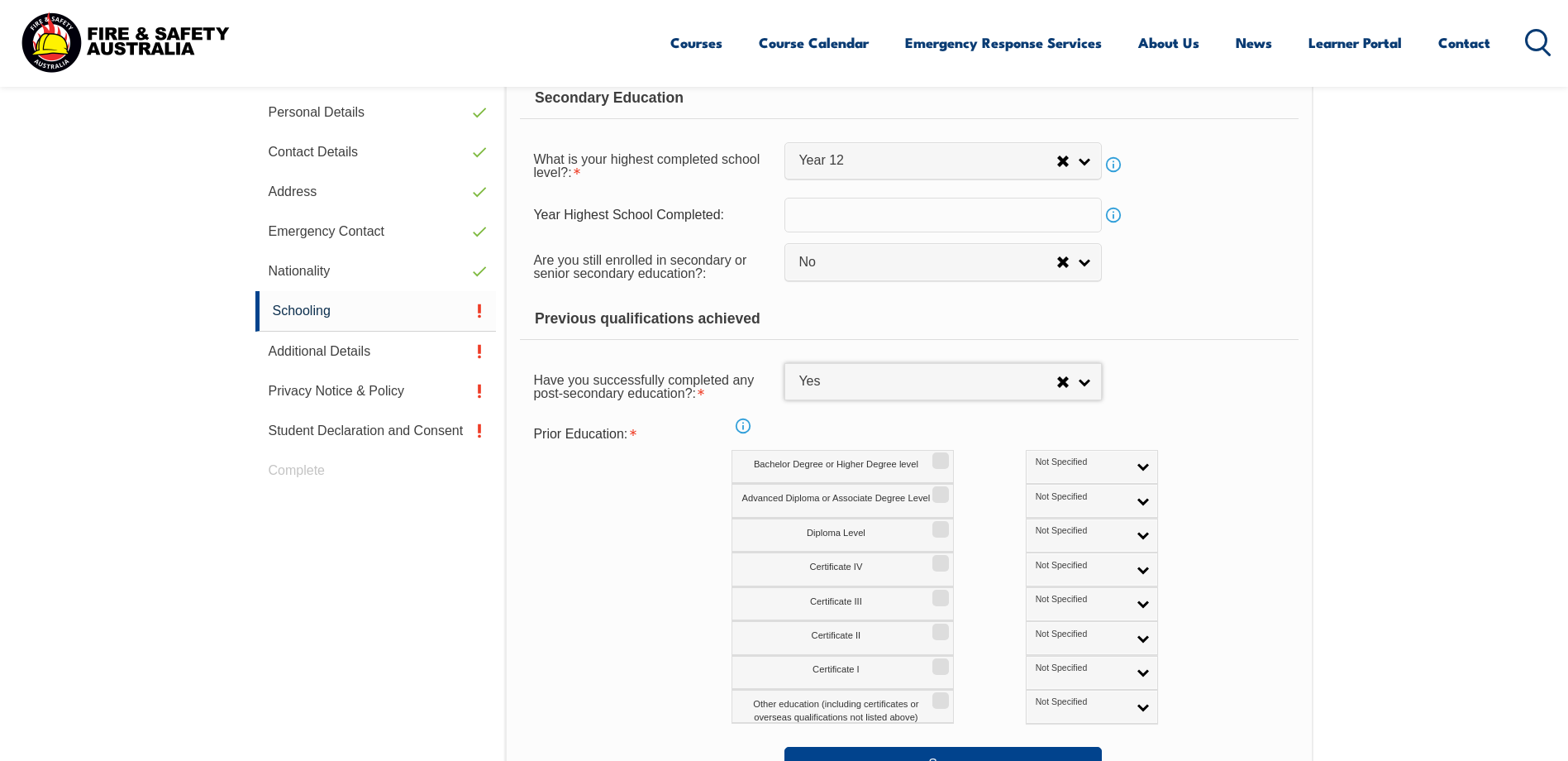
click at [938, 593] on input "Certificate III" at bounding box center [939, 592] width 10 height 2
checkbox input "true"
click at [1077, 602] on link "Not Specified" at bounding box center [1092, 604] width 132 height 34
click at [1039, 660] on li "Australian Qualification" at bounding box center [1092, 658] width 124 height 33
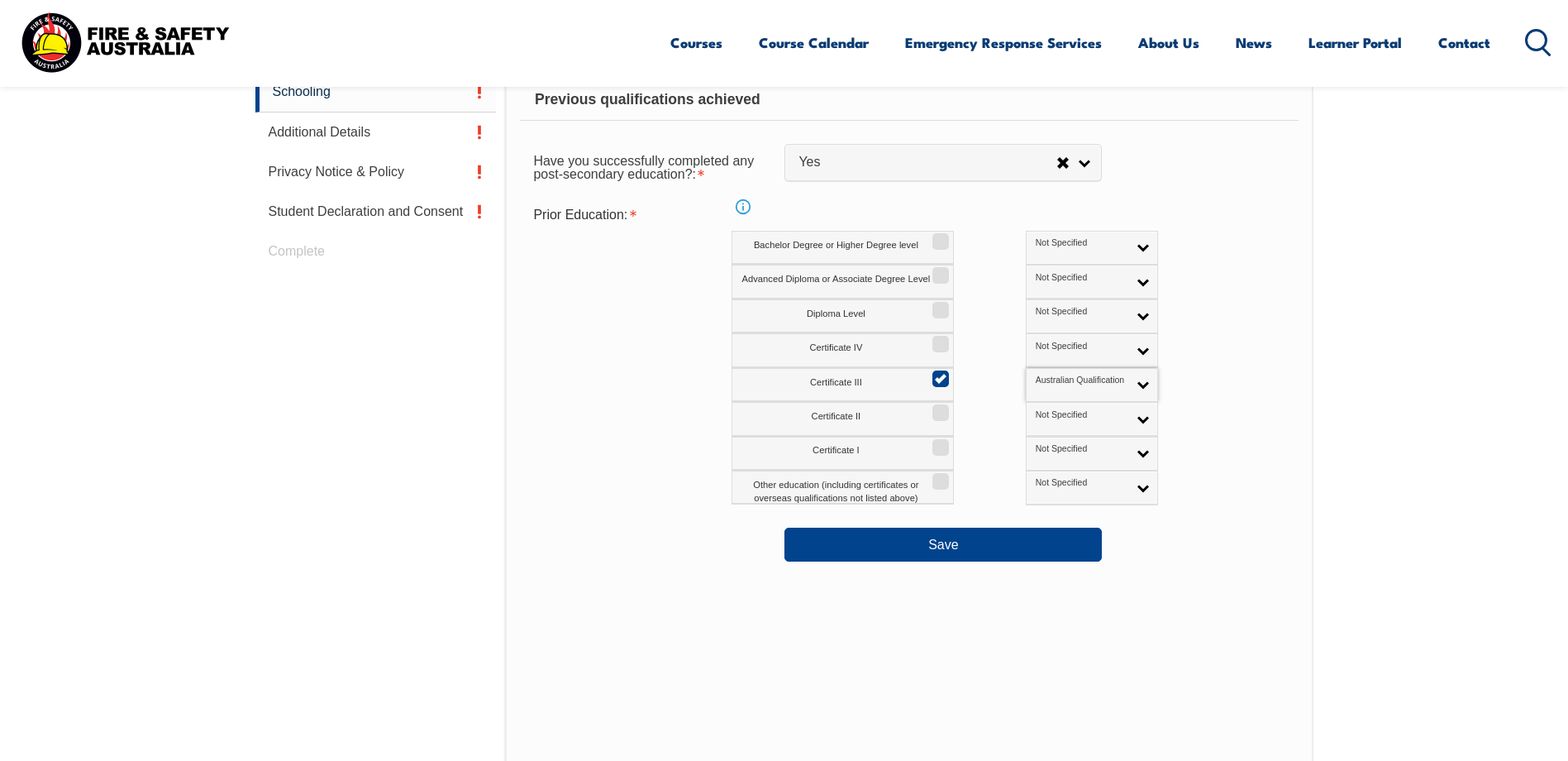
scroll to position [699, 0]
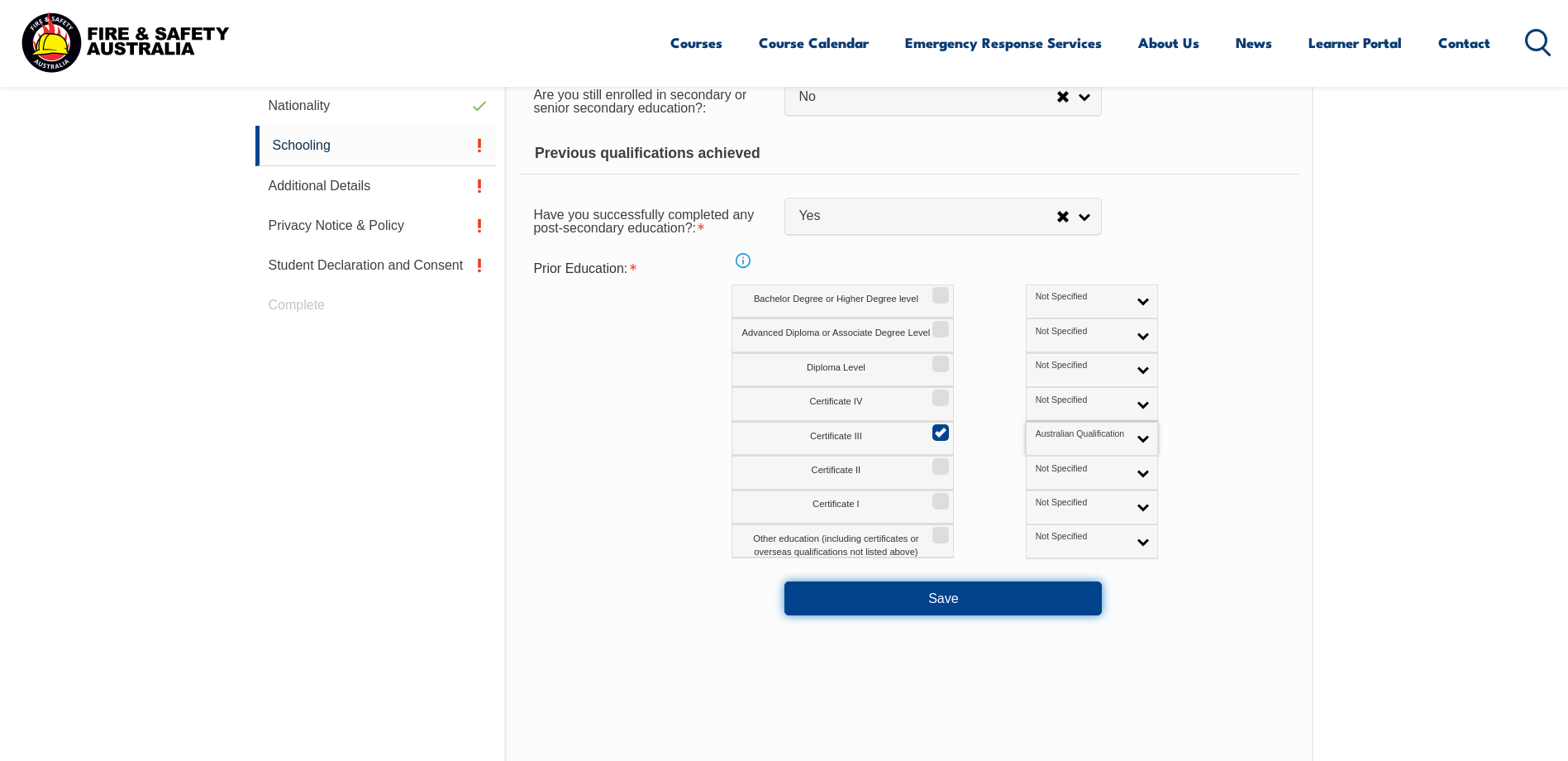
click at [1046, 599] on button "Save" at bounding box center [944, 598] width 318 height 33
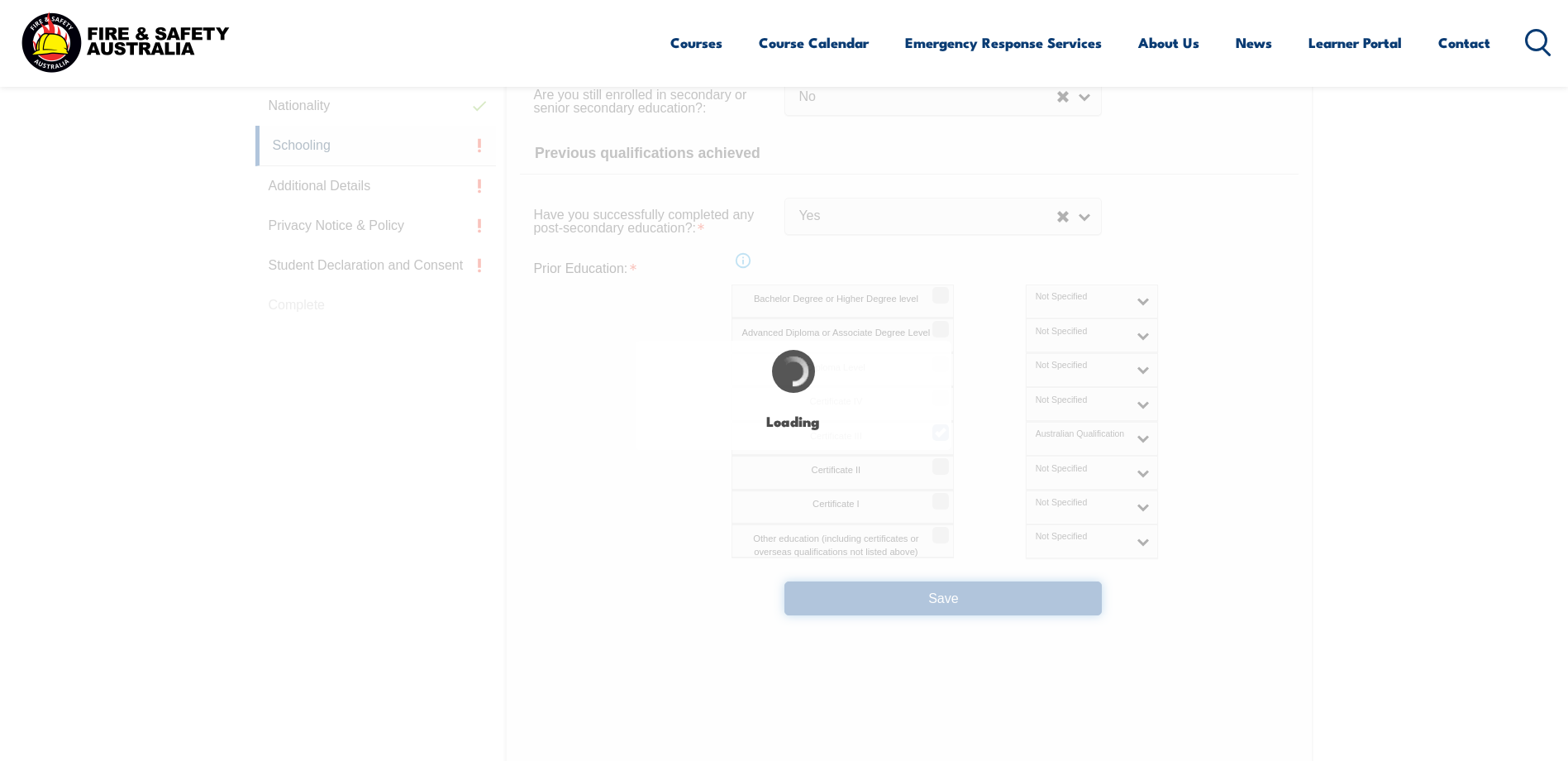
select select
select select "false"
select select "true"
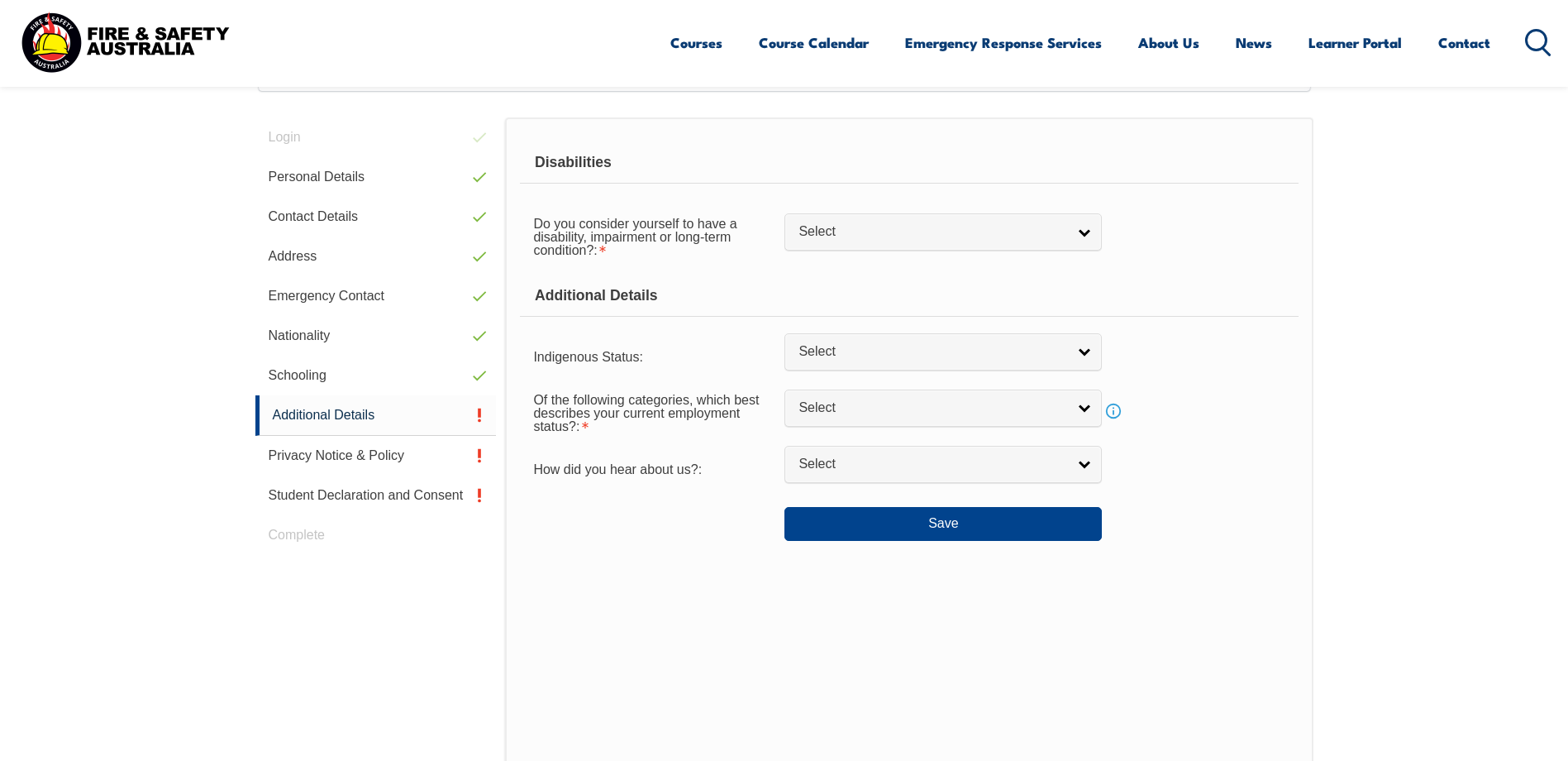
scroll to position [451, 0]
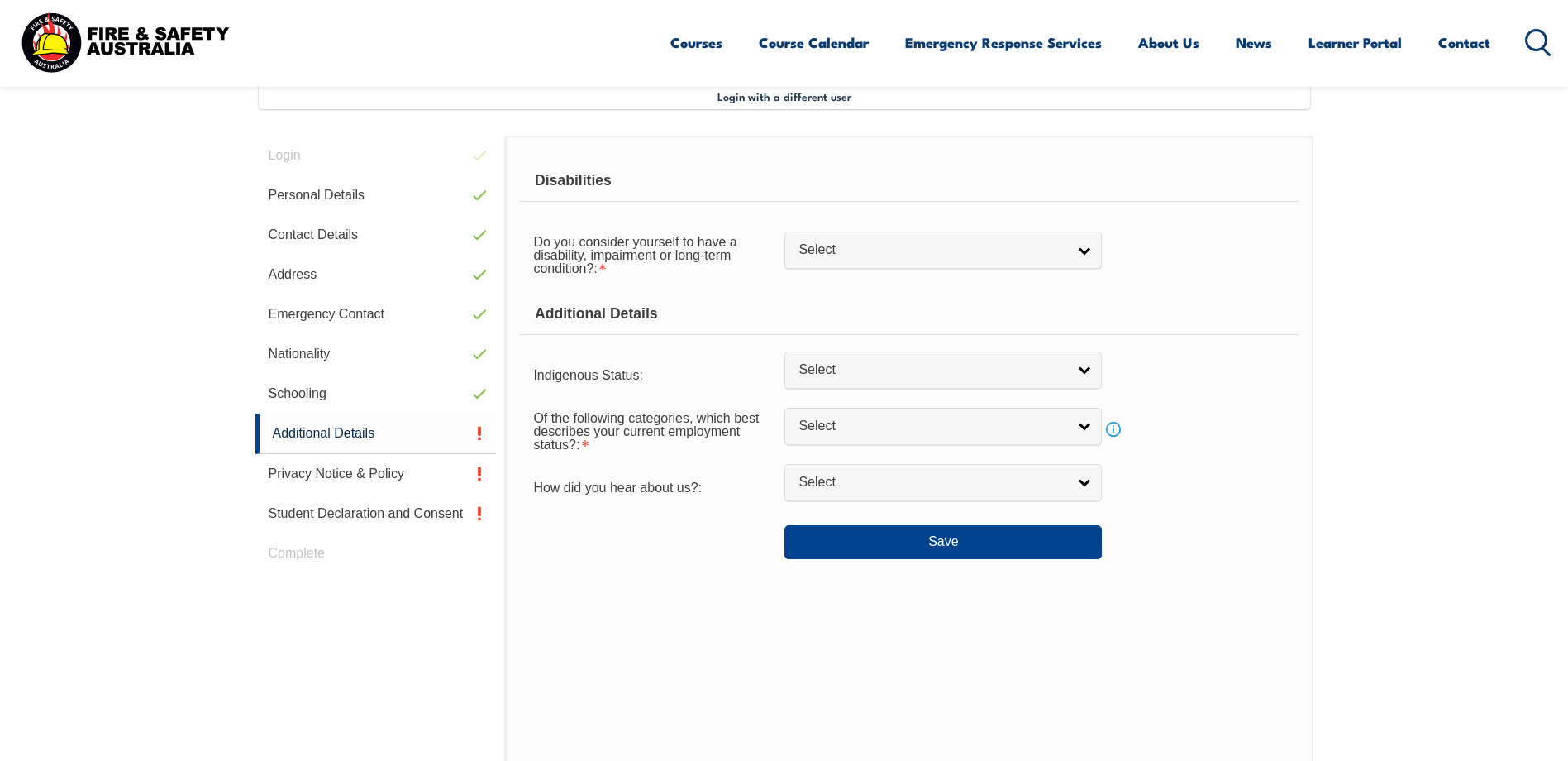
click at [1013, 264] on link "Select" at bounding box center [944, 250] width 318 height 37
click at [1014, 284] on li "No" at bounding box center [944, 278] width 309 height 21
select select "false"
click at [1006, 378] on span "Select" at bounding box center [933, 370] width 268 height 17
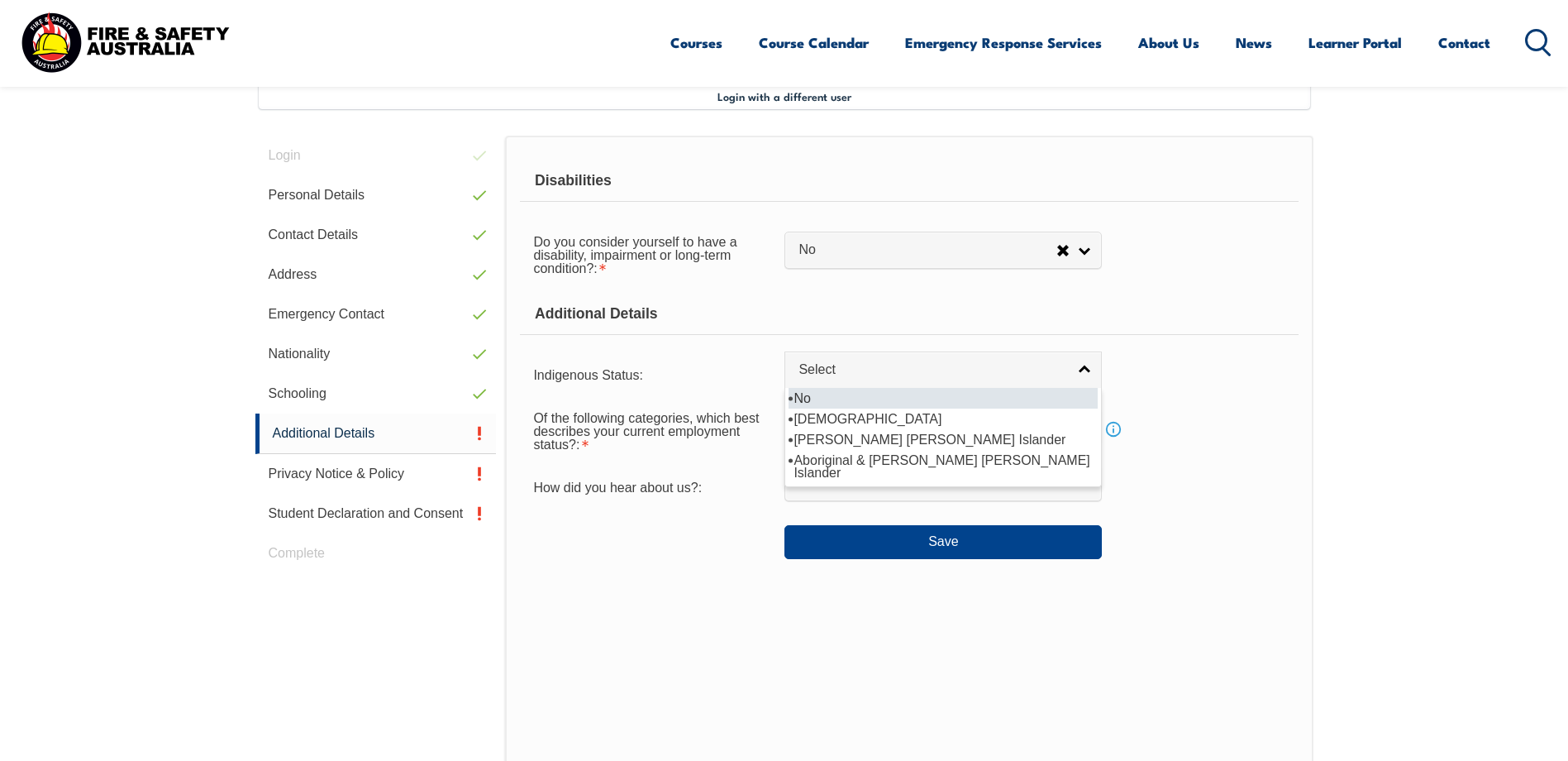
click at [1003, 401] on li "No" at bounding box center [944, 398] width 309 height 21
select select "4"
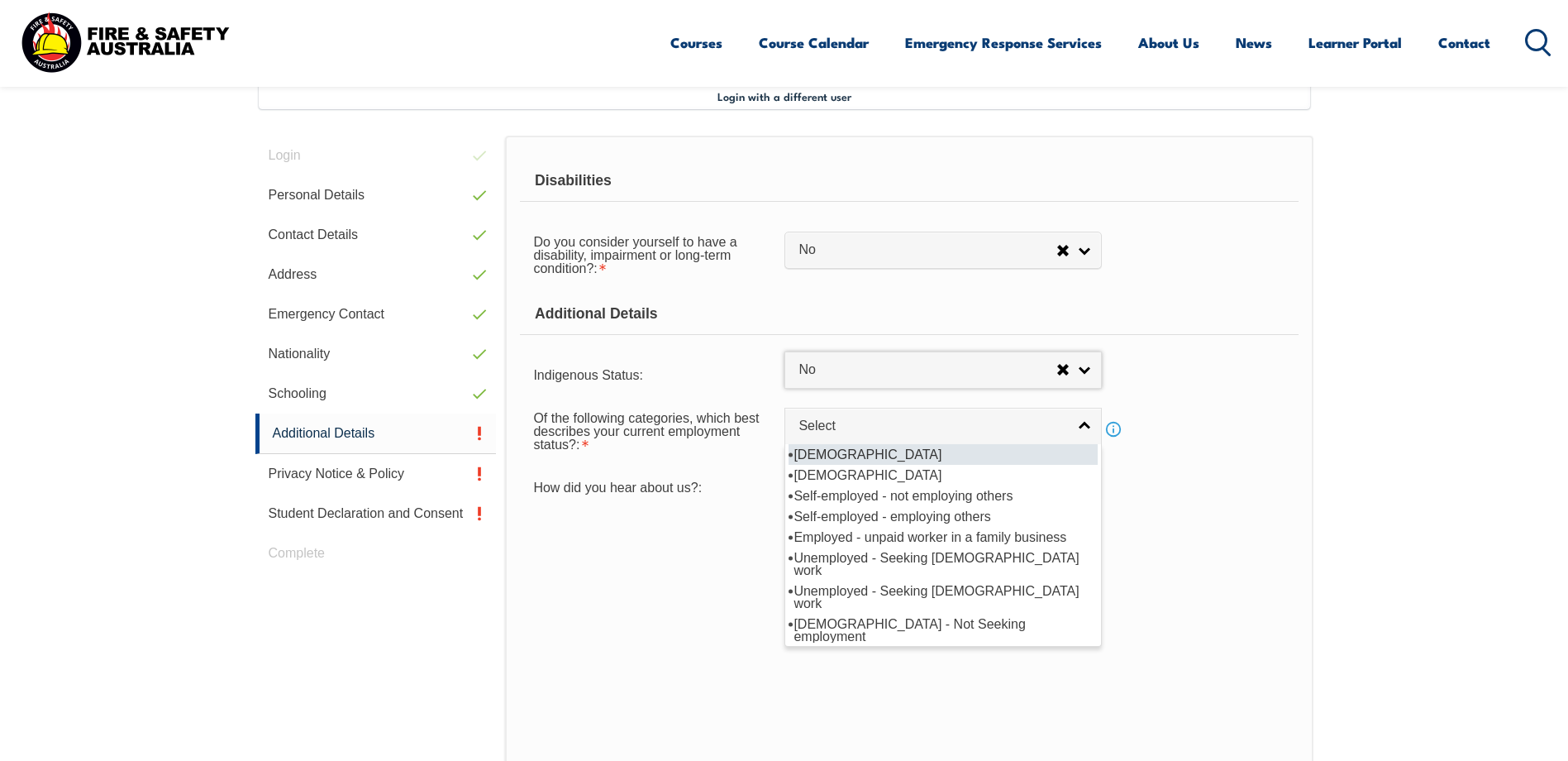
click at [998, 416] on link "Select" at bounding box center [944, 426] width 318 height 37
click at [957, 452] on li "[DEMOGRAPHIC_DATA]" at bounding box center [944, 454] width 309 height 21
select select "1"
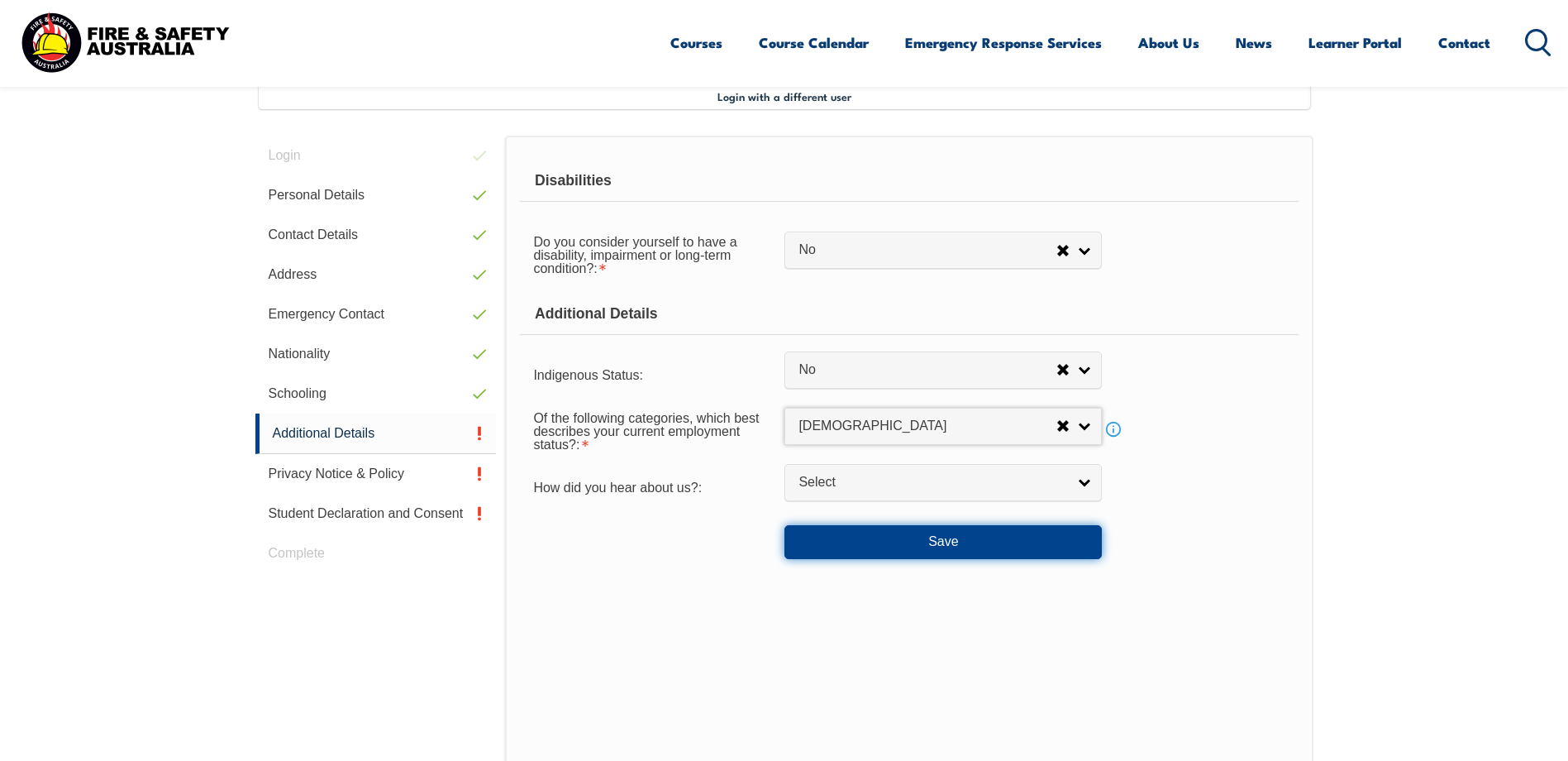
click at [928, 532] on button "Save" at bounding box center [944, 541] width 318 height 33
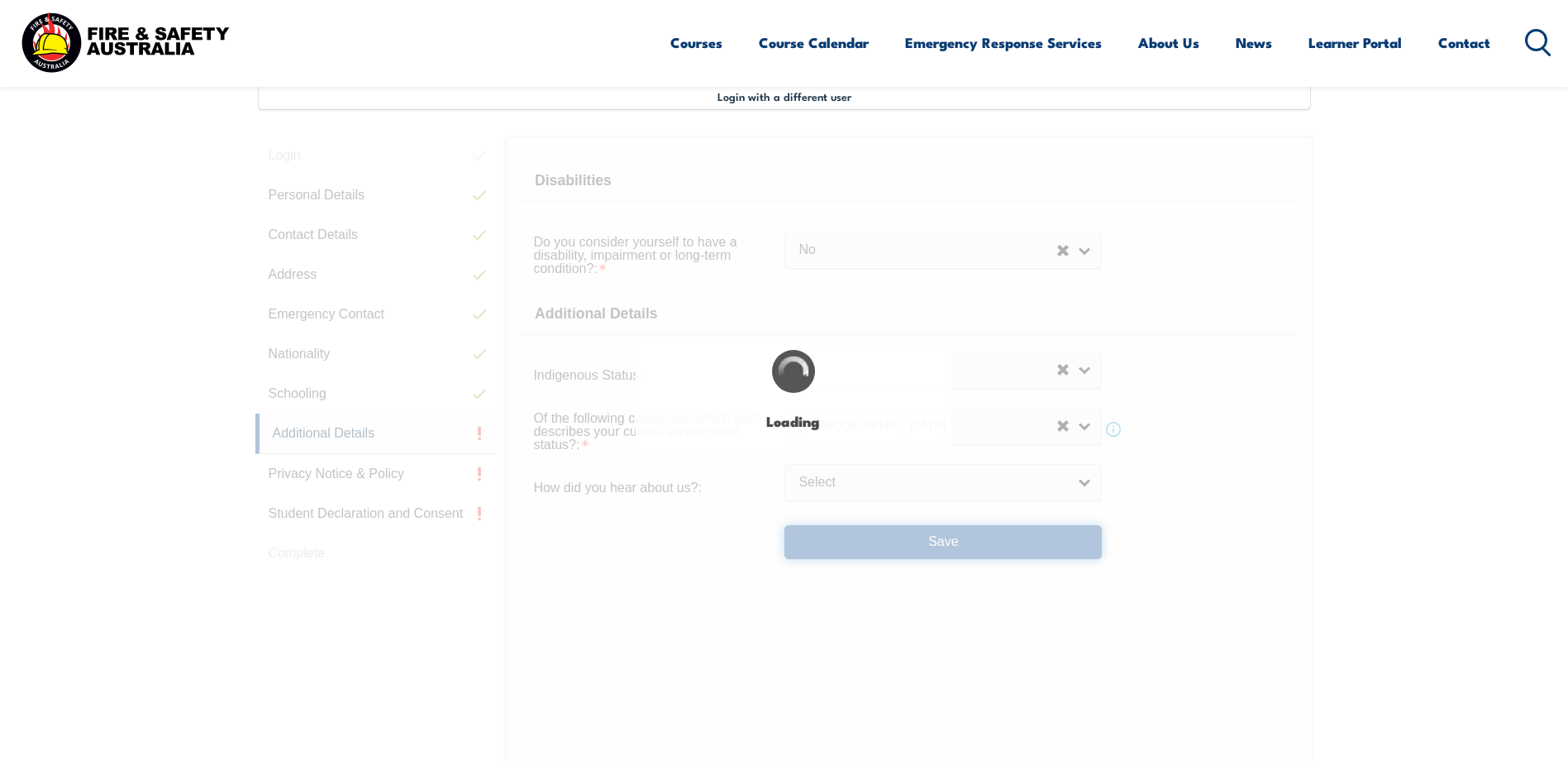
select select "false"
select select
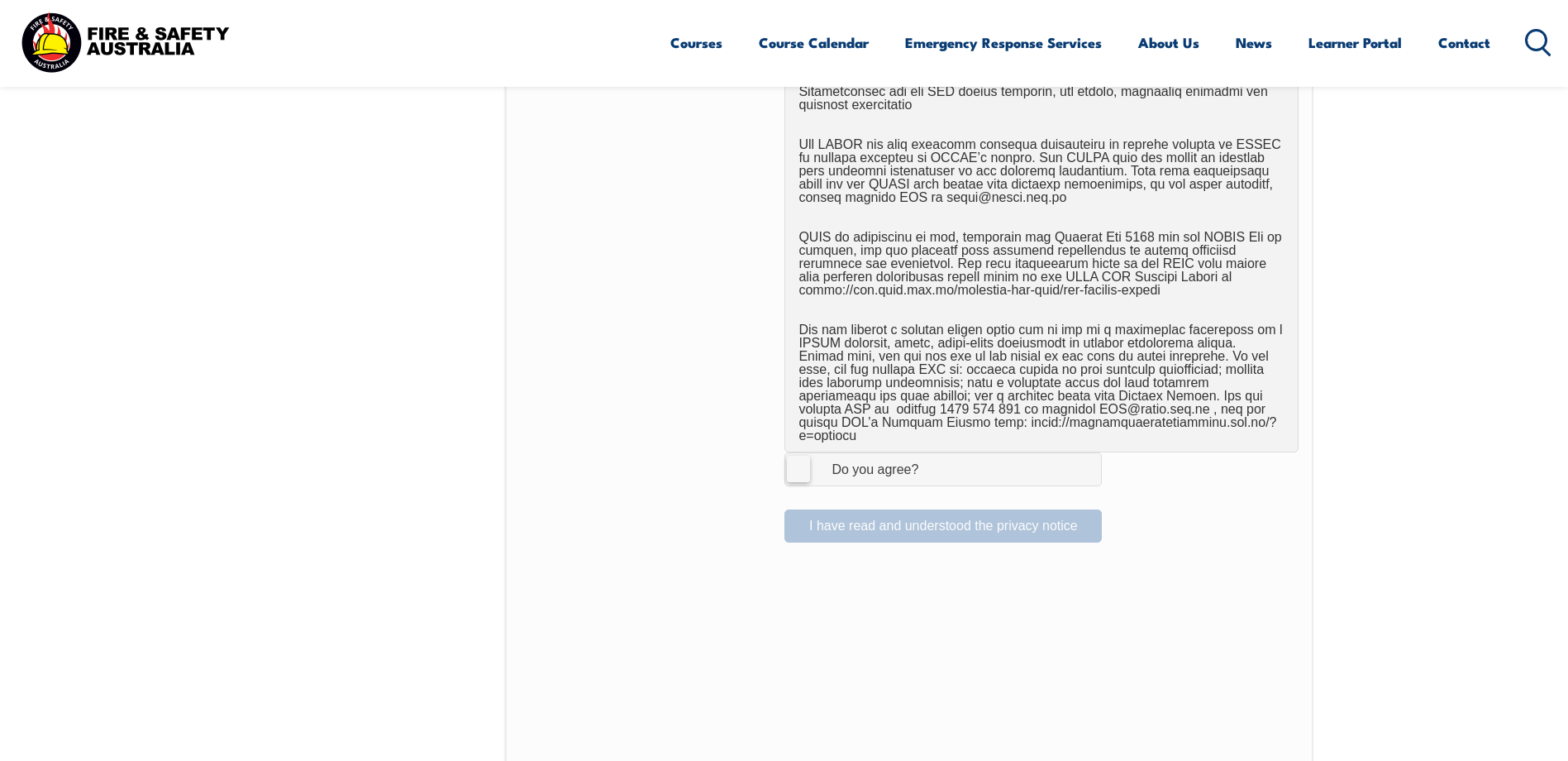
scroll to position [947, 0]
click at [796, 473] on form "I Agree Do you agree? I have read and understood the privacy notice" at bounding box center [909, 116] width 778 height 851
click at [798, 464] on label "I Agree Do you agree?" at bounding box center [944, 468] width 318 height 33
click at [932, 464] on input "I Agree Do you agree?" at bounding box center [946, 468] width 28 height 32
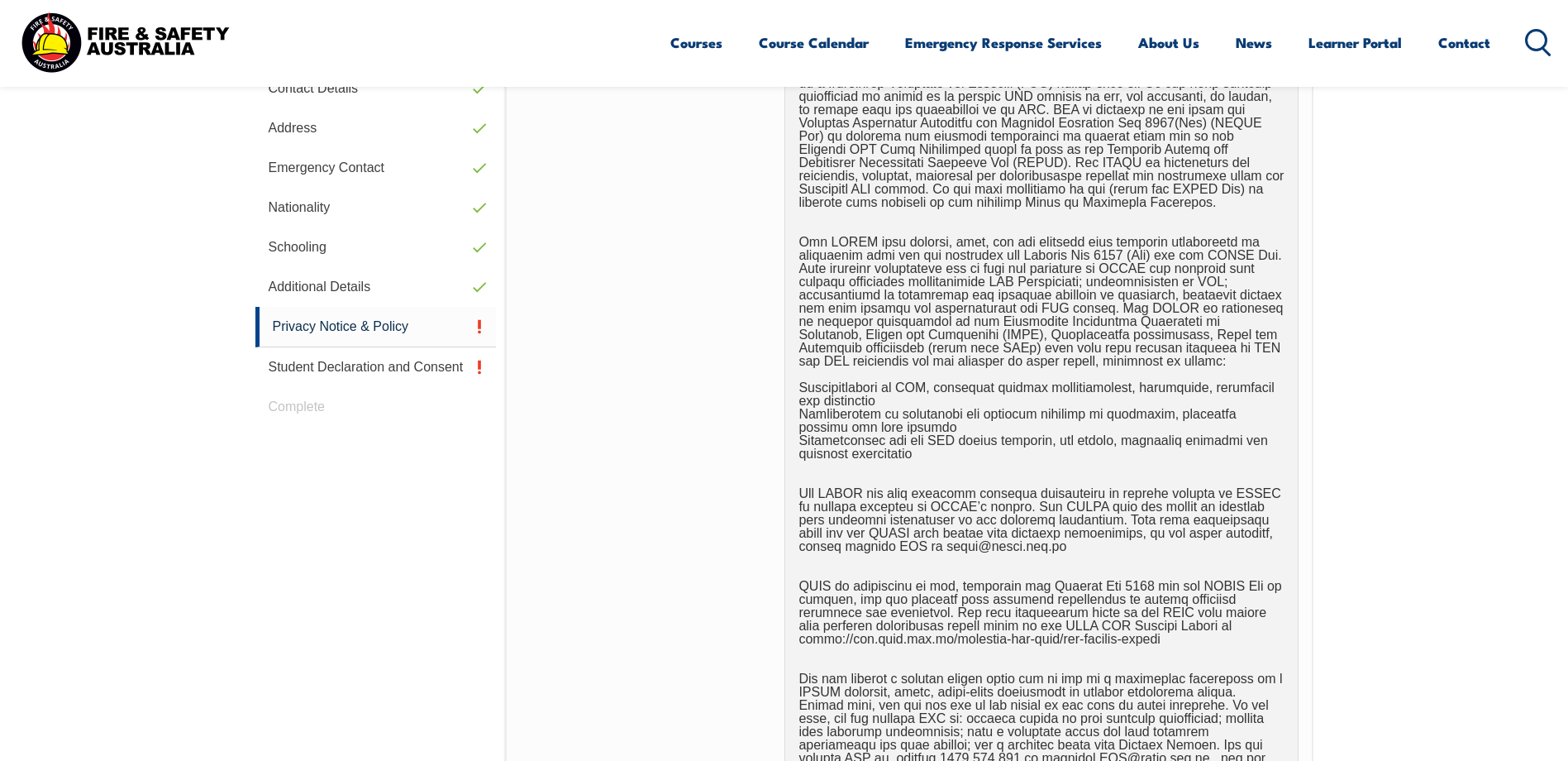
scroll to position [864, 0]
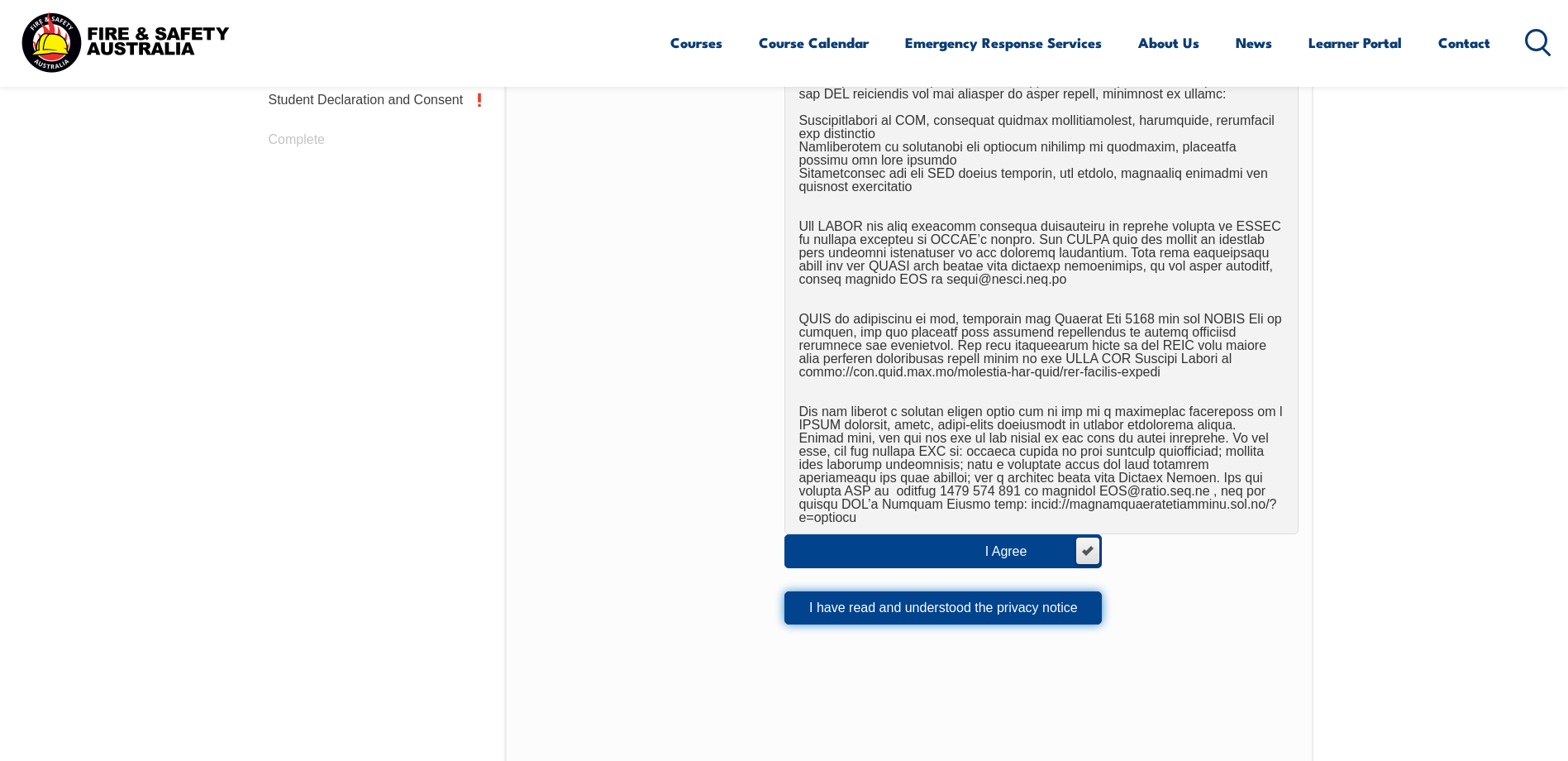
click at [814, 591] on button "I have read and understood the privacy notice" at bounding box center [944, 608] width 318 height 33
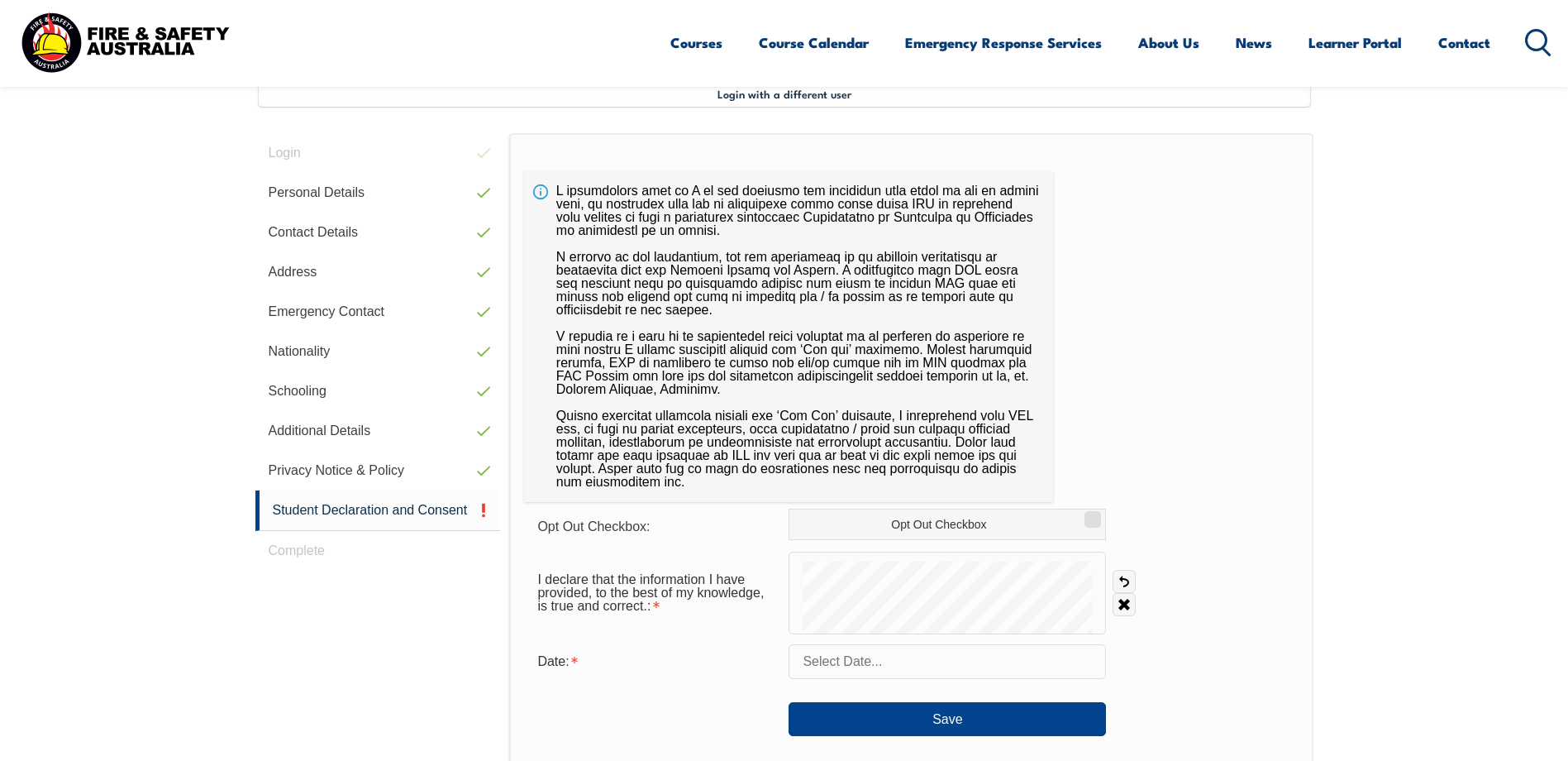
scroll to position [451, 0]
click at [833, 519] on label "Opt Out Checkbox" at bounding box center [948, 527] width 318 height 32
click at [1086, 516] on input "Opt Out Checkbox" at bounding box center [1091, 516] width 10 height 2
checkbox input "true"
click at [1125, 583] on link "Undo" at bounding box center [1124, 584] width 23 height 23
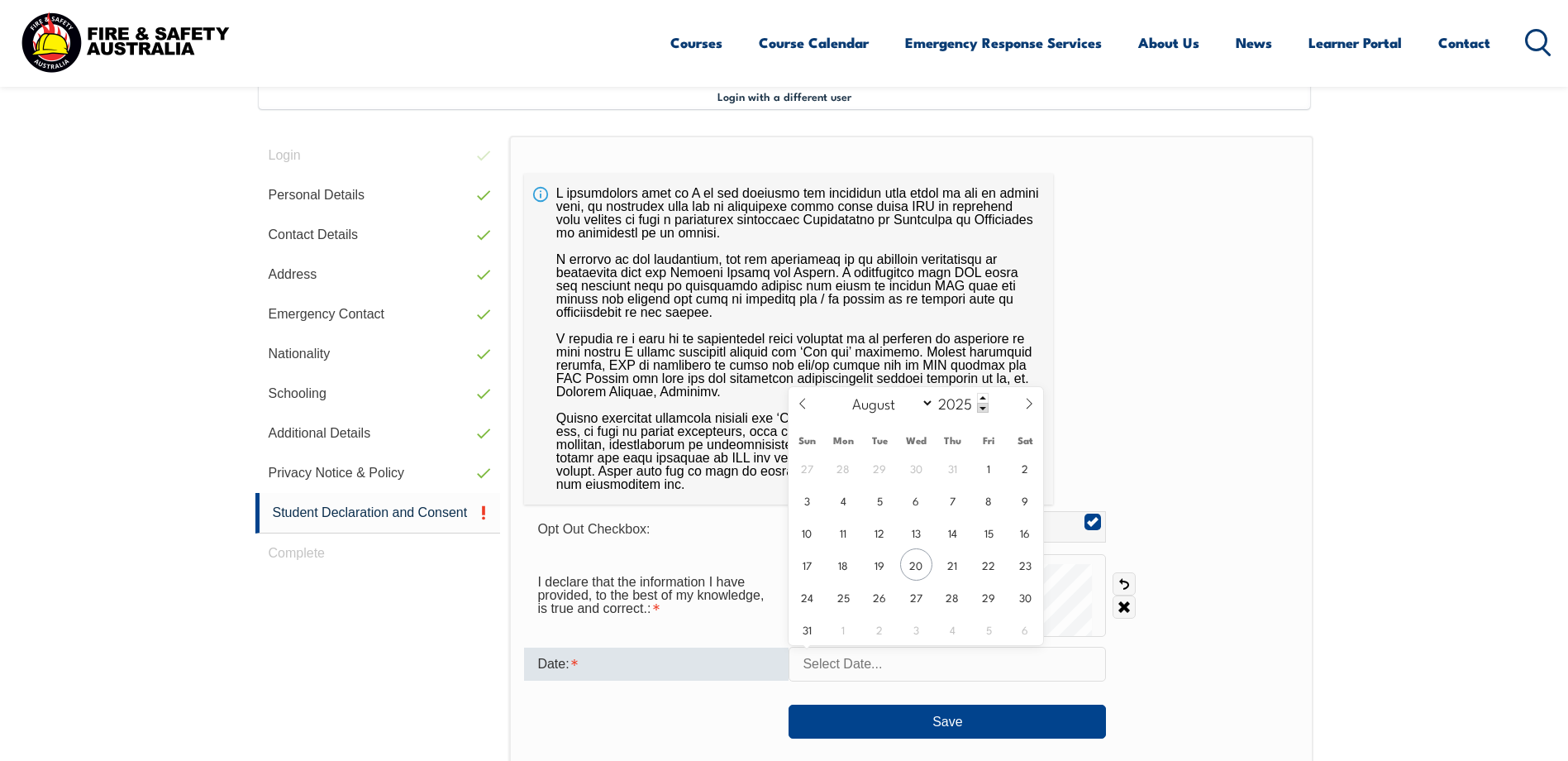
click at [888, 664] on input "text" at bounding box center [948, 665] width 318 height 35
click at [910, 570] on span "20" at bounding box center [916, 564] width 32 height 32
type input "August 20, 2025"
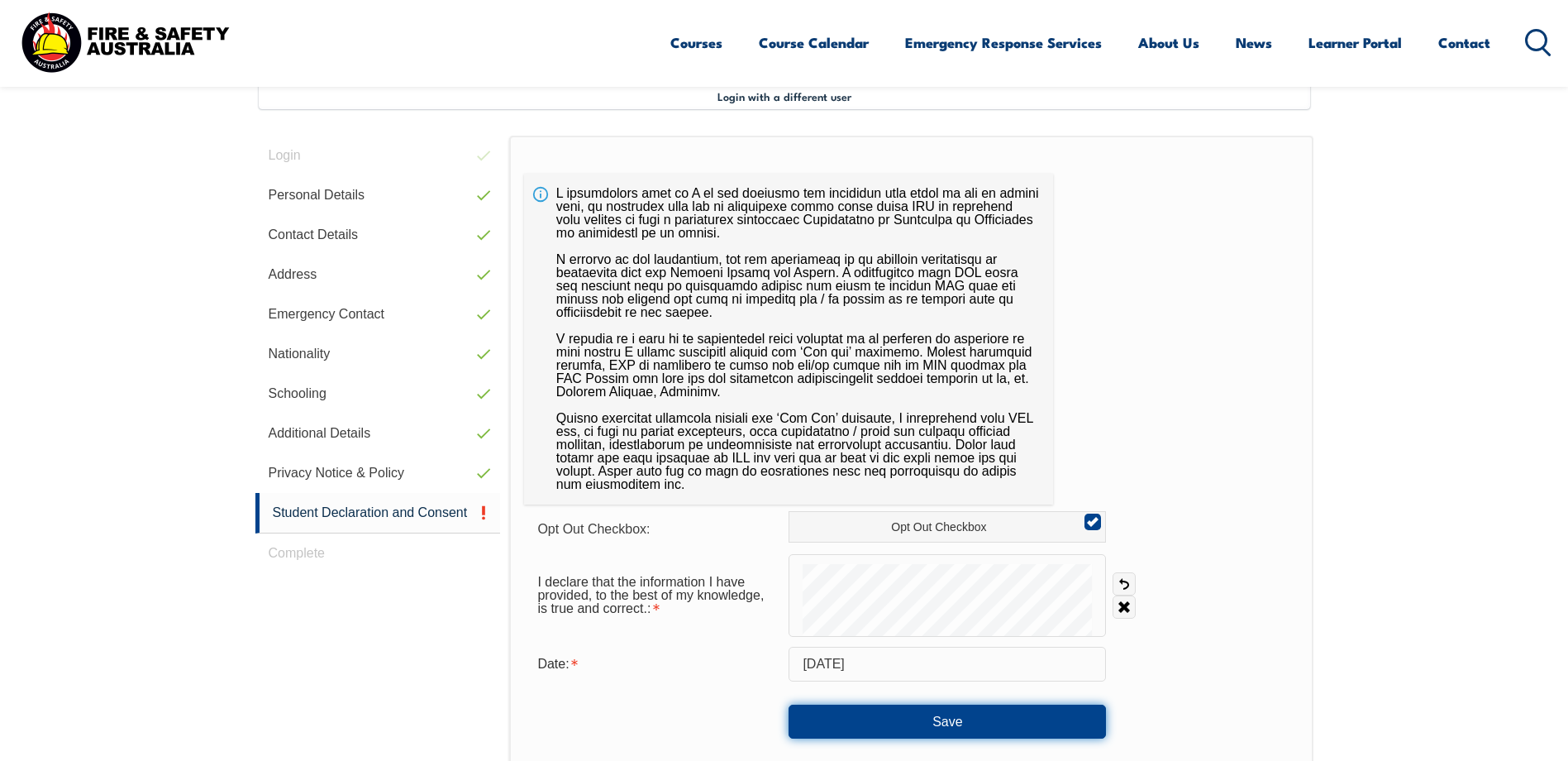
click at [880, 726] on button "Save" at bounding box center [948, 721] width 318 height 33
